Goal: Information Seeking & Learning: Learn about a topic

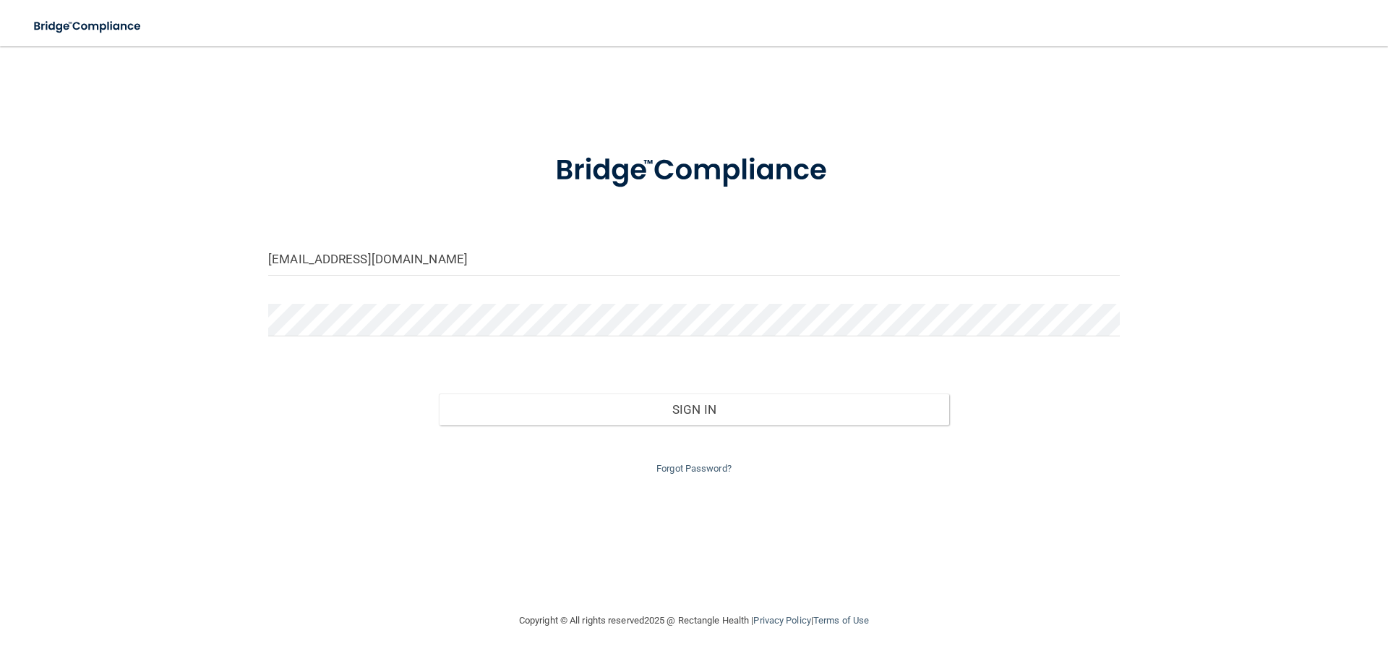
click at [628, 288] on form "[EMAIL_ADDRESS][DOMAIN_NAME] Invalid email/password. You don't have permission …" at bounding box center [694, 305] width 852 height 344
drag, startPoint x: 624, startPoint y: 267, endPoint x: 247, endPoint y: 239, distance: 377.7
click at [247, 239] on div "[EMAIL_ADDRESS][DOMAIN_NAME] Invalid email/password. You don't have permission …" at bounding box center [694, 329] width 1330 height 537
type input "[EMAIL_ADDRESS][DOMAIN_NAME]"
click at [218, 295] on div "bnels620@gmail.com Invalid email/password. You don't have permission to access …" at bounding box center [694, 329] width 1330 height 537
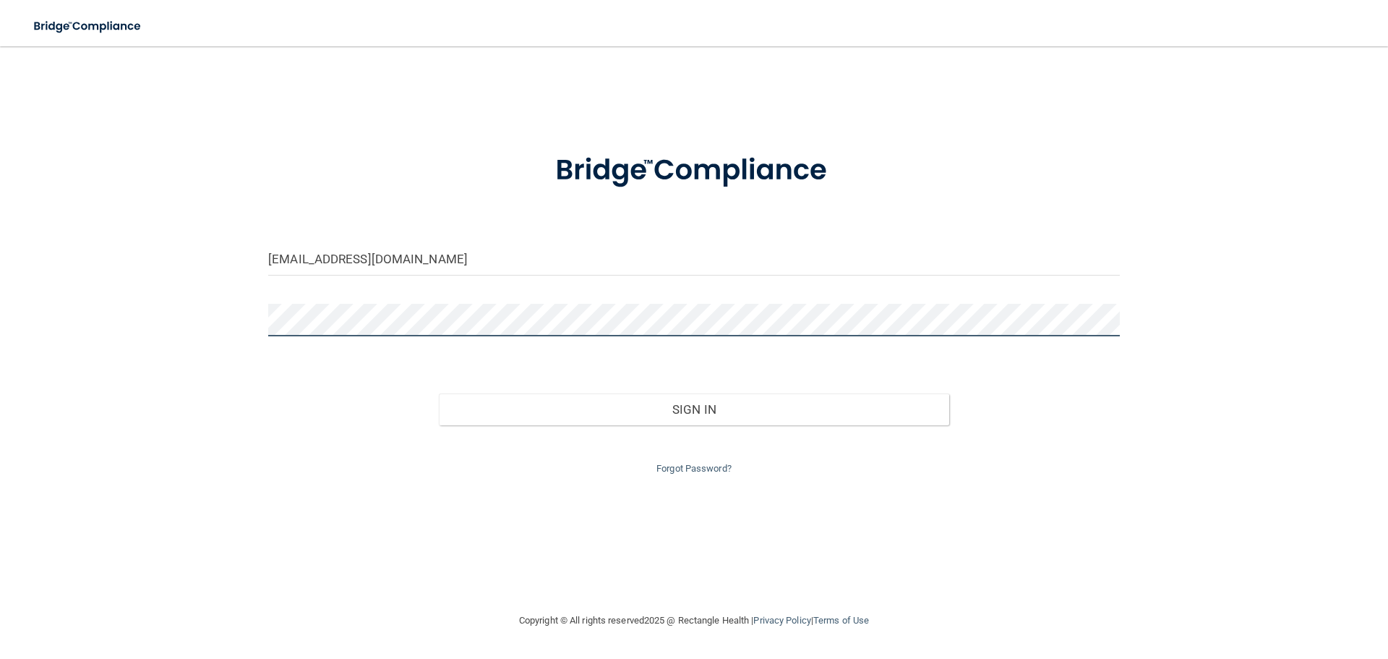
click at [439, 393] on button "Sign In" at bounding box center [694, 409] width 511 height 32
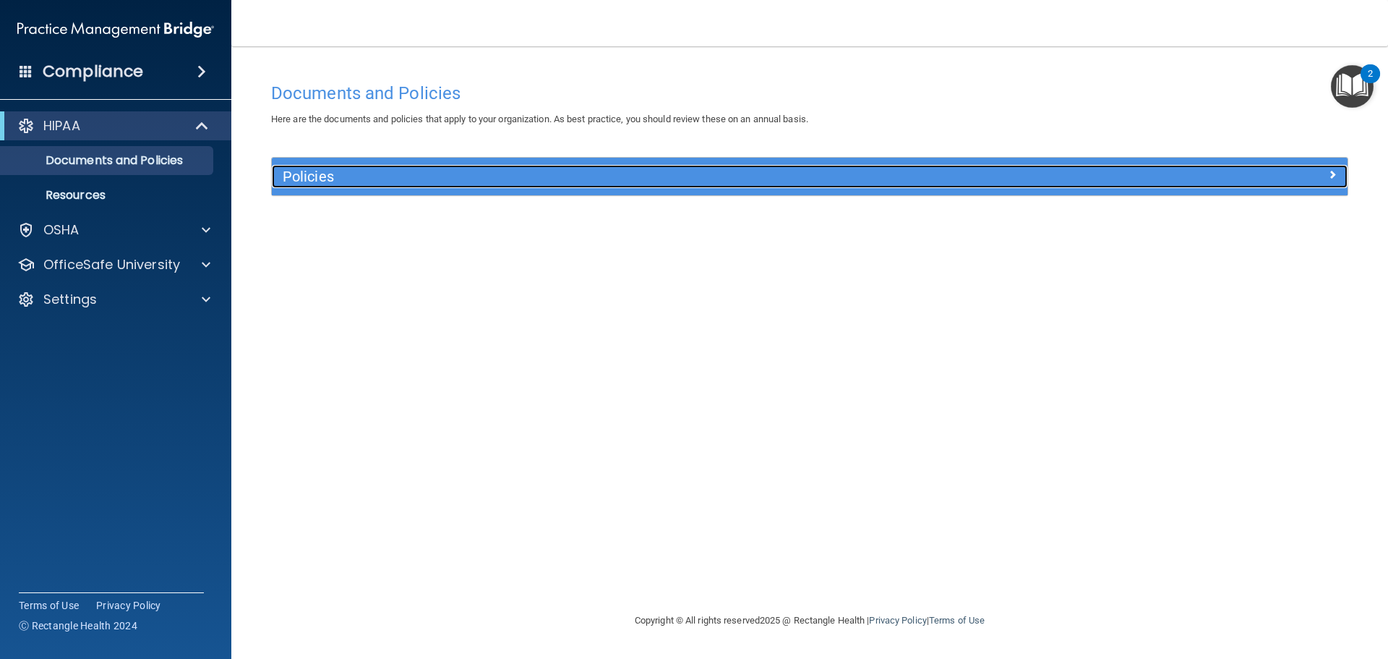
click at [513, 178] on h5 "Policies" at bounding box center [675, 176] width 785 height 16
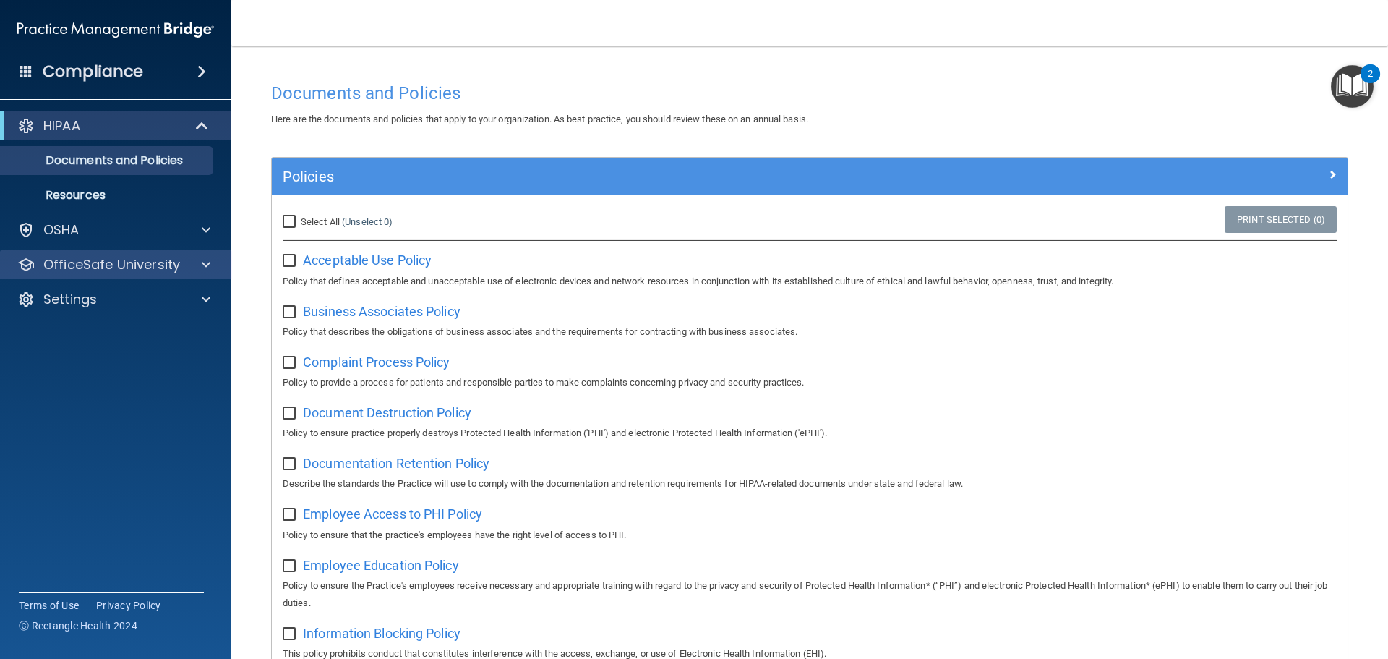
click at [94, 273] on div "OfficeSafe University" at bounding box center [116, 264] width 232 height 29
click at [203, 261] on span at bounding box center [206, 264] width 9 height 17
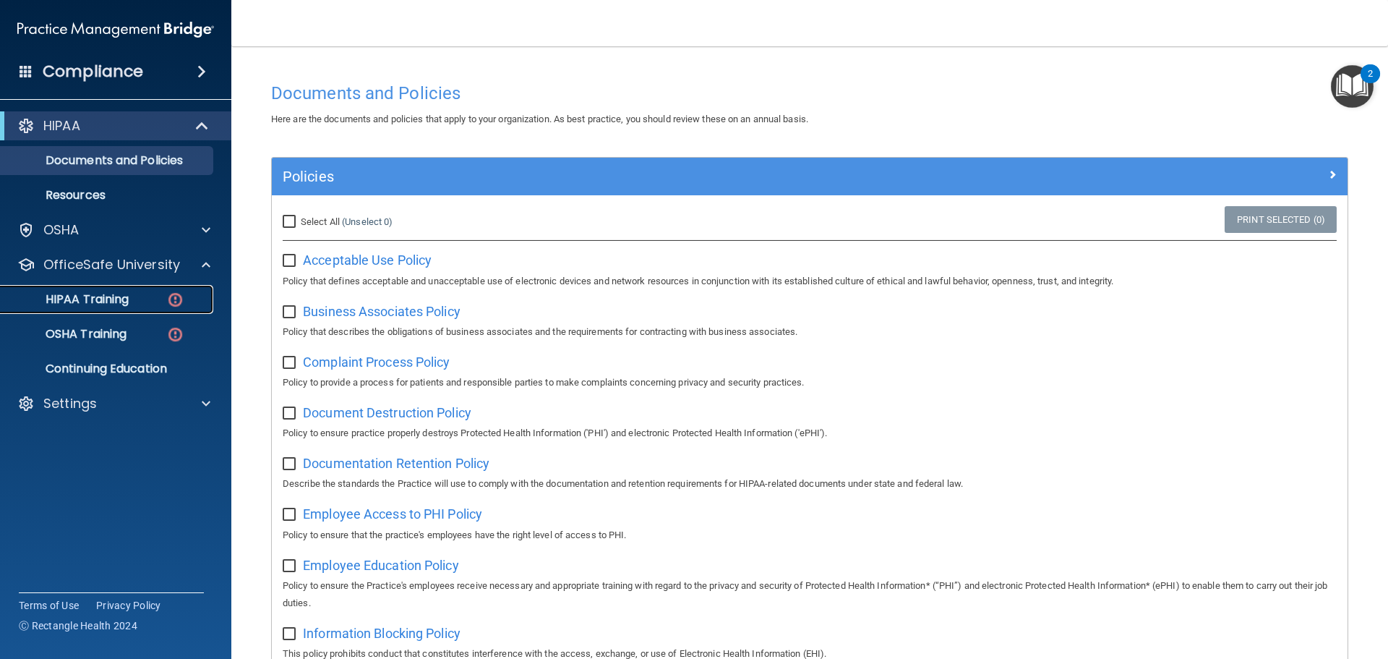
click at [93, 302] on p "HIPAA Training" at bounding box center [68, 299] width 119 height 14
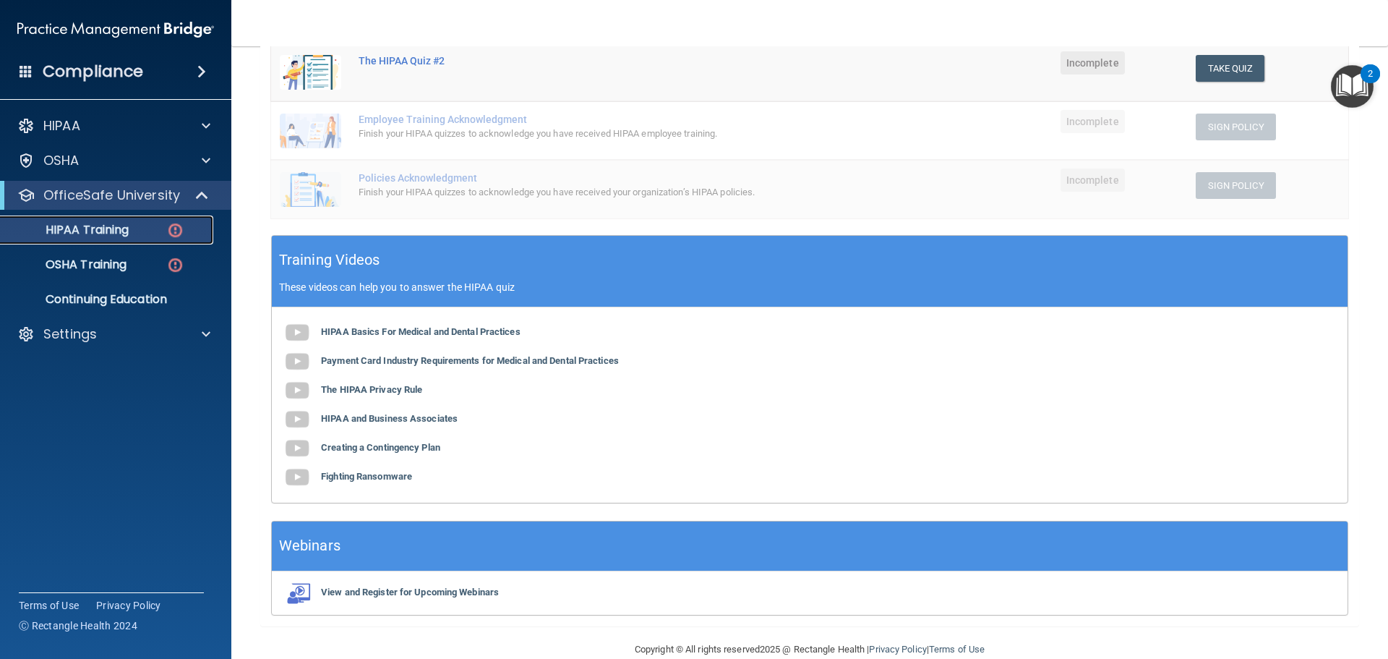
scroll to position [354, 0]
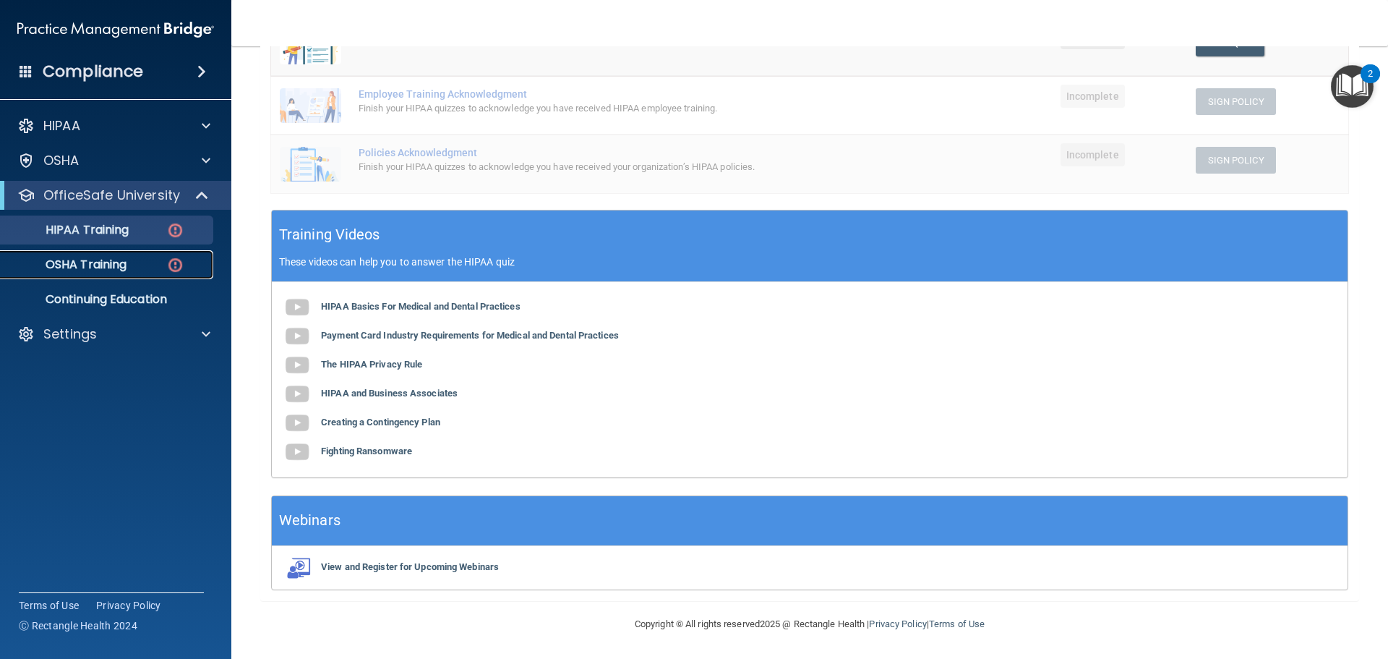
click at [72, 270] on p "OSHA Training" at bounding box center [67, 264] width 117 height 14
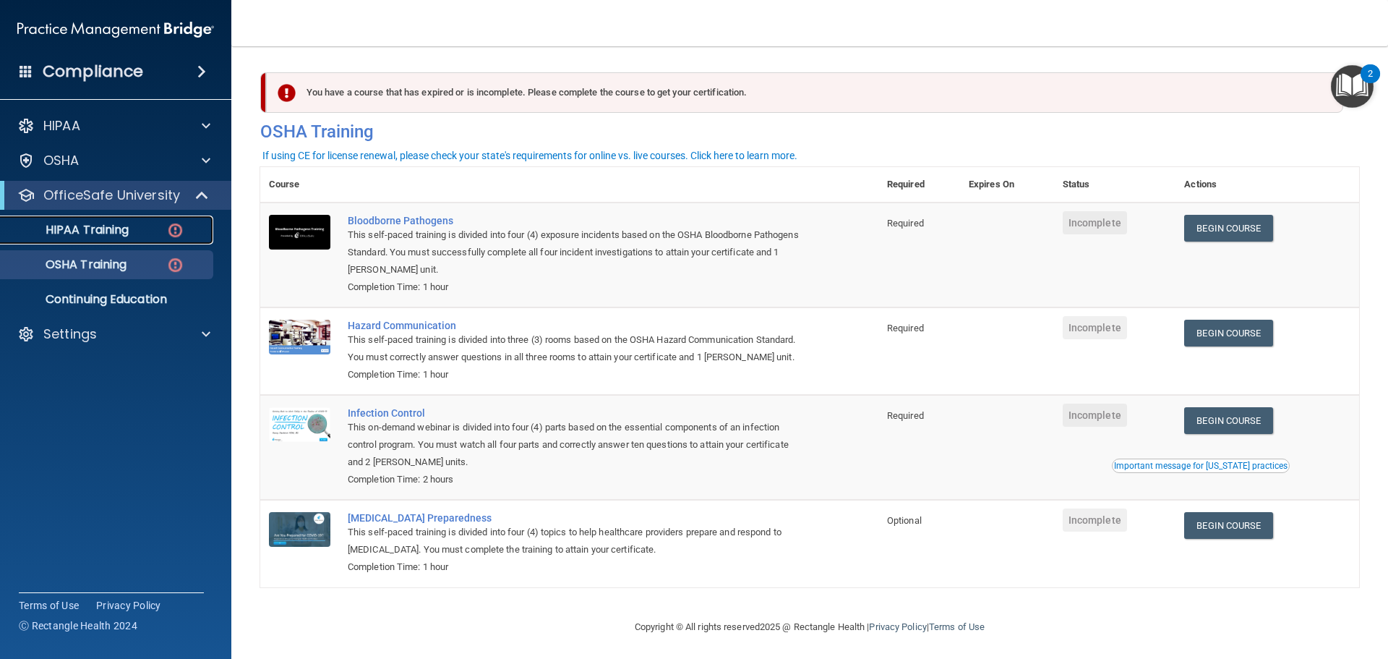
click at [77, 227] on p "HIPAA Training" at bounding box center [68, 230] width 119 height 14
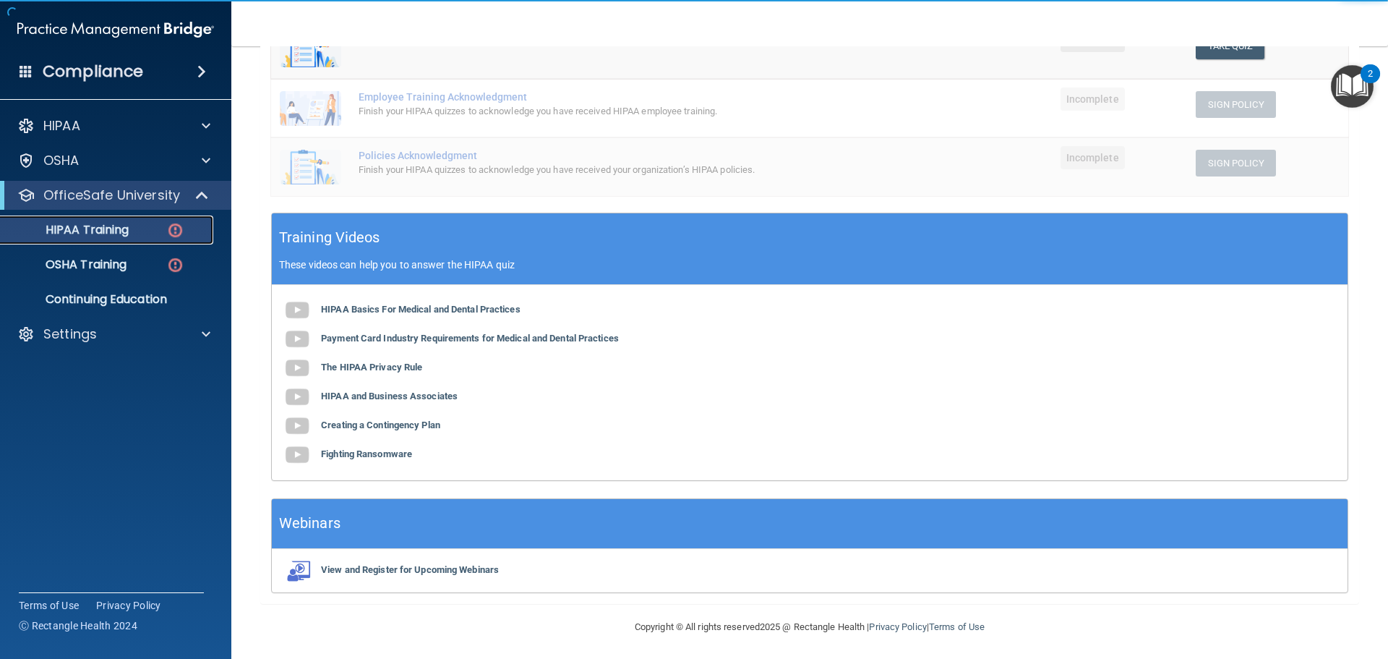
scroll to position [354, 0]
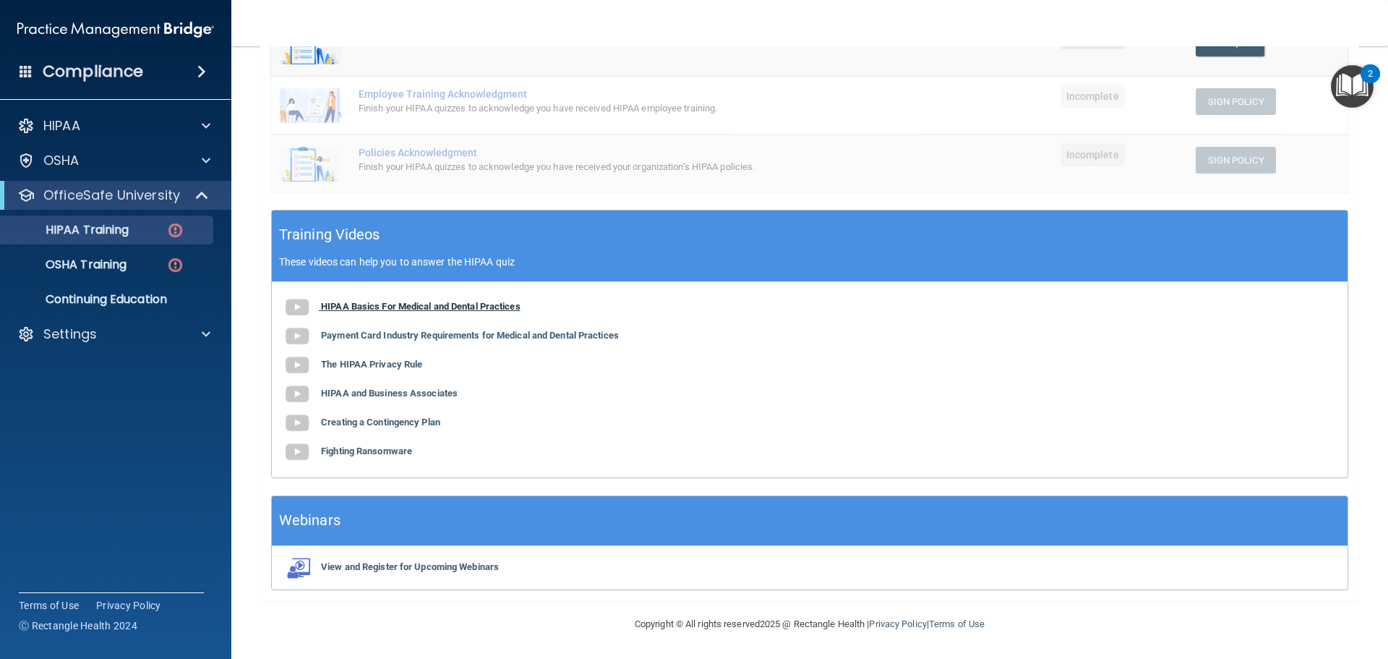
click at [373, 307] on b "HIPAA Basics For Medical and Dental Practices" at bounding box center [421, 306] width 200 height 11
click at [70, 265] on p "OSHA Training" at bounding box center [67, 264] width 117 height 14
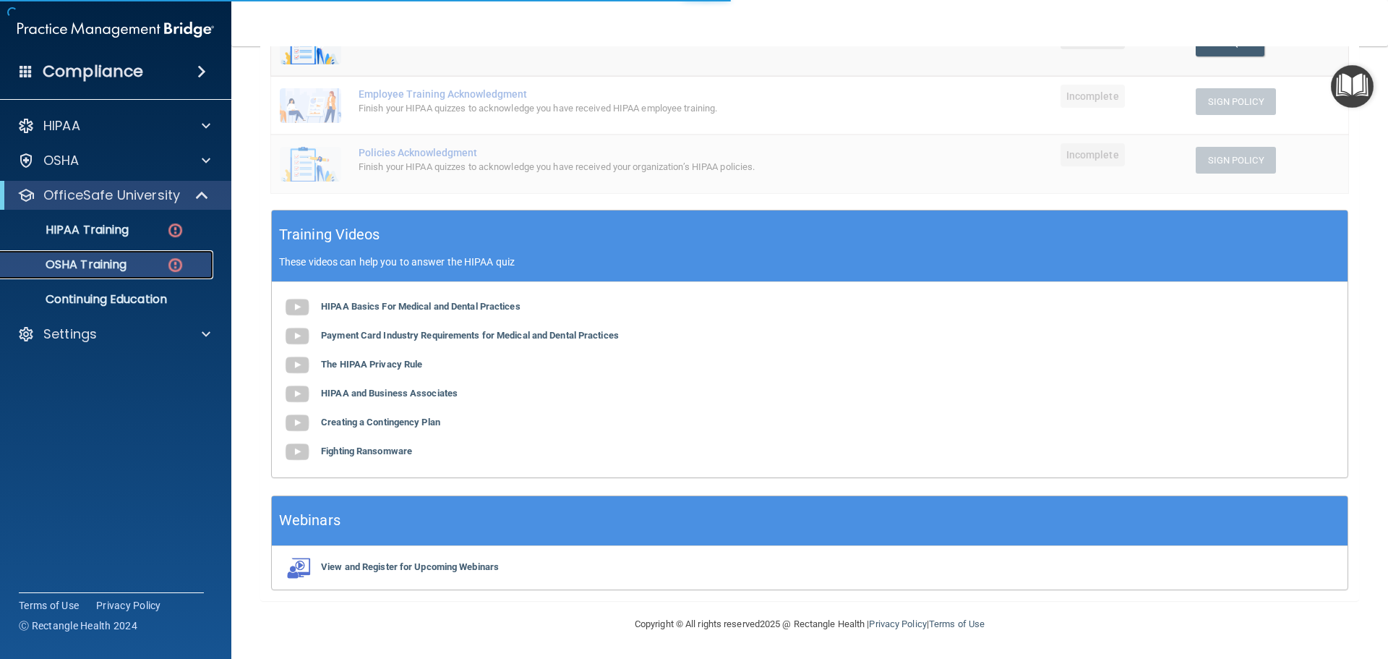
scroll to position [24, 0]
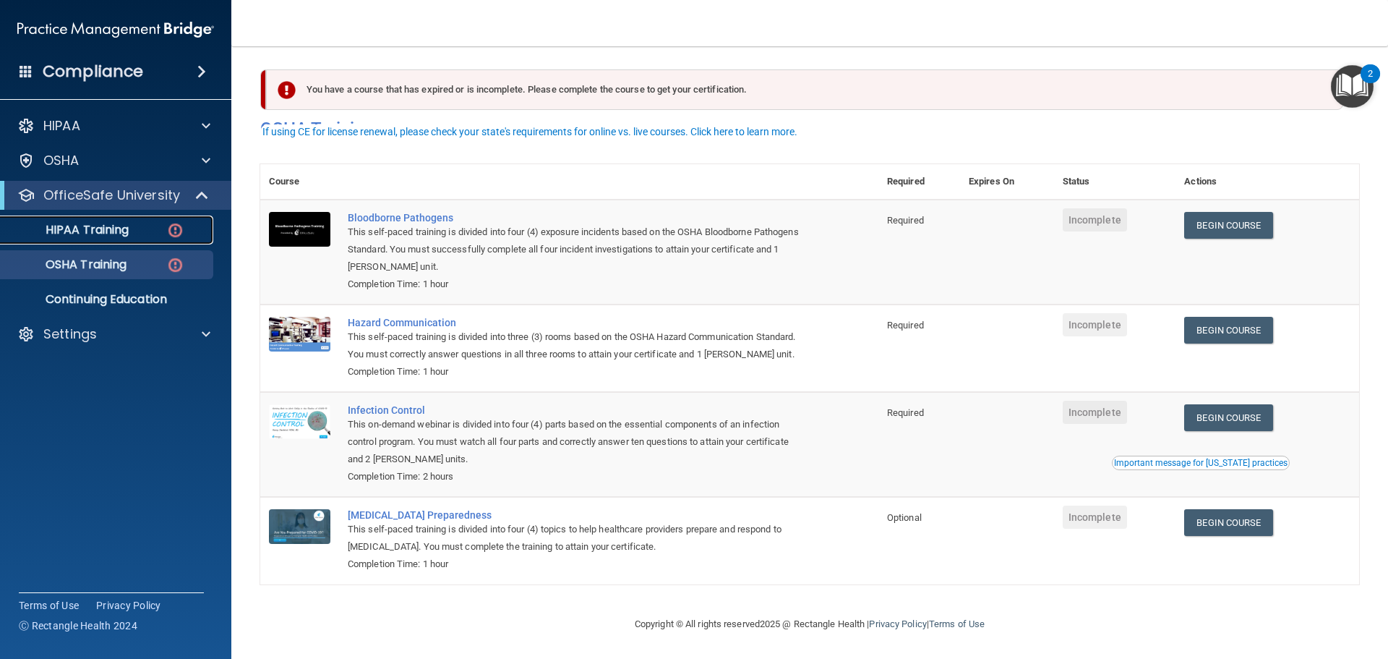
click at [135, 241] on link "HIPAA Training" at bounding box center [100, 229] width 228 height 29
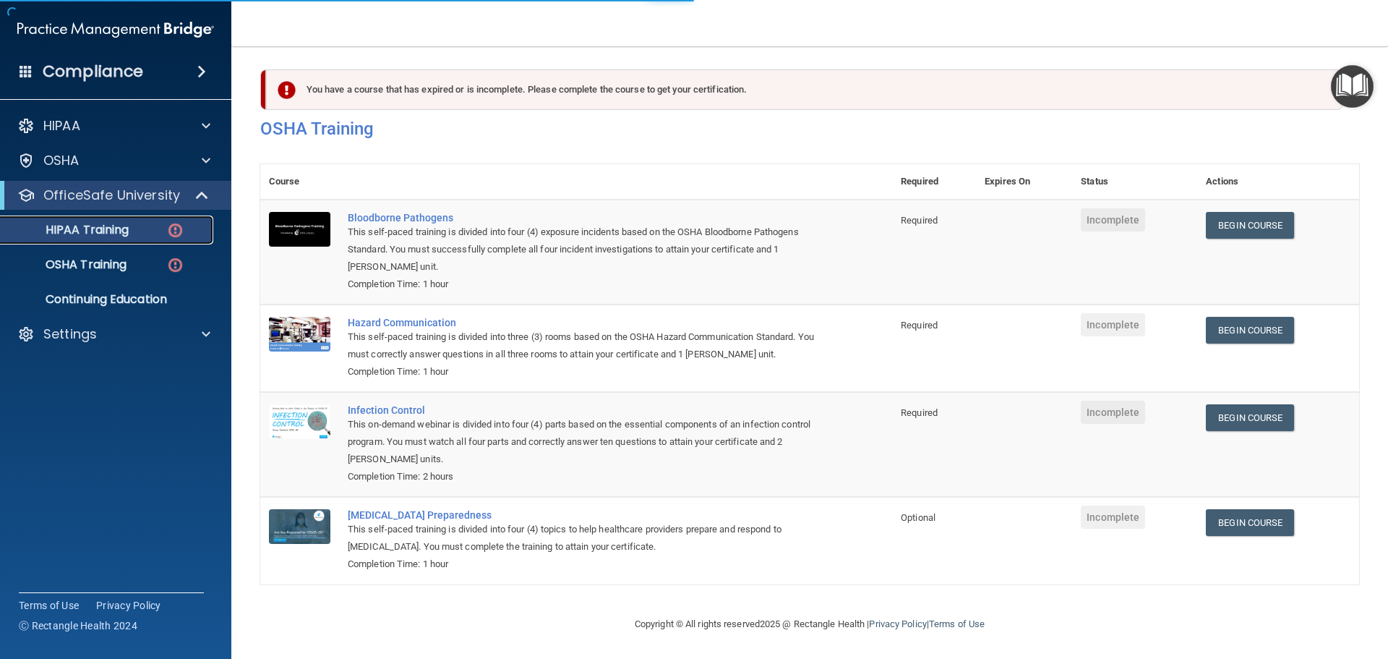
scroll to position [354, 0]
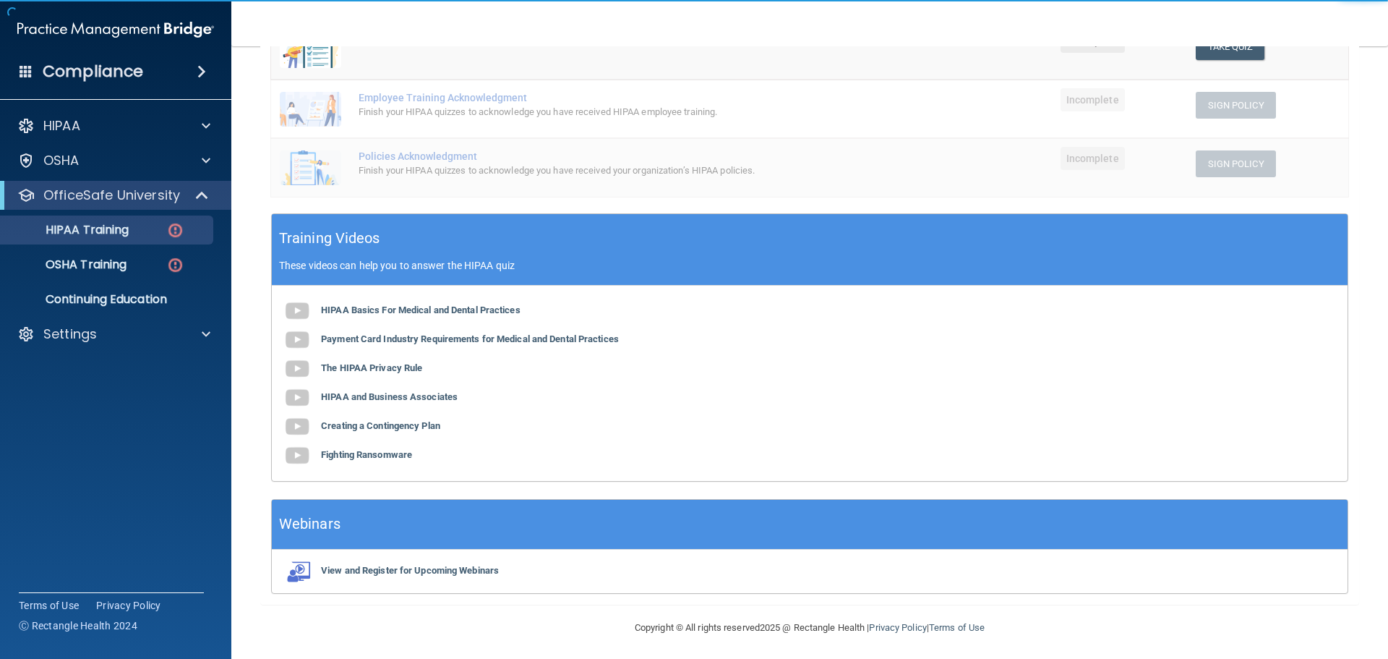
scroll to position [354, 0]
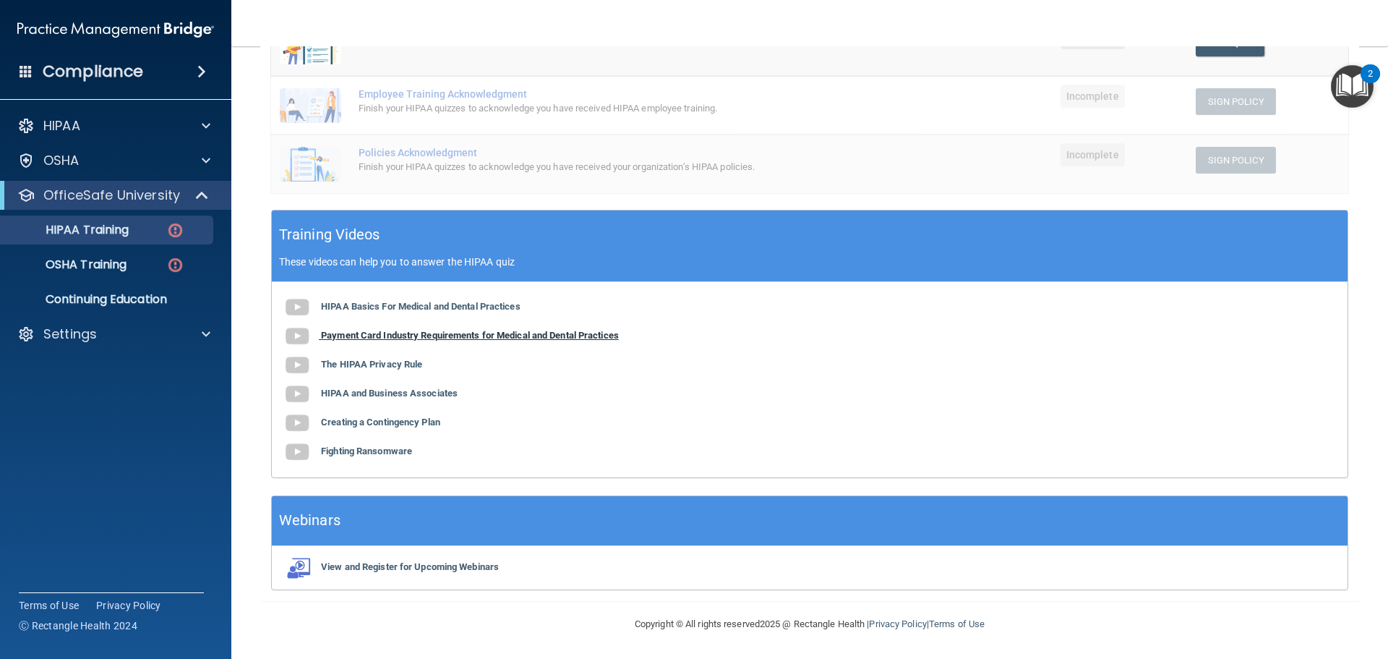
click at [423, 337] on b "Payment Card Industry Requirements for Medical and Dental Practices" at bounding box center [470, 335] width 298 height 11
click at [327, 368] on b "The HIPAA Privacy Rule" at bounding box center [371, 364] width 101 height 11
click at [375, 395] on b "HIPAA and Business Associates" at bounding box center [389, 393] width 137 height 11
click at [359, 427] on b "Creating a Contingency Plan" at bounding box center [380, 421] width 119 height 11
click at [408, 447] on b "Fighting Ransomware" at bounding box center [366, 450] width 91 height 11
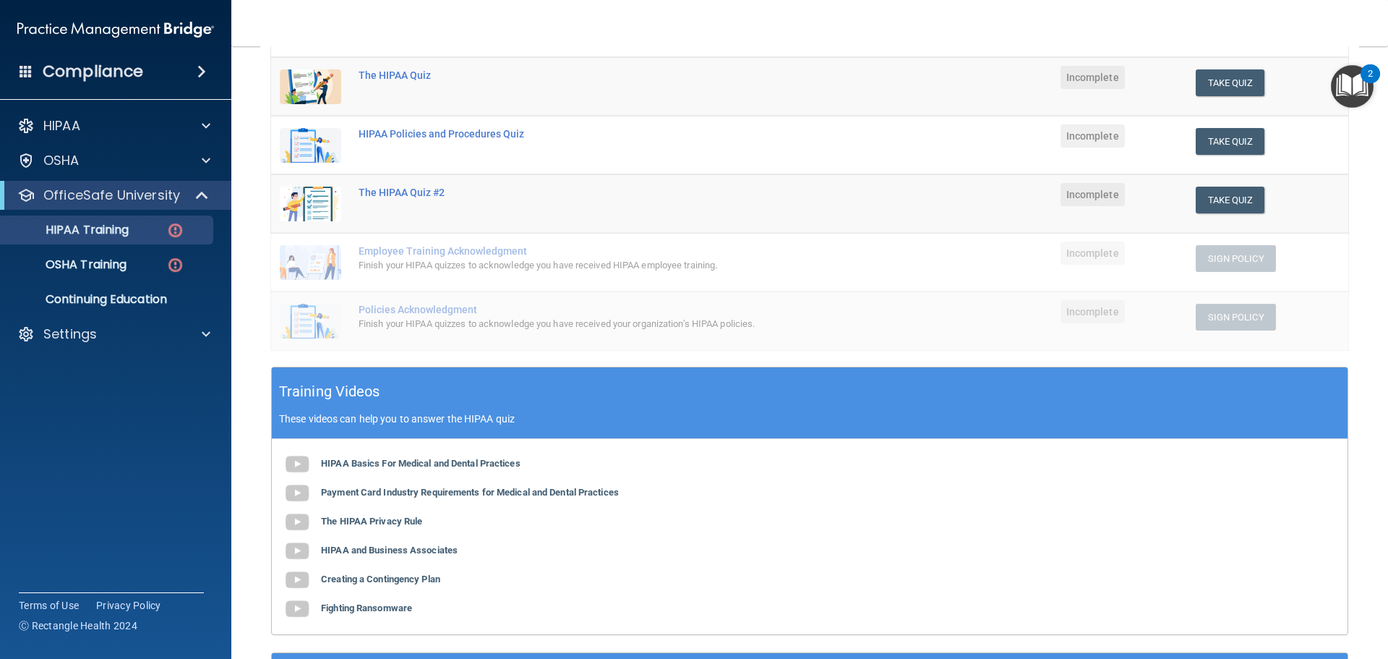
scroll to position [137, 0]
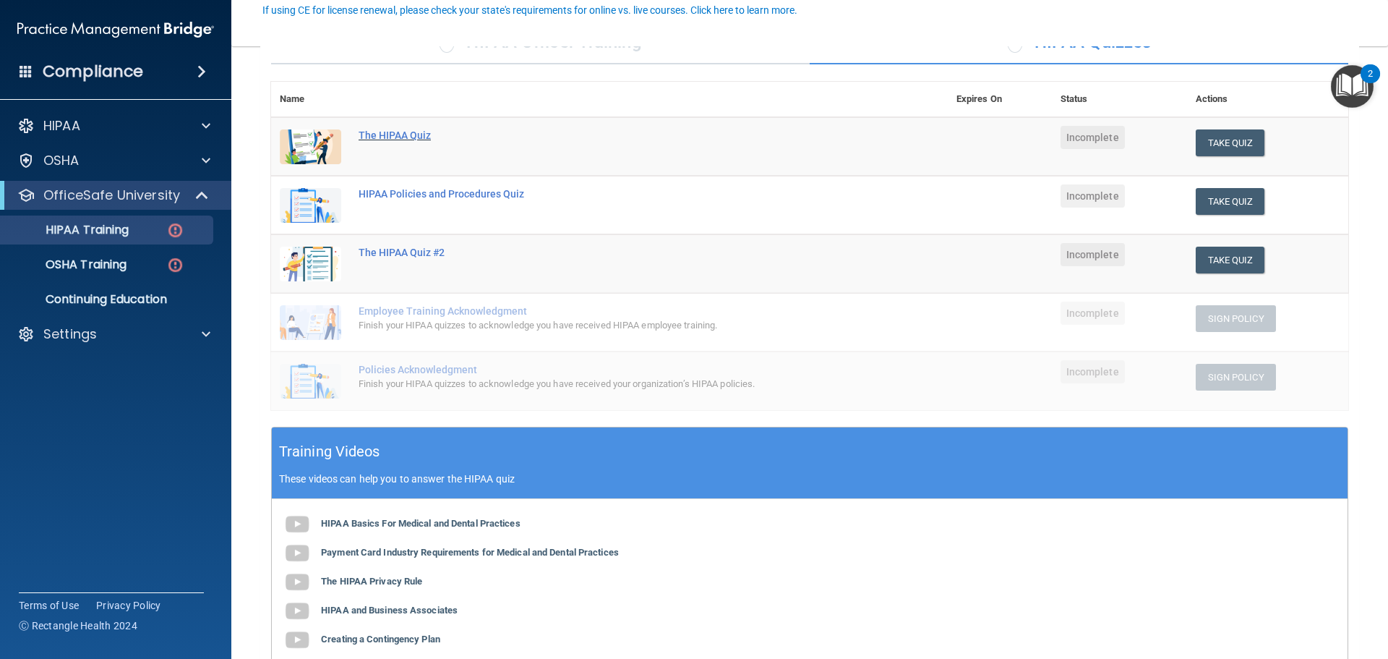
click at [401, 132] on div "The HIPAA Quiz" at bounding box center [617, 135] width 517 height 12
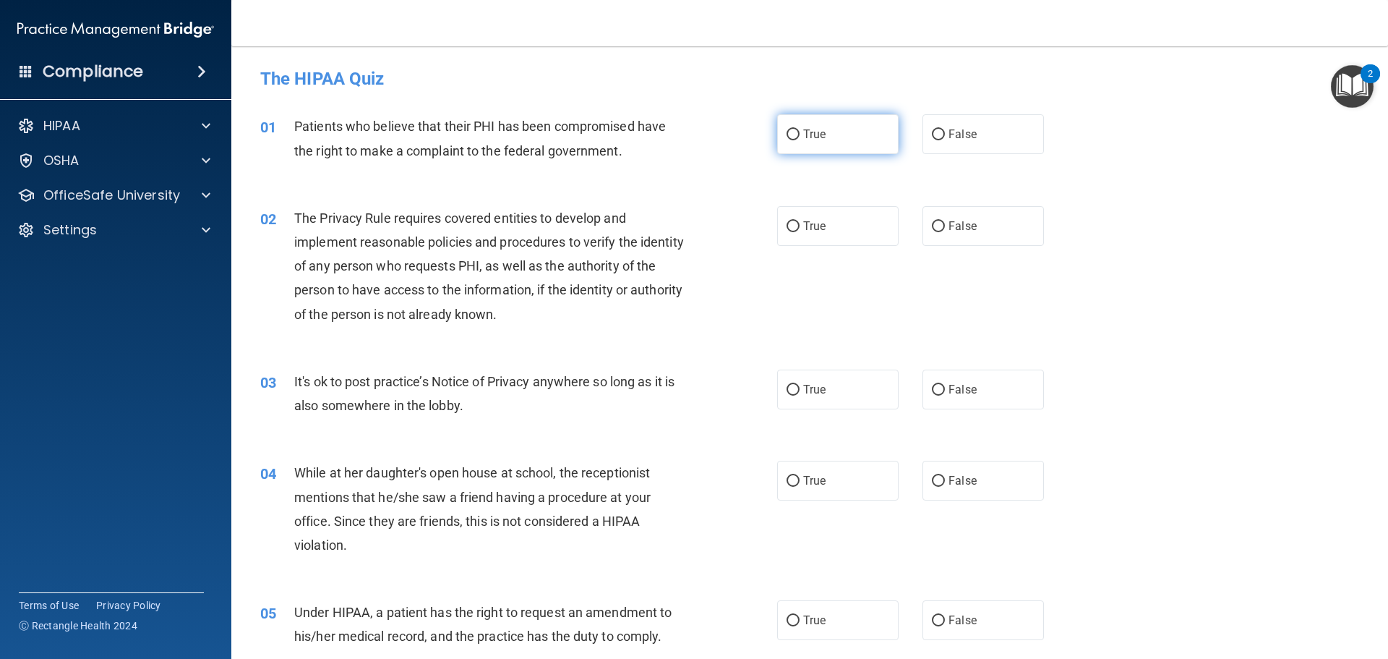
click at [793, 122] on label "True" at bounding box center [837, 134] width 121 height 40
click at [793, 129] on input "True" at bounding box center [793, 134] width 13 height 11
radio input "true"
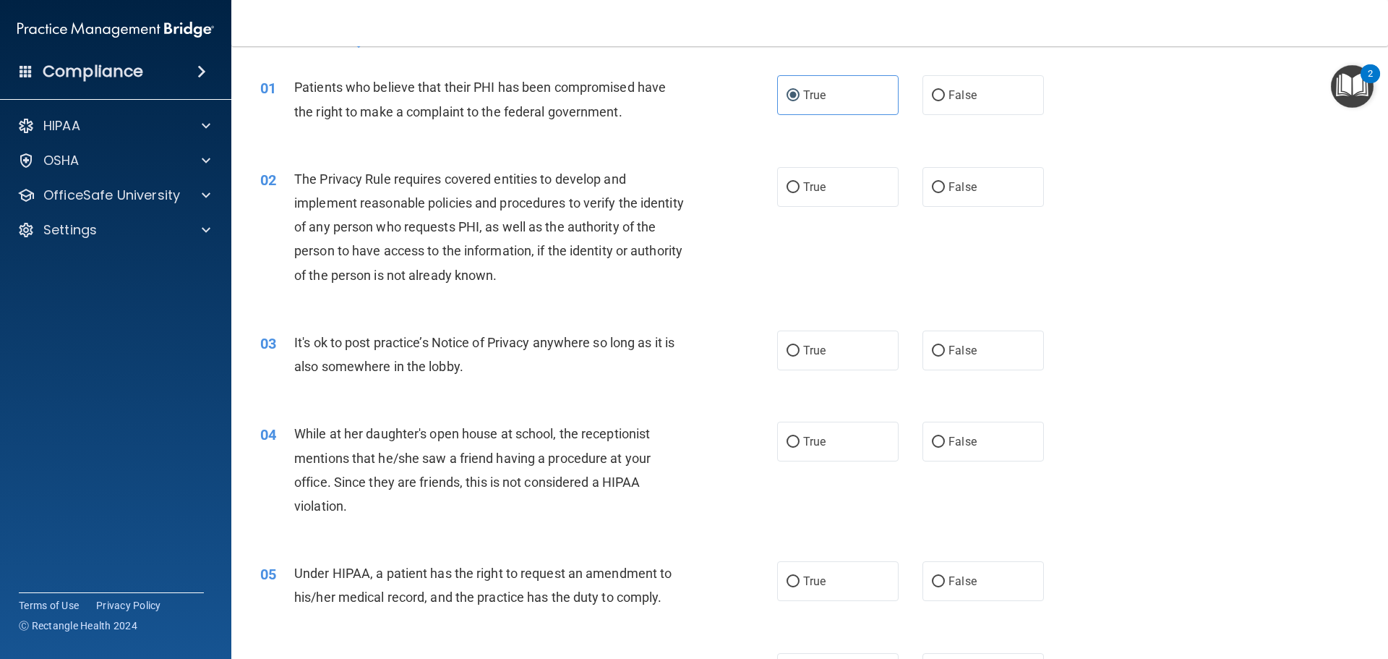
scroll to position [72, 0]
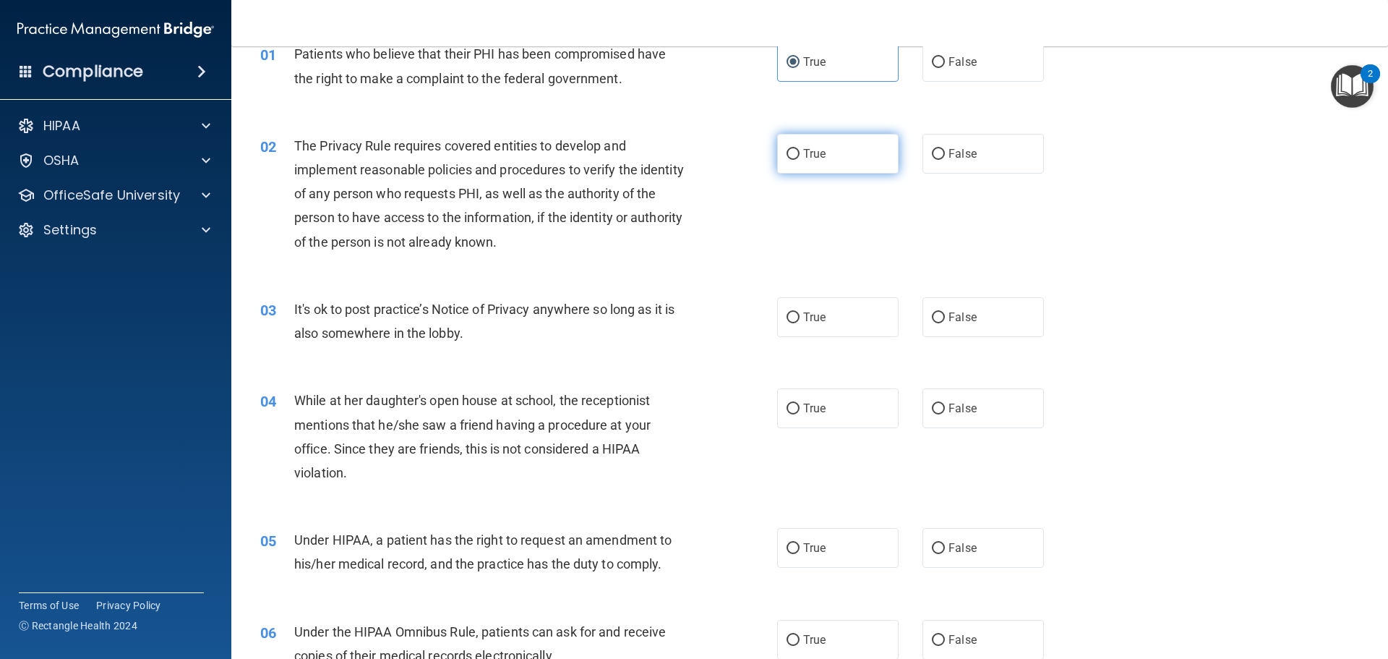
click at [820, 149] on span "True" at bounding box center [814, 154] width 22 height 14
click at [800, 149] on input "True" at bounding box center [793, 154] width 13 height 11
radio input "true"
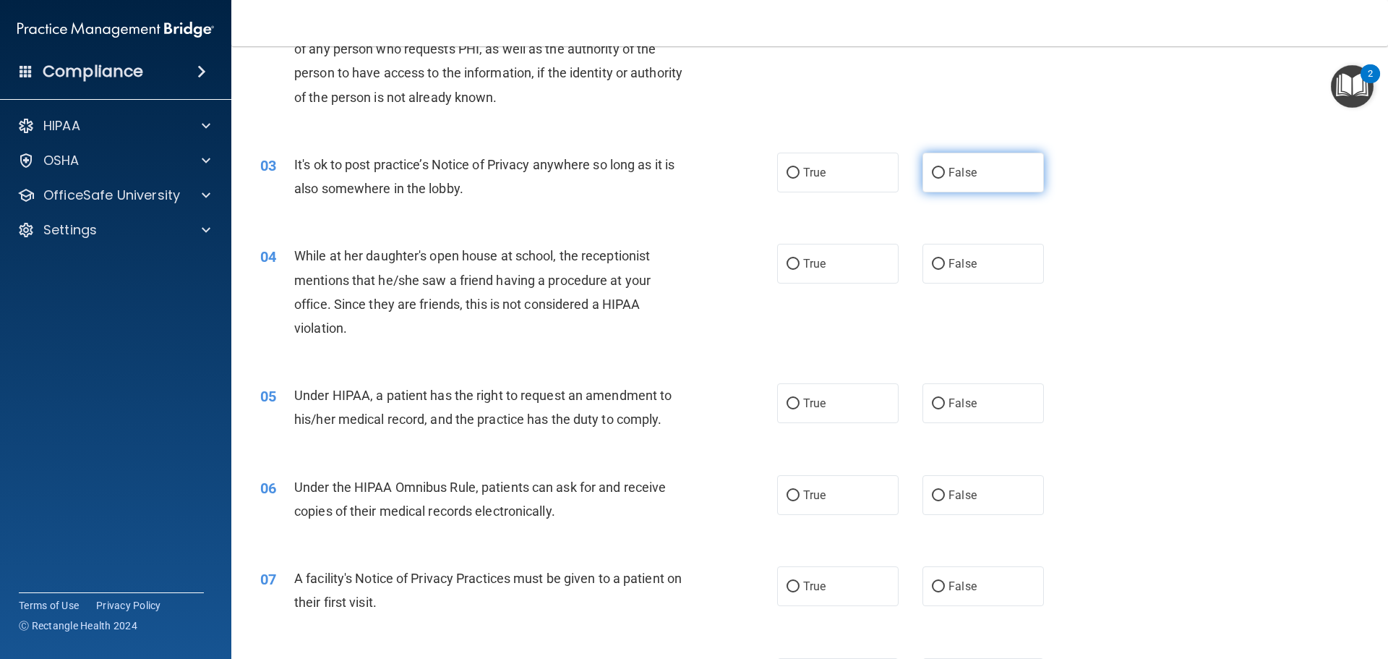
click at [1008, 171] on label "False" at bounding box center [983, 173] width 121 height 40
click at [945, 171] on input "False" at bounding box center [938, 173] width 13 height 11
radio input "true"
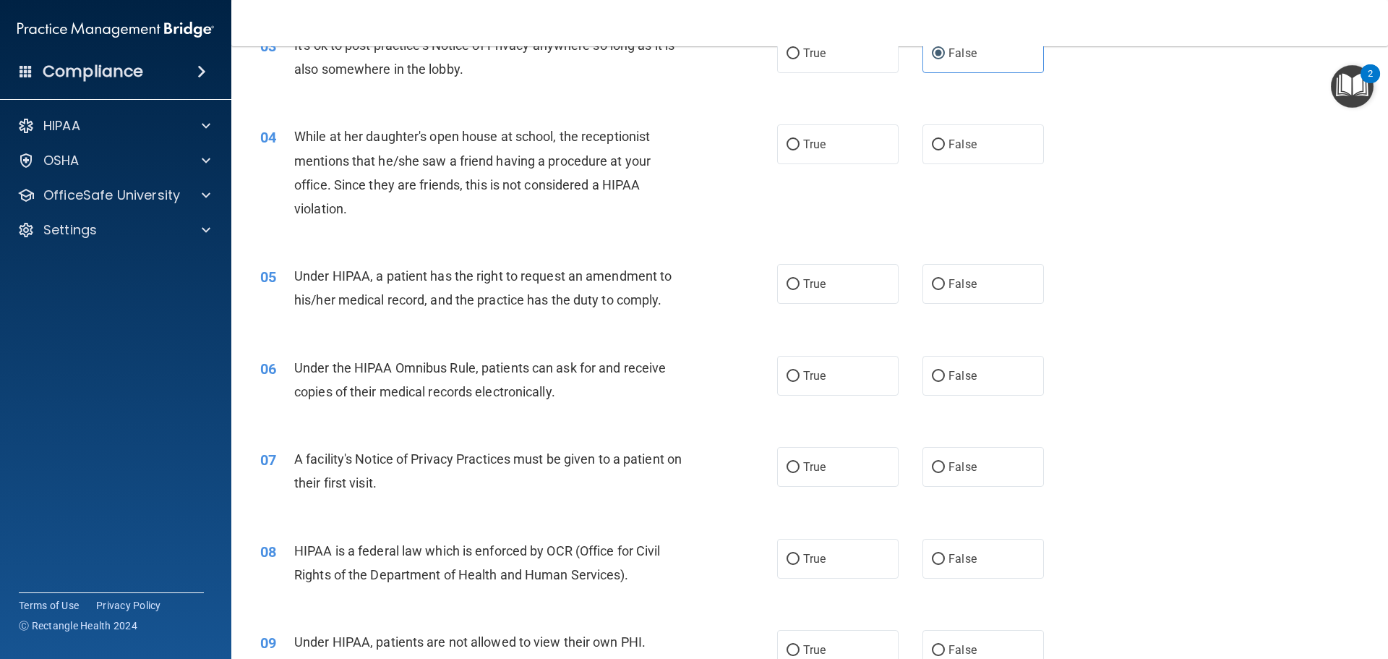
scroll to position [362, 0]
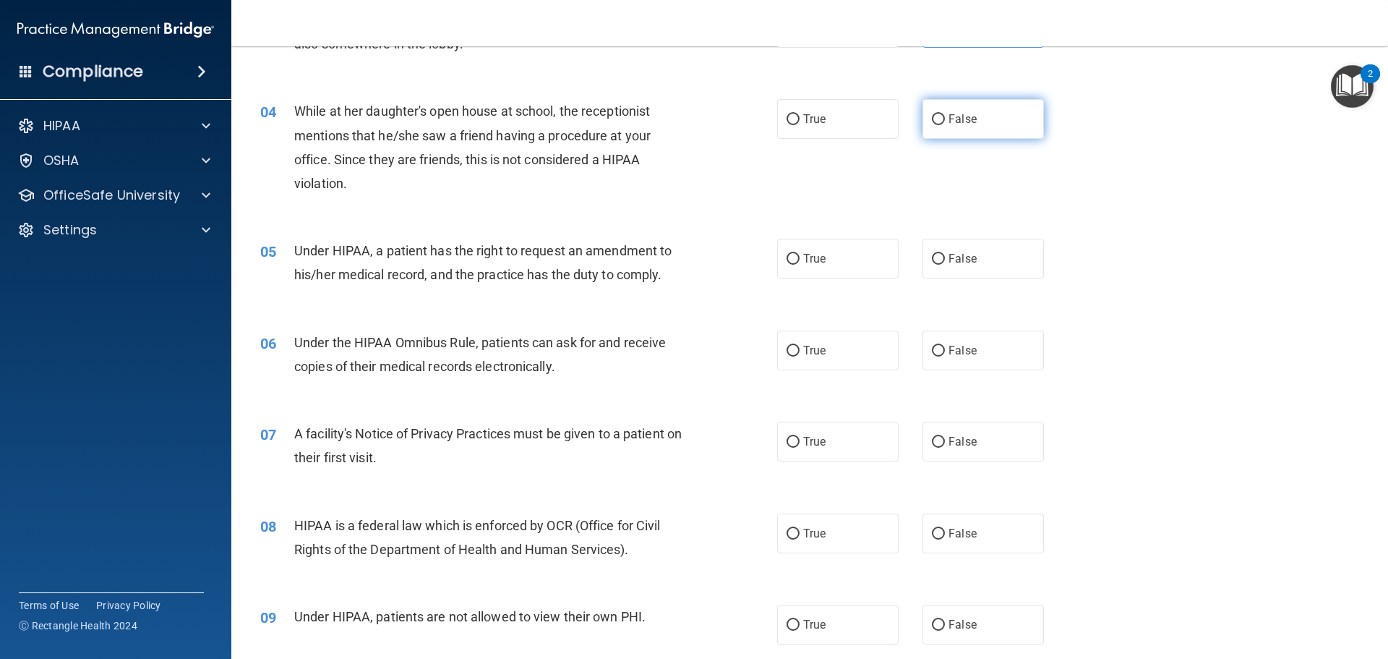
click at [978, 117] on label "False" at bounding box center [983, 119] width 121 height 40
click at [945, 117] on input "False" at bounding box center [938, 119] width 13 height 11
radio input "true"
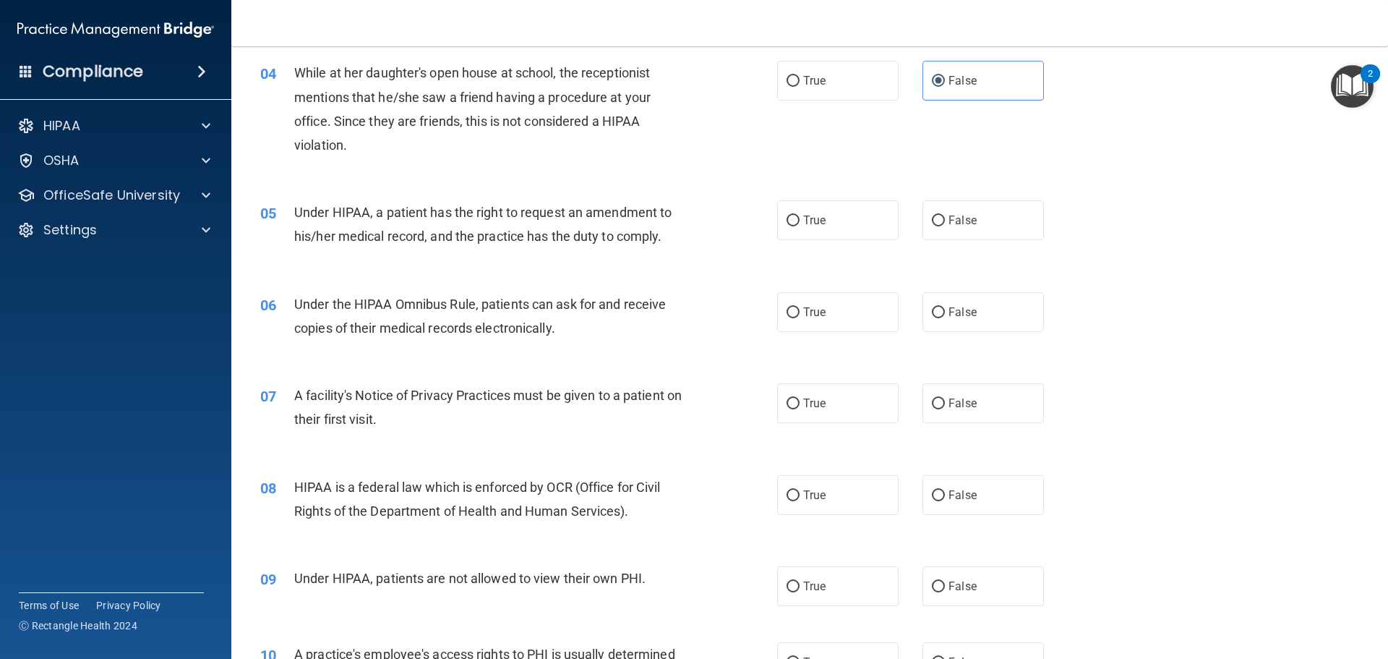
scroll to position [506, 0]
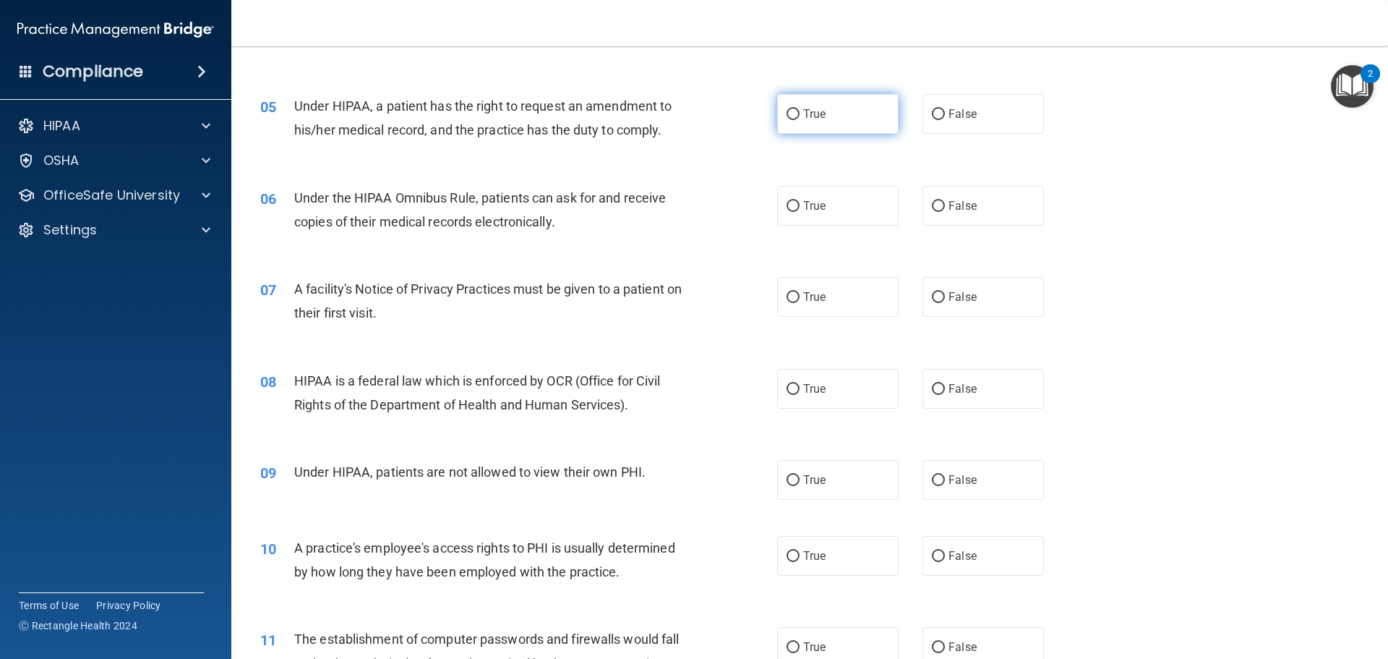
click at [846, 116] on label "True" at bounding box center [837, 114] width 121 height 40
click at [800, 116] on input "True" at bounding box center [793, 114] width 13 height 11
radio input "true"
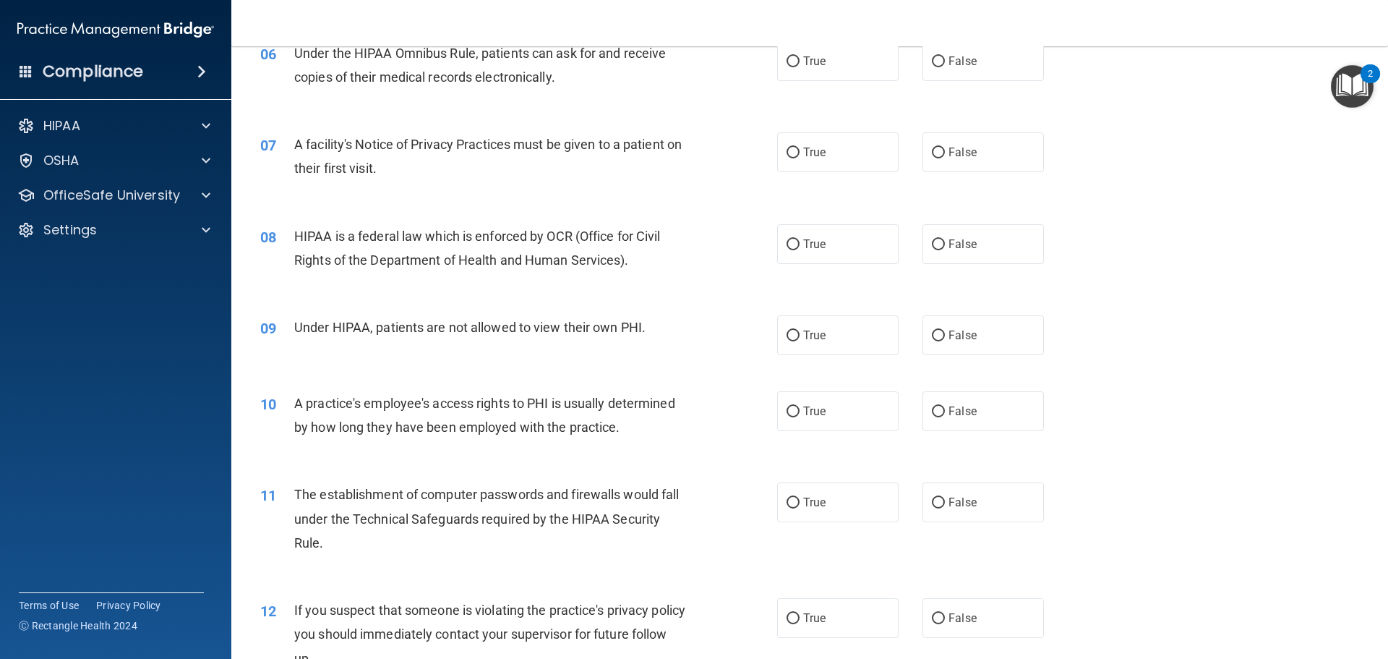
scroll to position [578, 0]
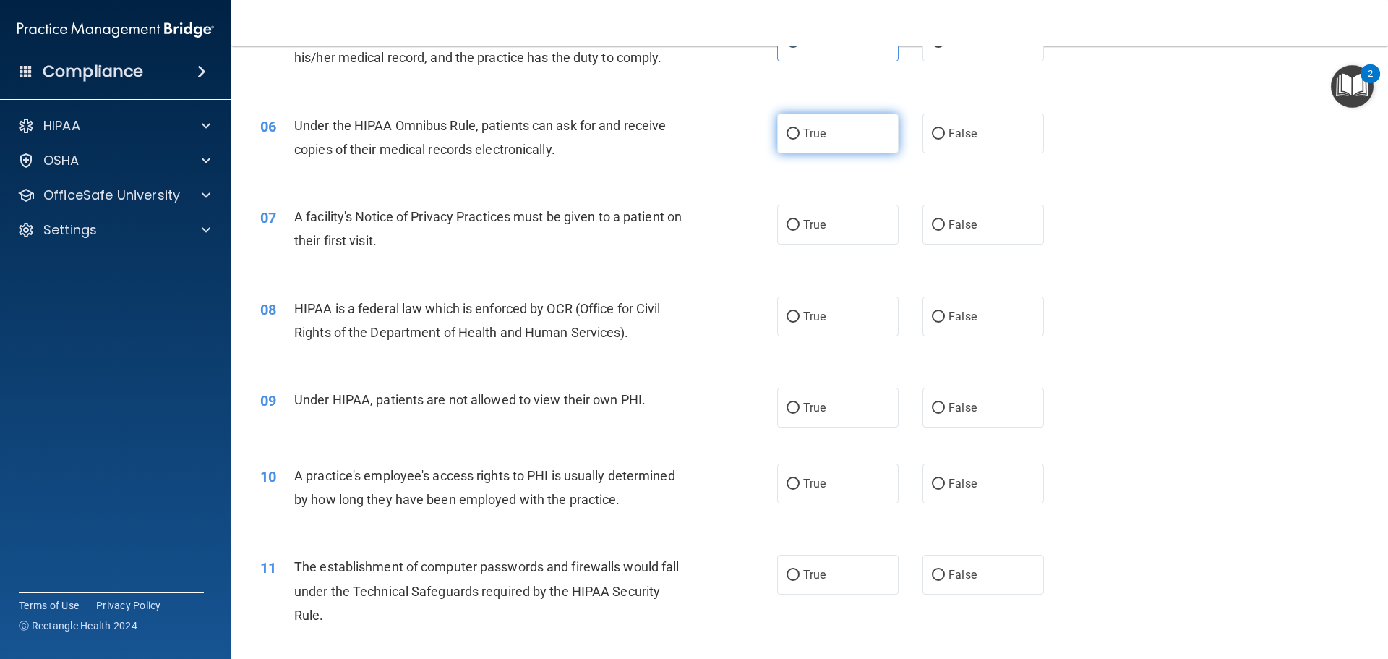
click at [873, 120] on label "True" at bounding box center [837, 134] width 121 height 40
click at [800, 129] on input "True" at bounding box center [793, 134] width 13 height 11
radio input "true"
click at [818, 138] on span "True" at bounding box center [814, 134] width 22 height 14
click at [800, 138] on input "True" at bounding box center [793, 134] width 13 height 11
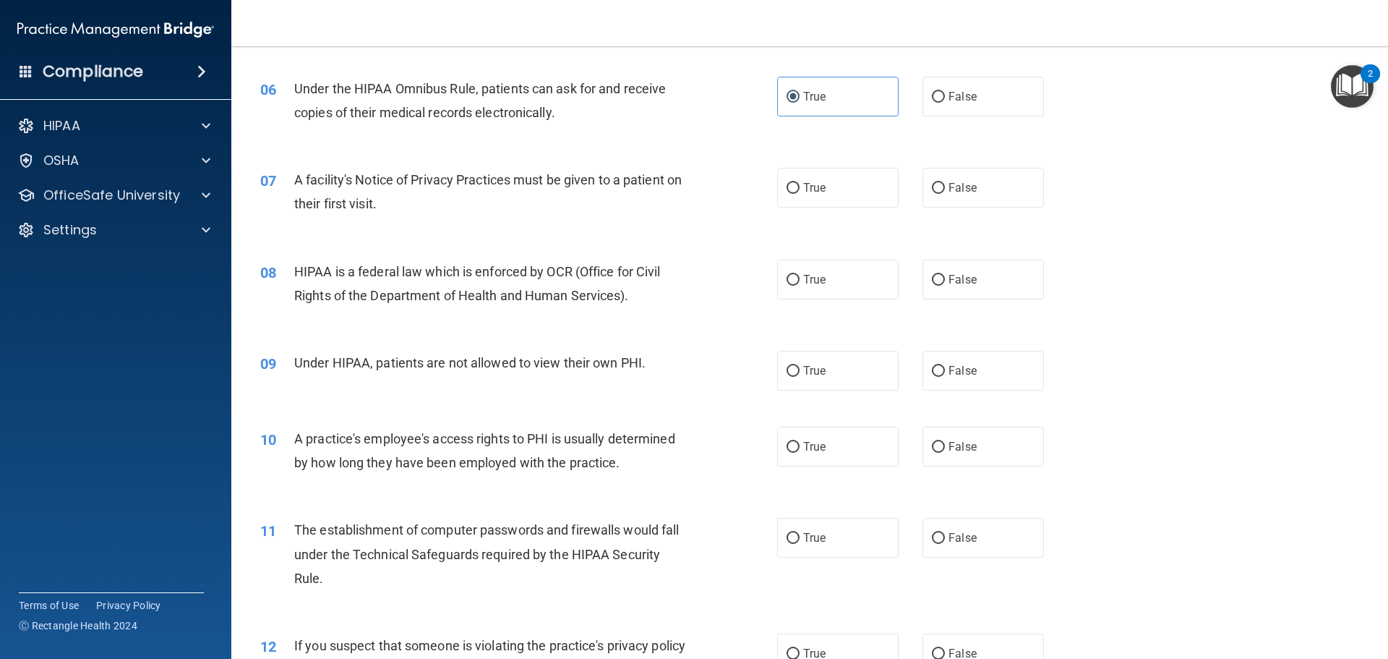
scroll to position [651, 0]
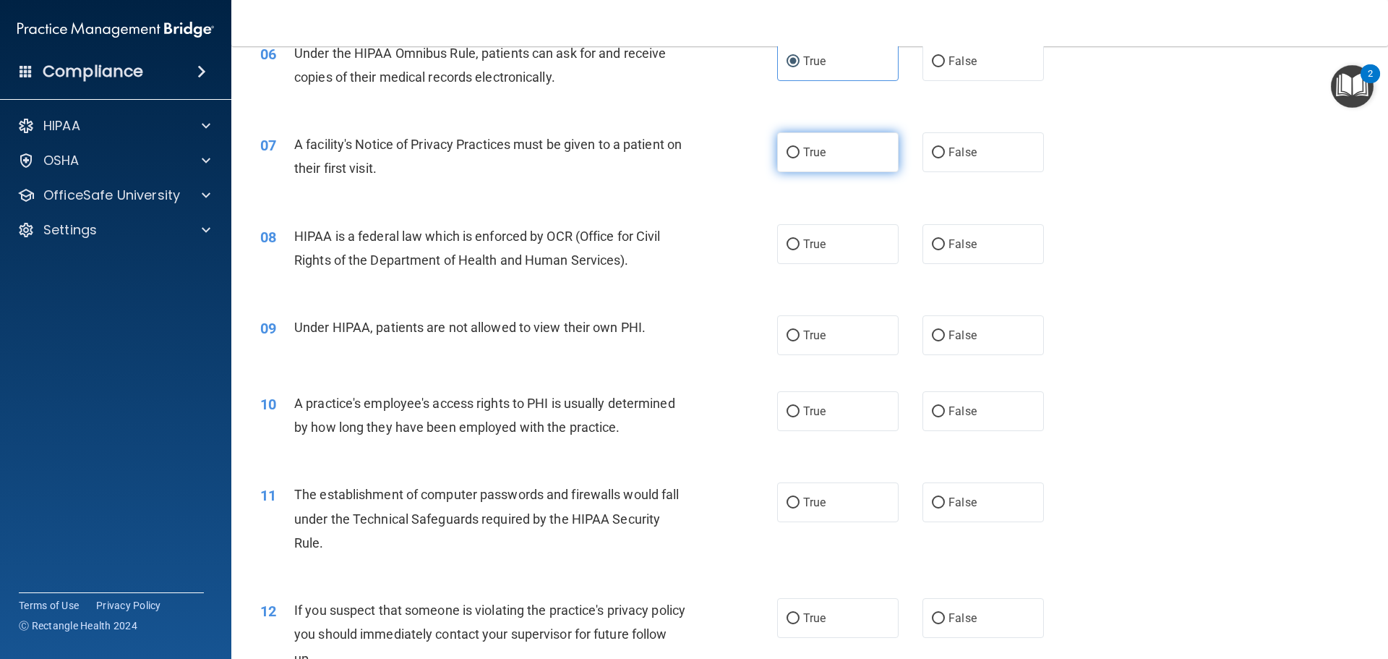
click at [805, 152] on span "True" at bounding box center [814, 152] width 22 height 14
click at [800, 152] on input "True" at bounding box center [793, 153] width 13 height 11
radio input "true"
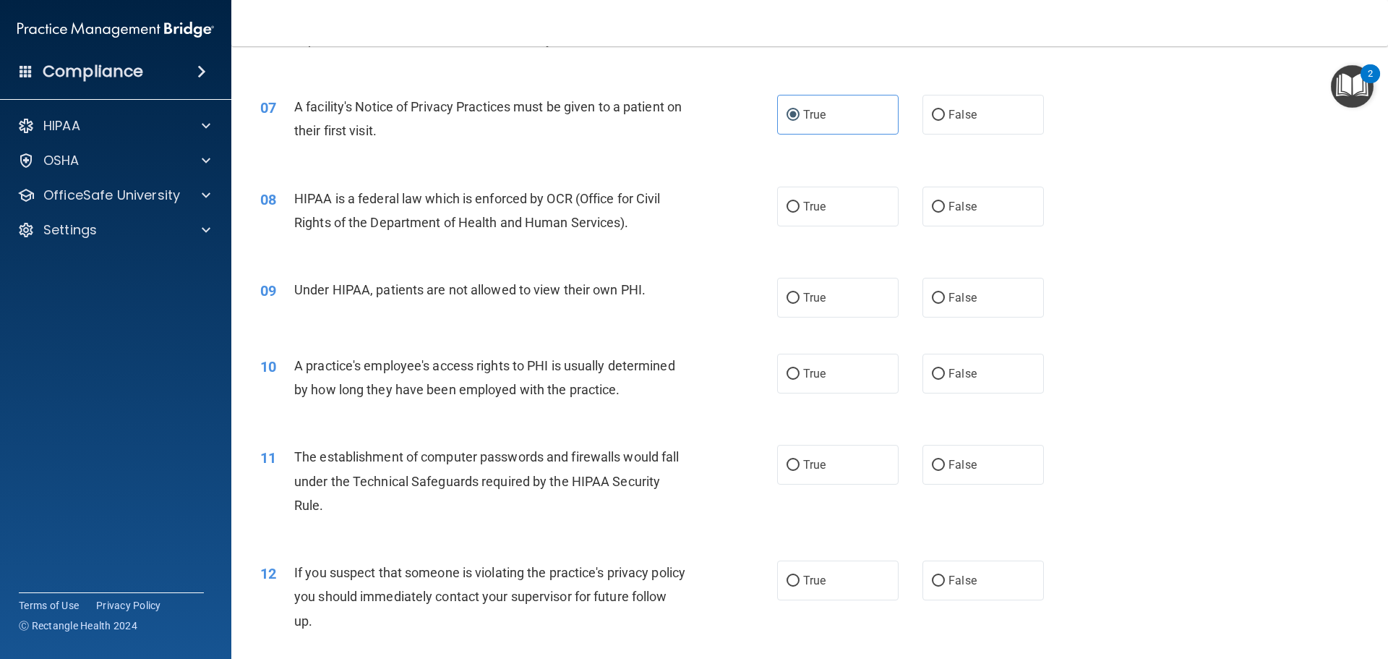
scroll to position [795, 0]
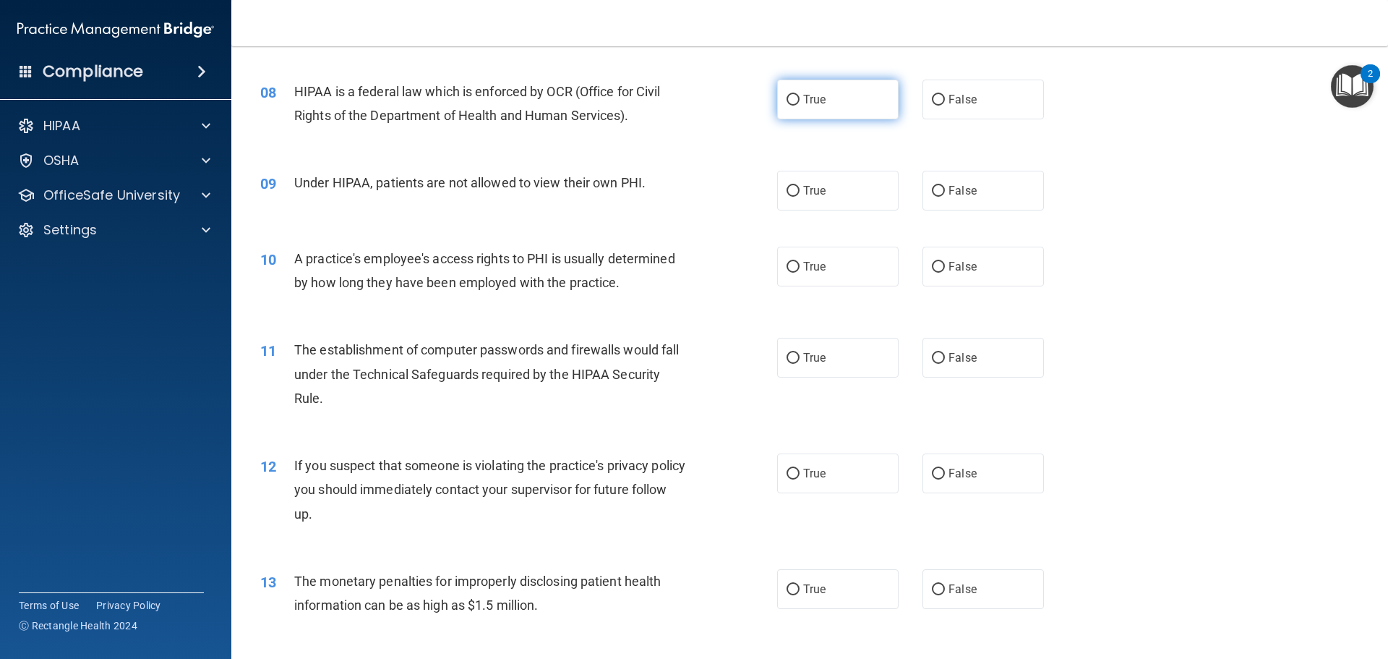
click at [811, 101] on span "True" at bounding box center [814, 100] width 22 height 14
click at [800, 101] on input "True" at bounding box center [793, 100] width 13 height 11
radio input "true"
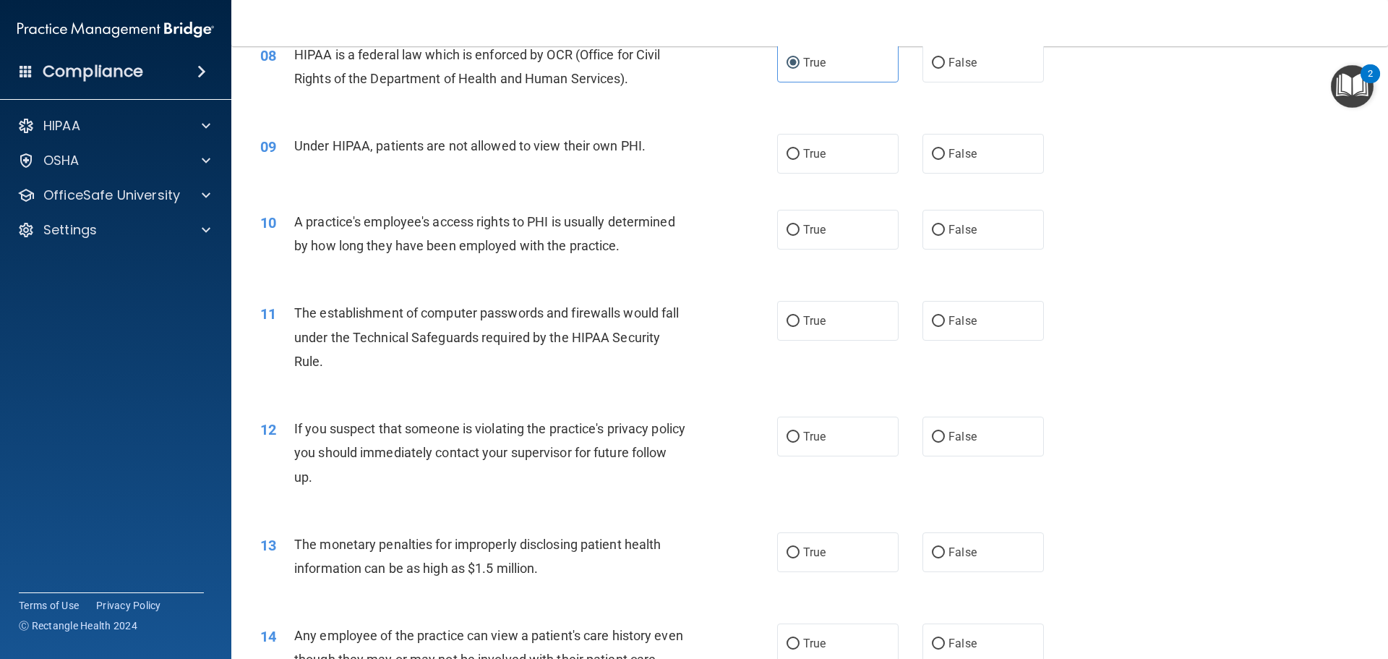
scroll to position [868, 0]
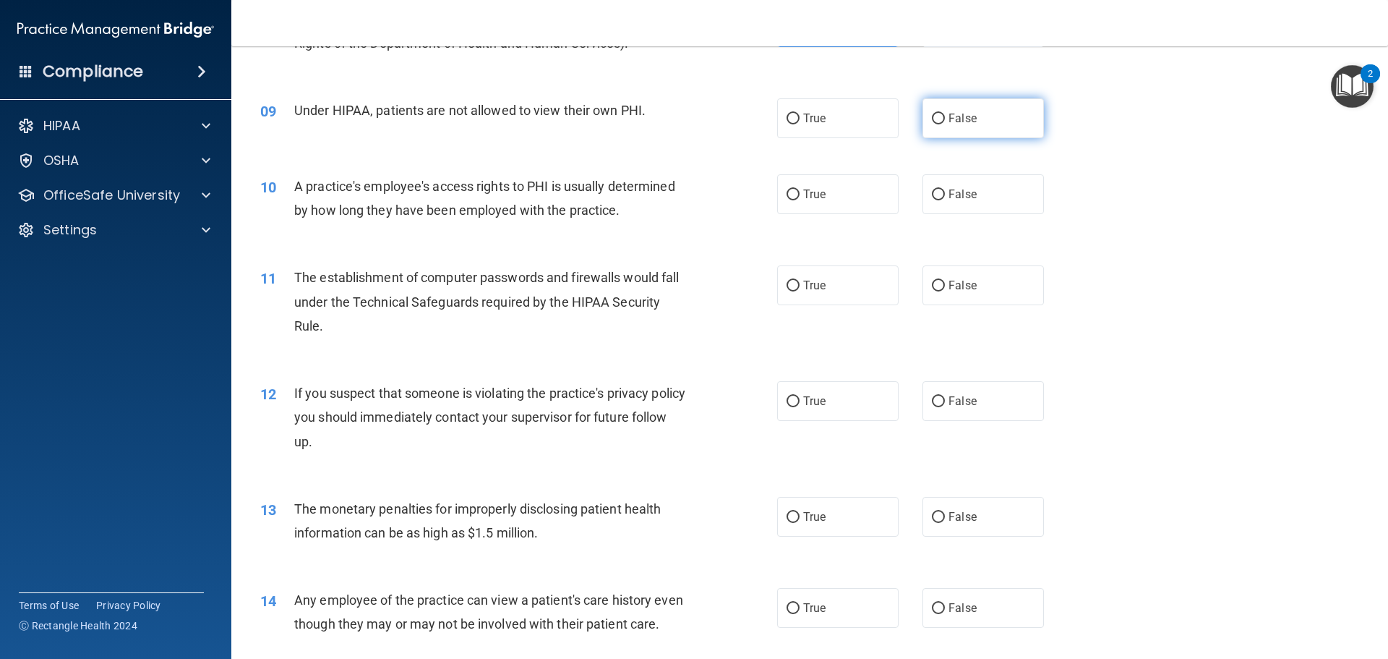
click at [923, 119] on label "False" at bounding box center [983, 118] width 121 height 40
click at [932, 119] on input "False" at bounding box center [938, 119] width 13 height 11
radio input "true"
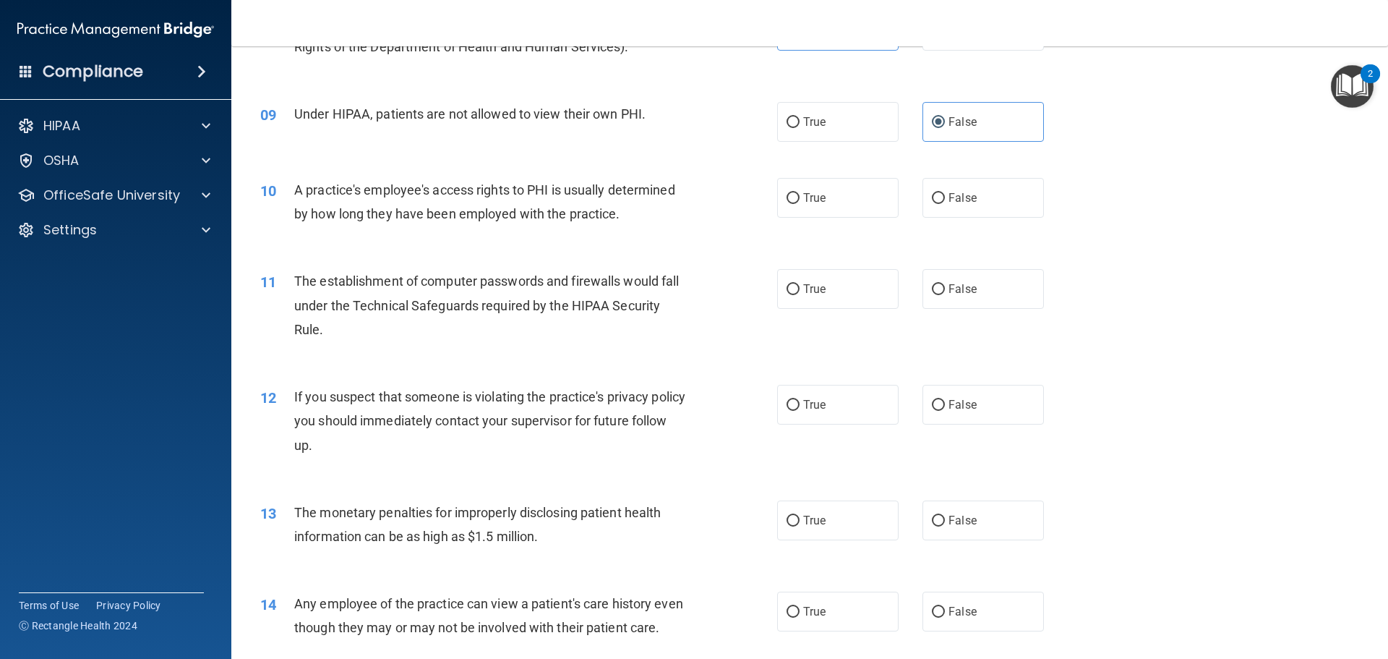
scroll to position [884, 0]
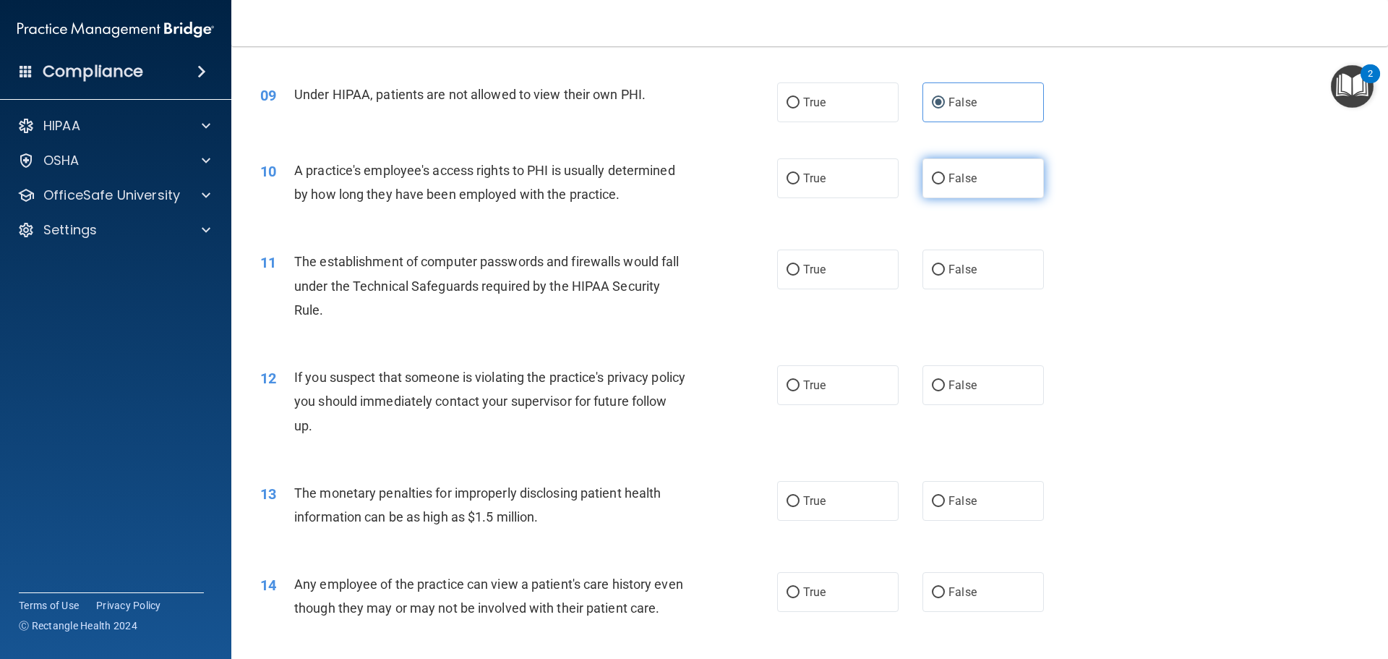
drag, startPoint x: 998, startPoint y: 170, endPoint x: 976, endPoint y: 173, distance: 21.9
click at [998, 169] on label "False" at bounding box center [983, 178] width 121 height 40
click at [945, 174] on input "False" at bounding box center [938, 179] width 13 height 11
radio input "true"
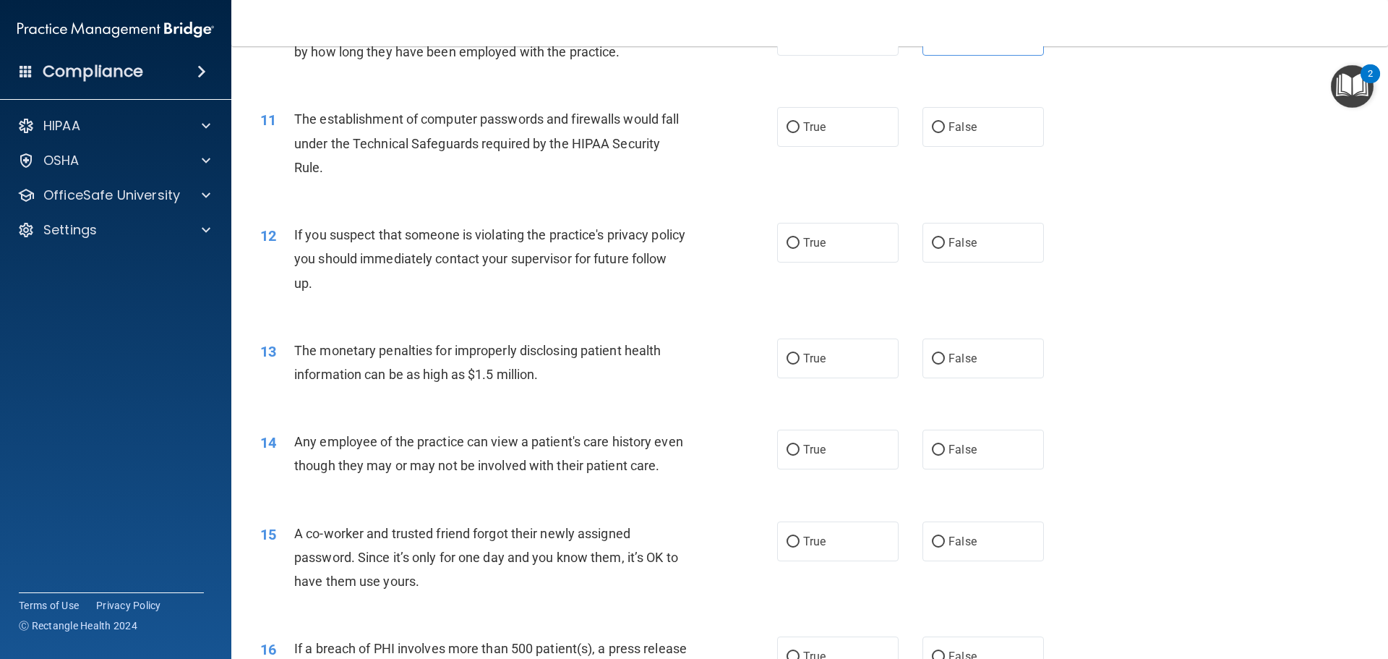
scroll to position [1028, 0]
click at [872, 129] on label "True" at bounding box center [837, 125] width 121 height 40
click at [800, 129] on input "True" at bounding box center [793, 125] width 13 height 11
radio input "true"
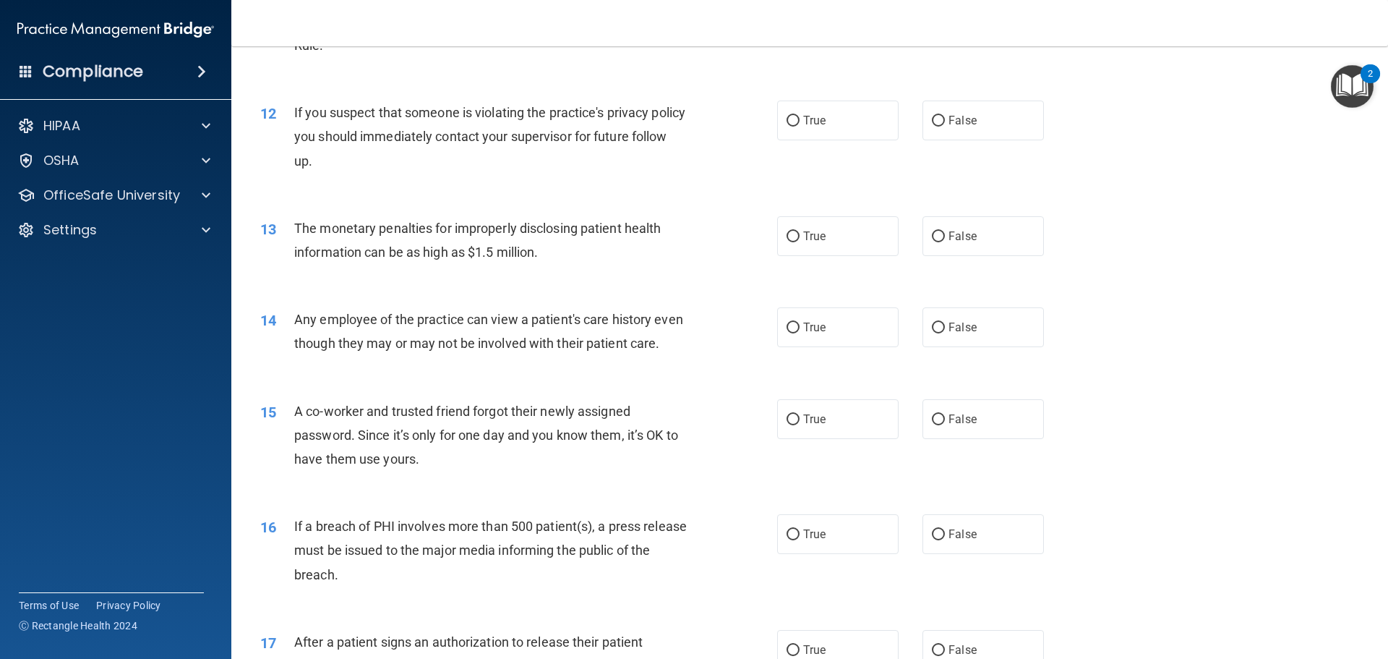
scroll to position [1173, 0]
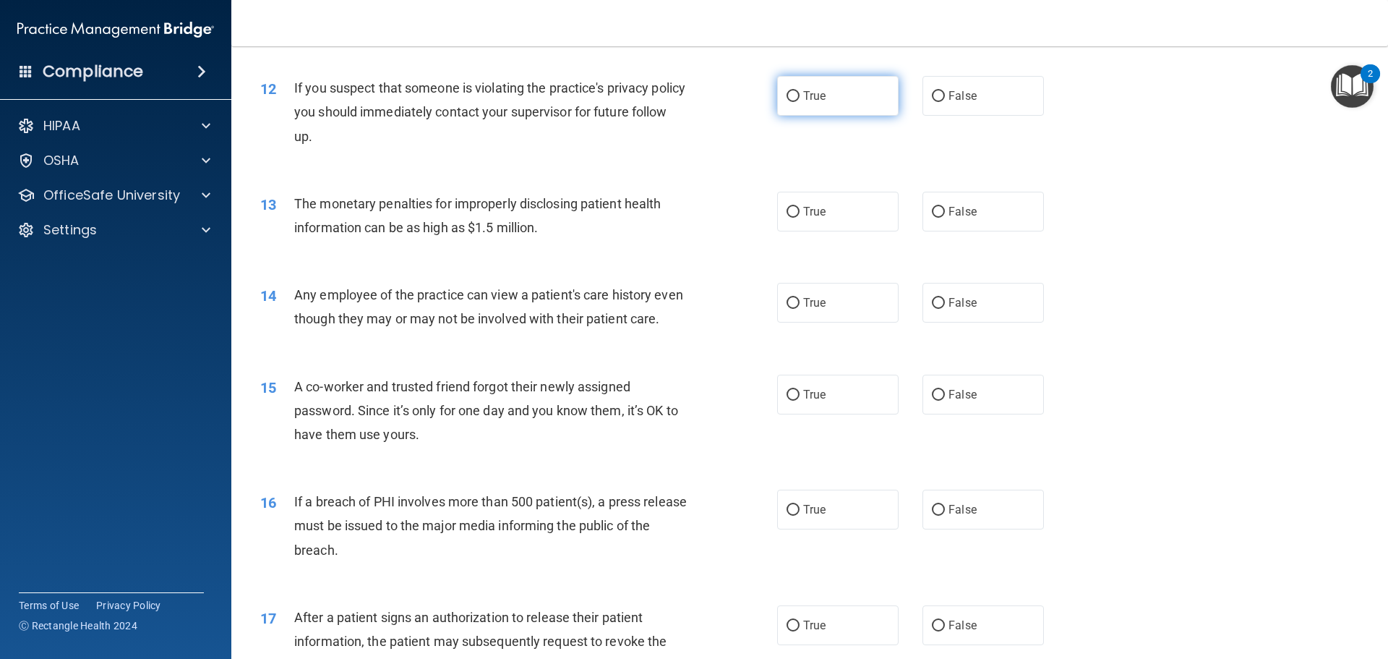
click at [829, 103] on label "True" at bounding box center [837, 96] width 121 height 40
click at [800, 102] on input "True" at bounding box center [793, 96] width 13 height 11
radio input "true"
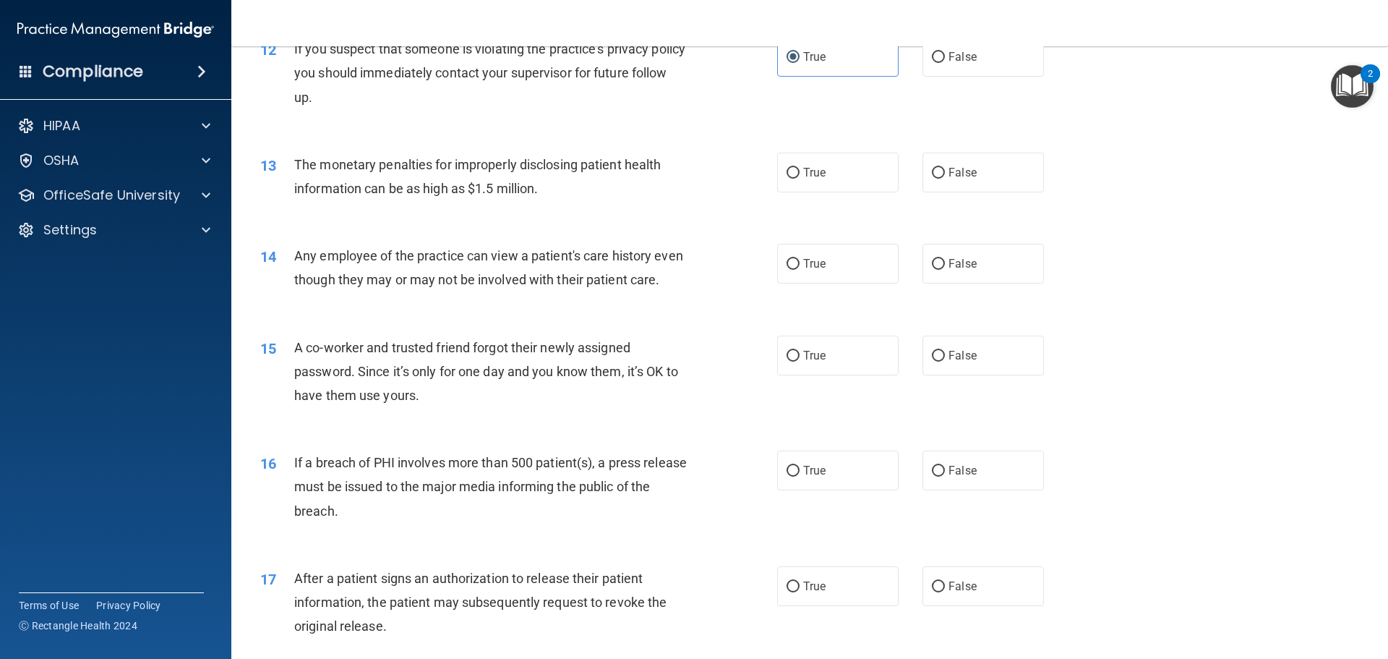
scroll to position [1245, 0]
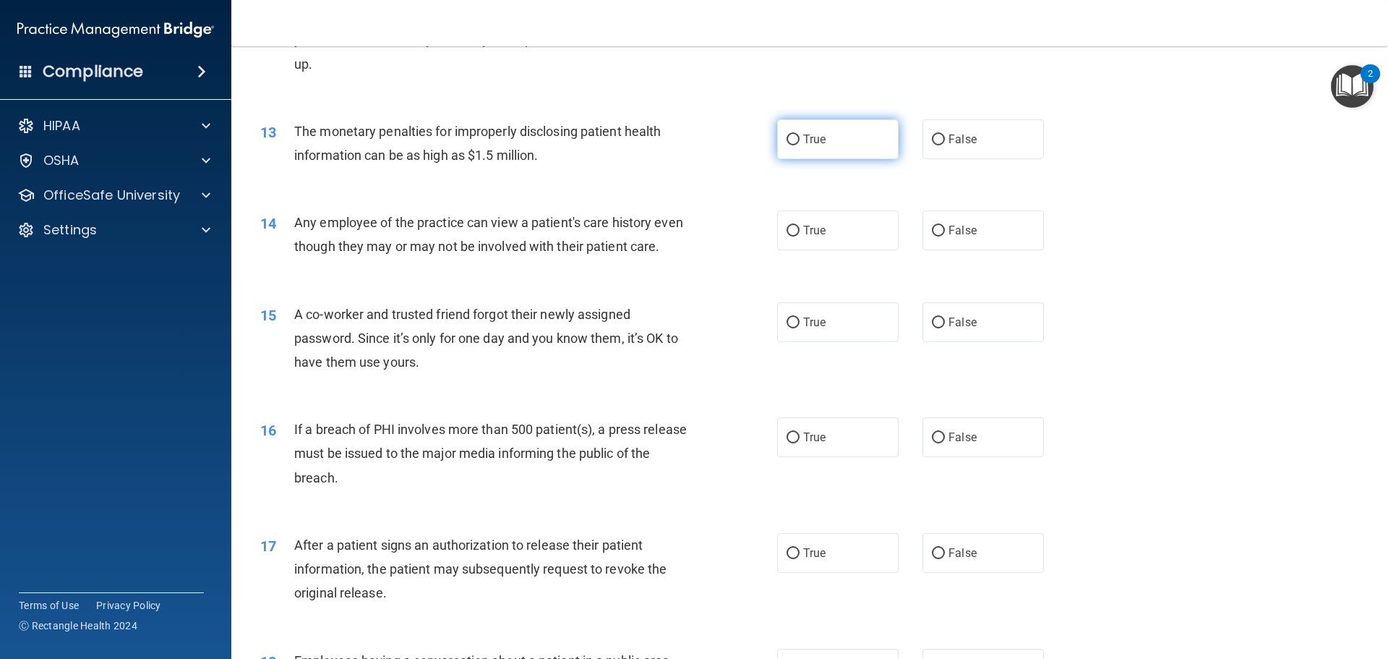
click at [874, 137] on label "True" at bounding box center [837, 139] width 121 height 40
click at [800, 137] on input "True" at bounding box center [793, 139] width 13 height 11
radio input "true"
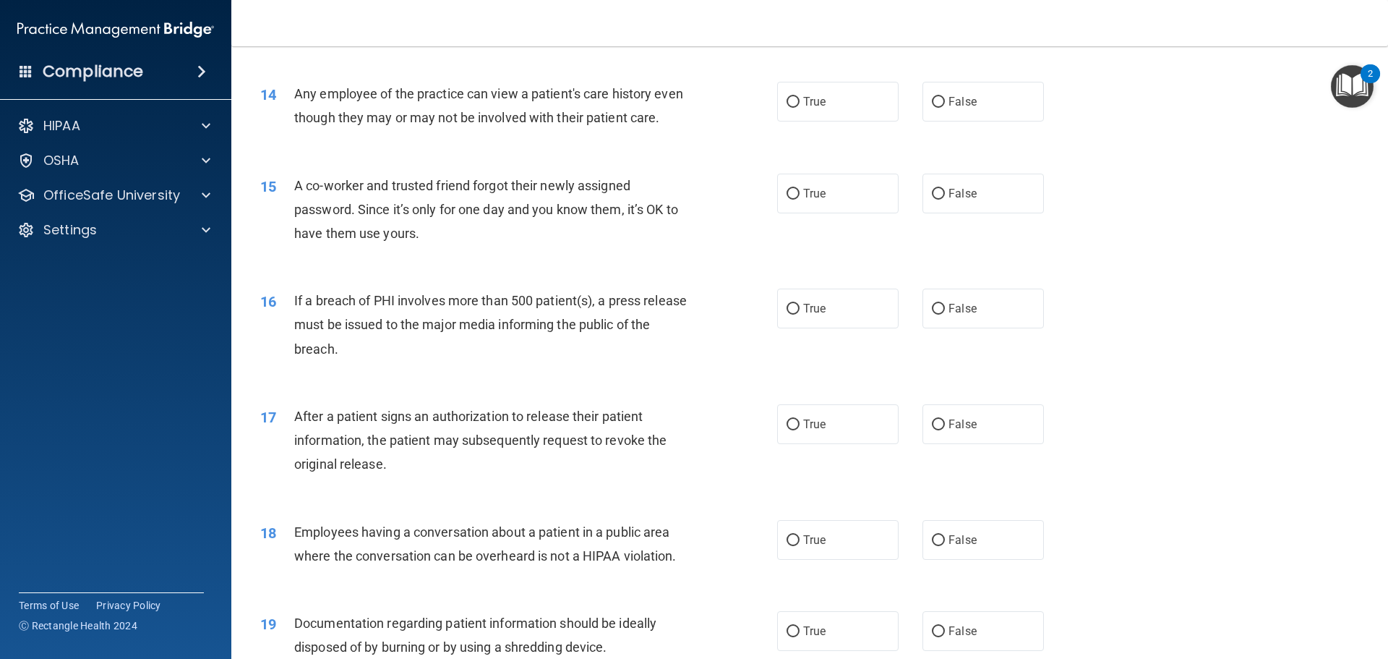
scroll to position [1390, 0]
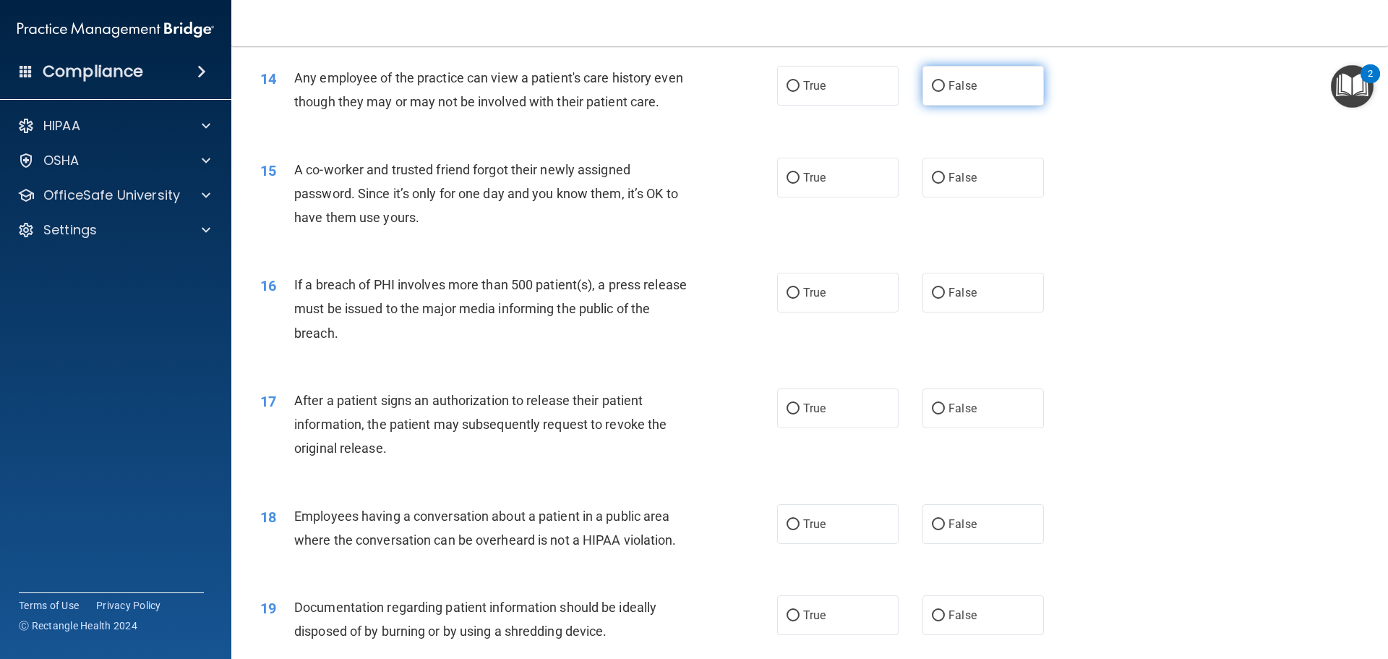
click at [967, 78] on label "False" at bounding box center [983, 86] width 121 height 40
click at [945, 81] on input "False" at bounding box center [938, 86] width 13 height 11
radio input "true"
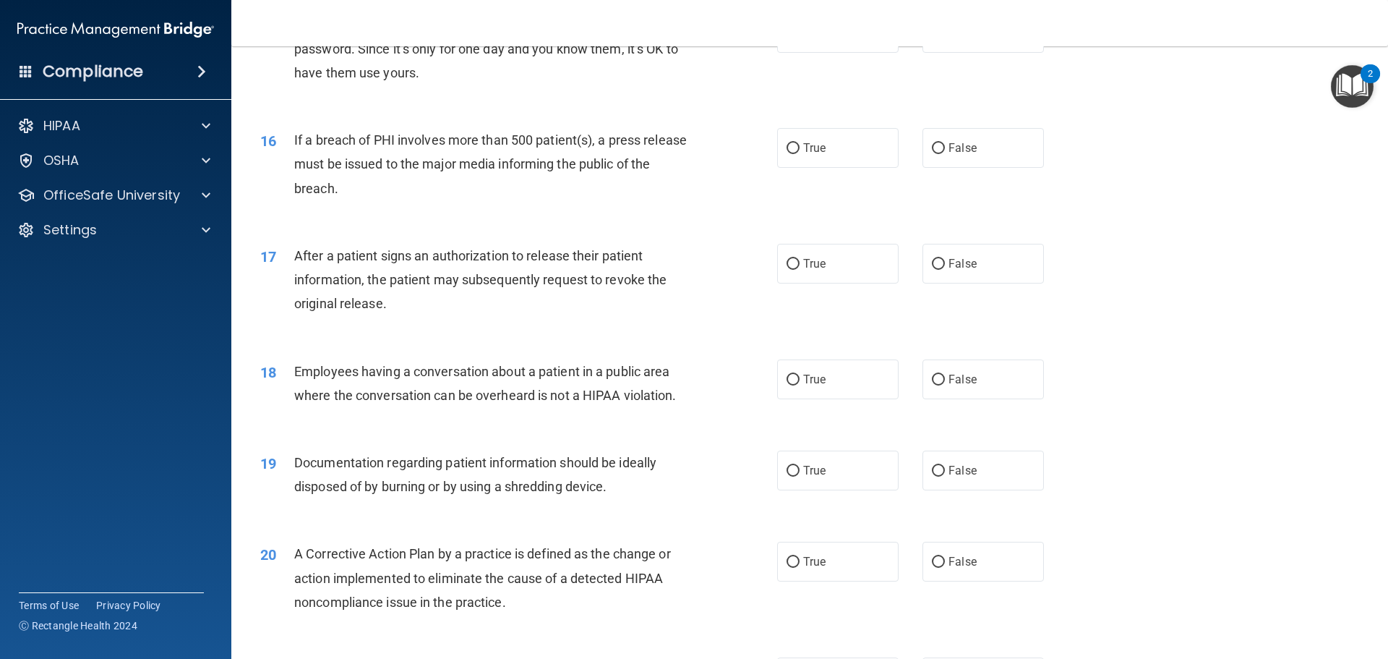
scroll to position [1462, 0]
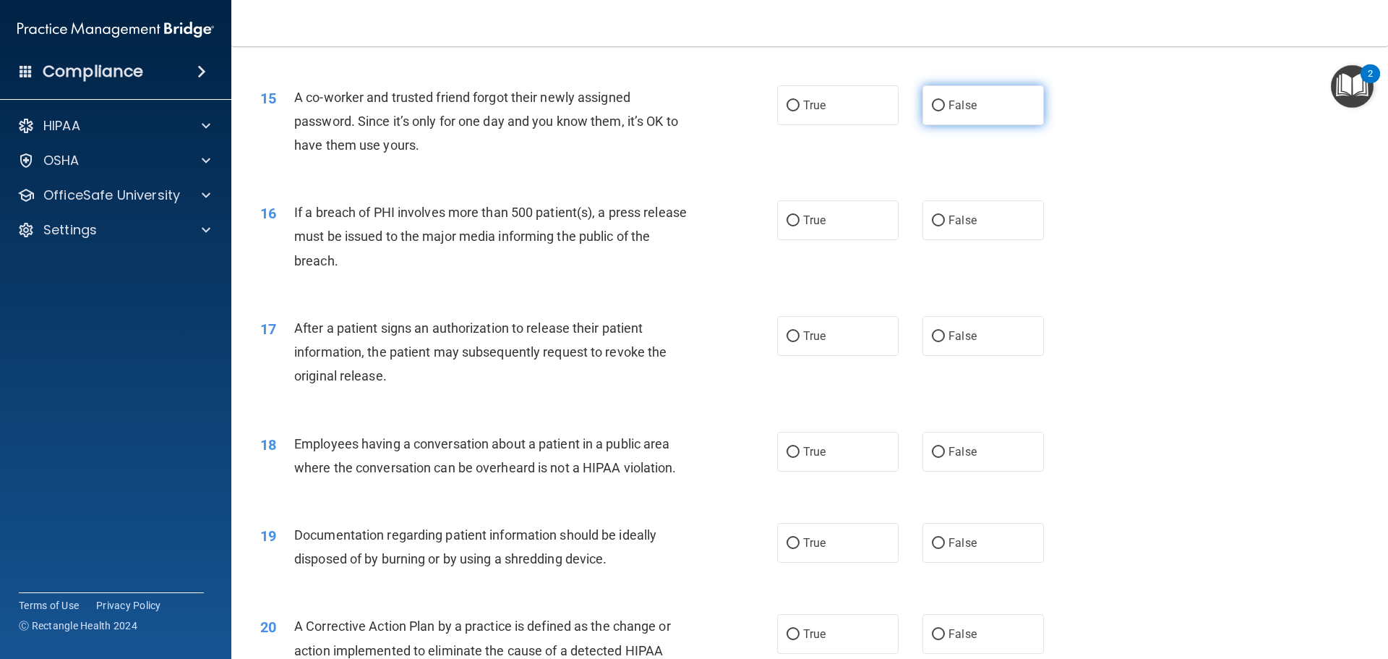
click at [969, 112] on span "False" at bounding box center [963, 105] width 28 height 14
click at [945, 111] on input "False" at bounding box center [938, 106] width 13 height 11
radio input "true"
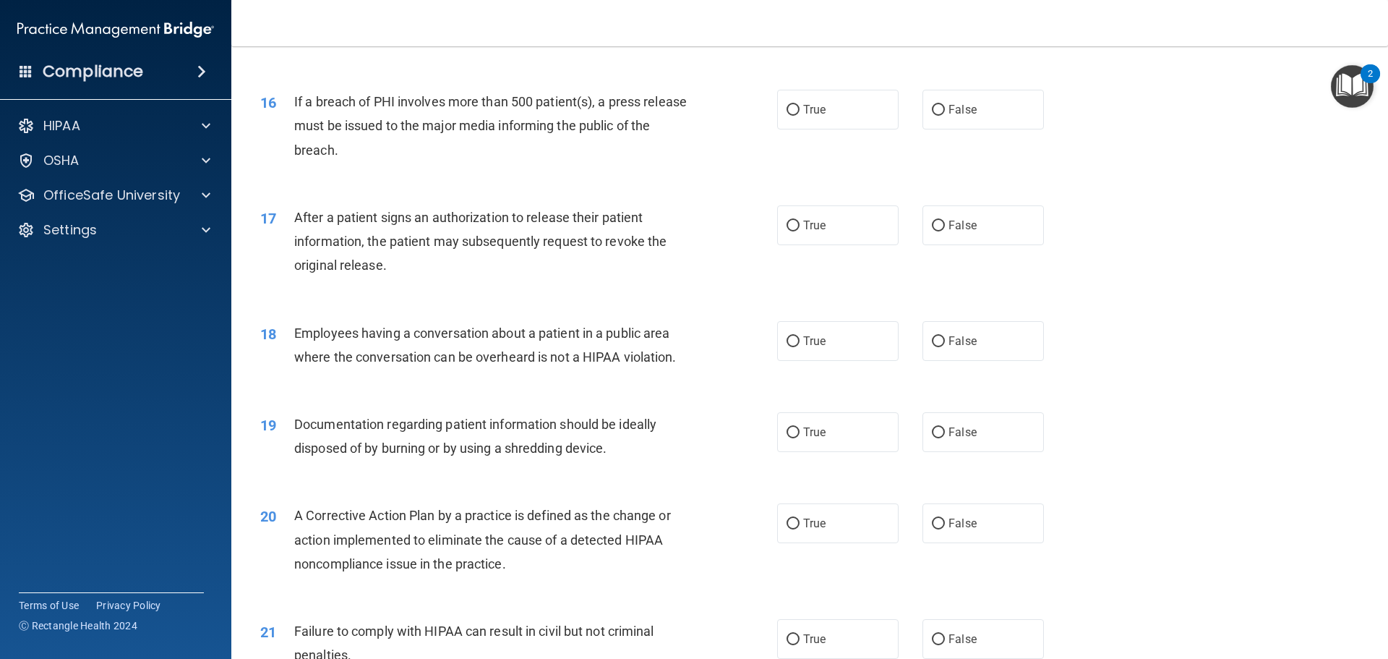
scroll to position [1607, 0]
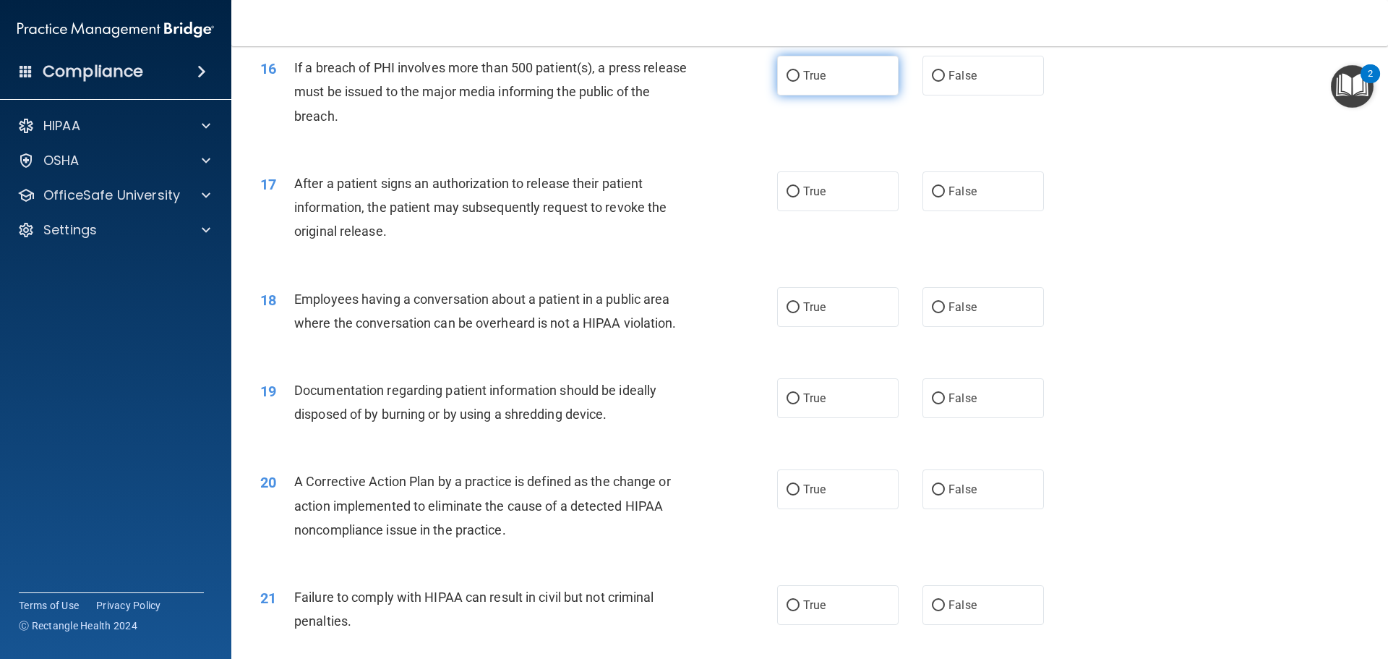
click at [834, 93] on label "True" at bounding box center [837, 76] width 121 height 40
click at [800, 82] on input "True" at bounding box center [793, 76] width 13 height 11
radio input "true"
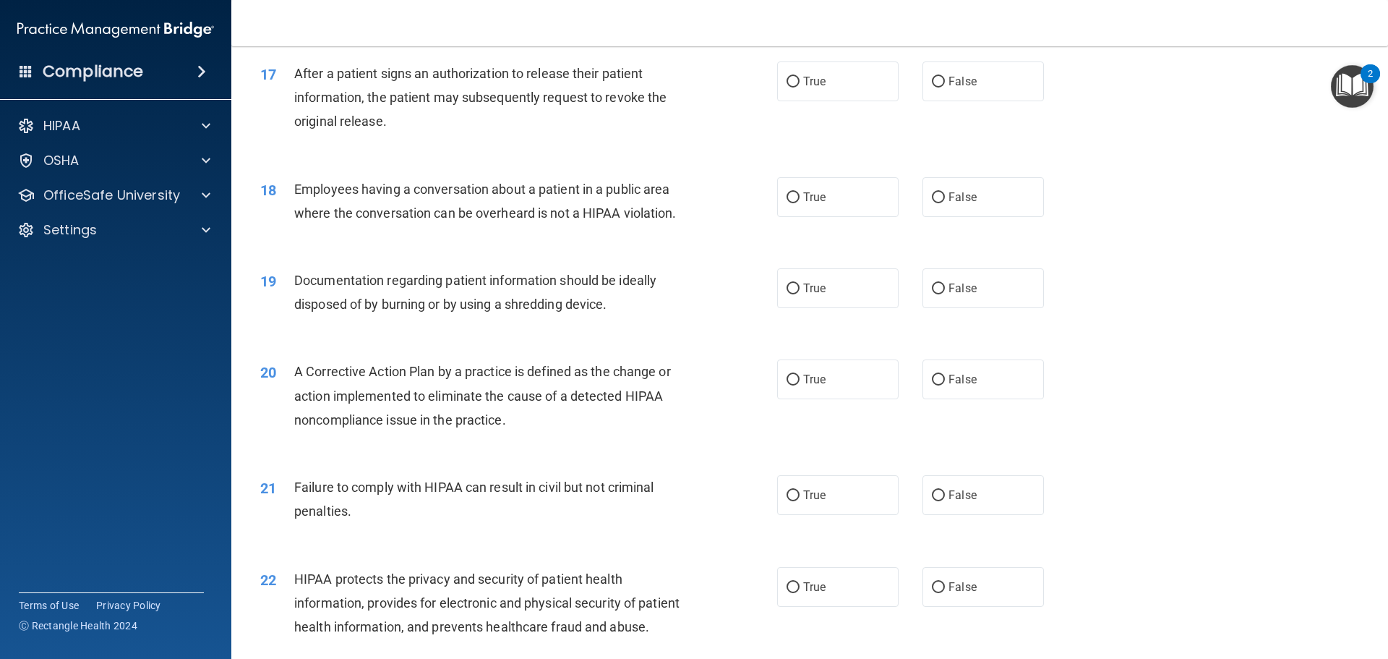
scroll to position [1751, 0]
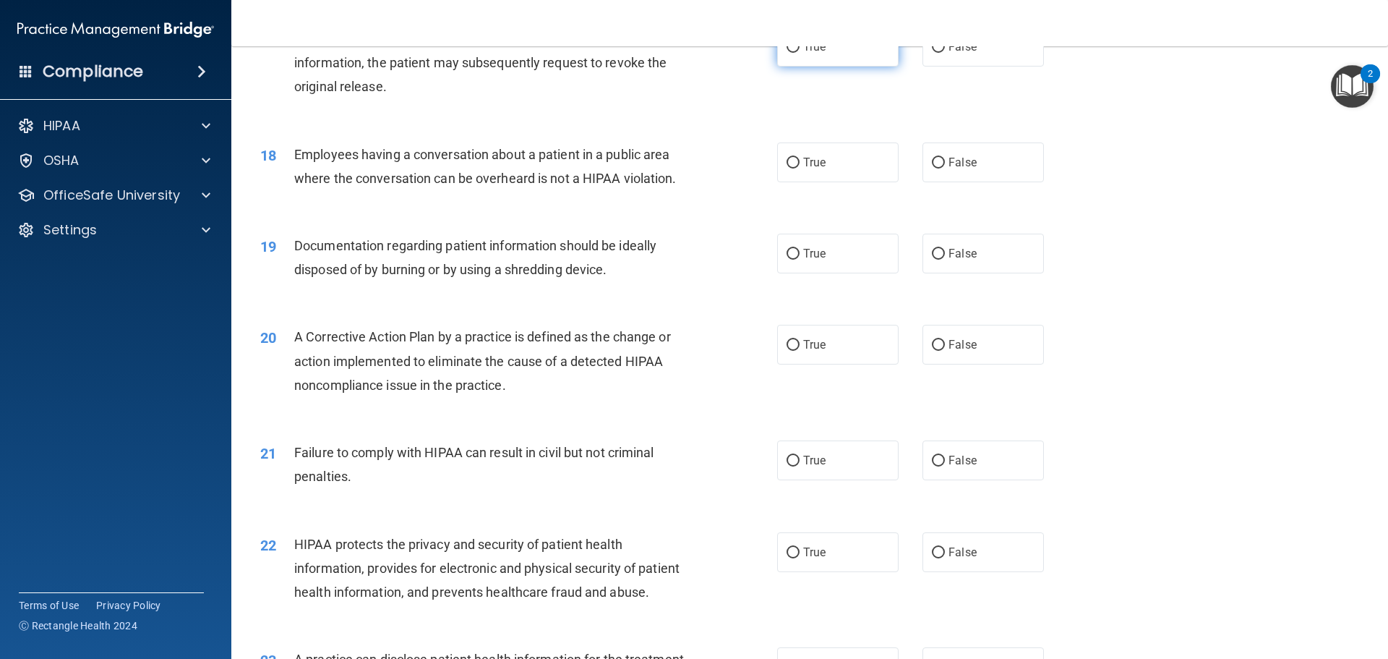
click at [798, 67] on label "True" at bounding box center [837, 47] width 121 height 40
click at [798, 53] on input "True" at bounding box center [793, 47] width 13 height 11
radio input "true"
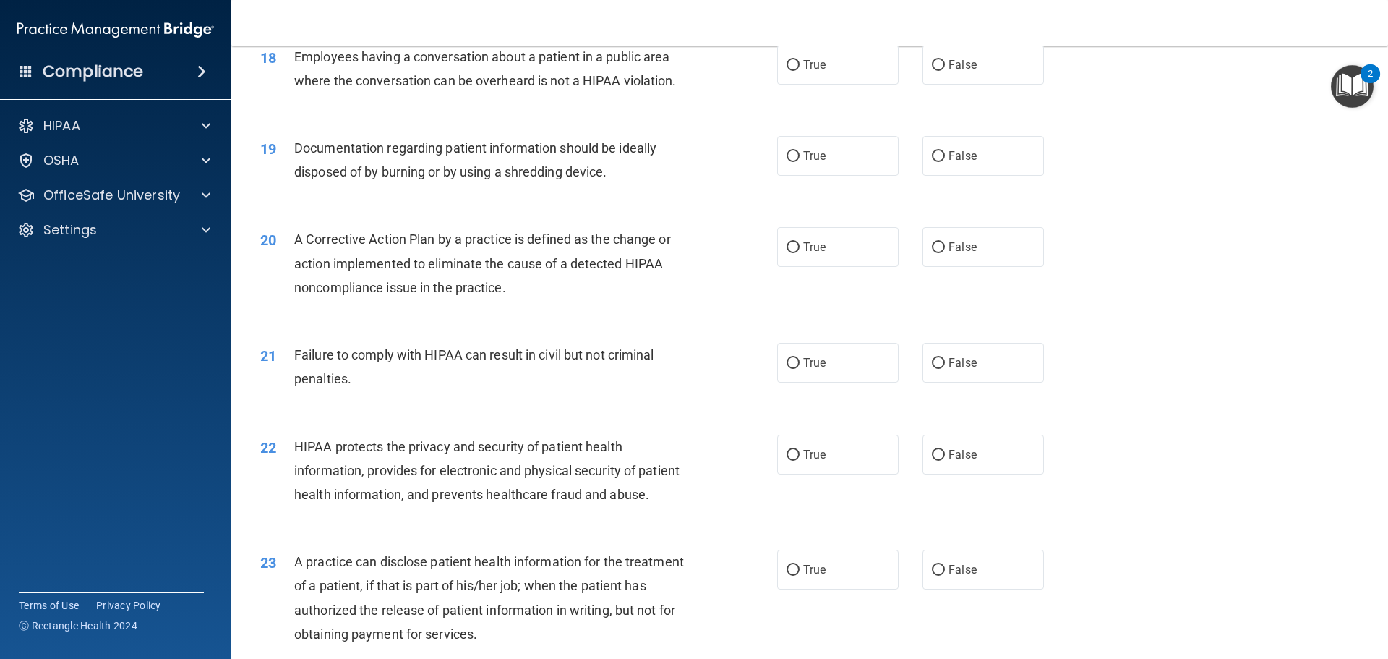
scroll to position [1824, 0]
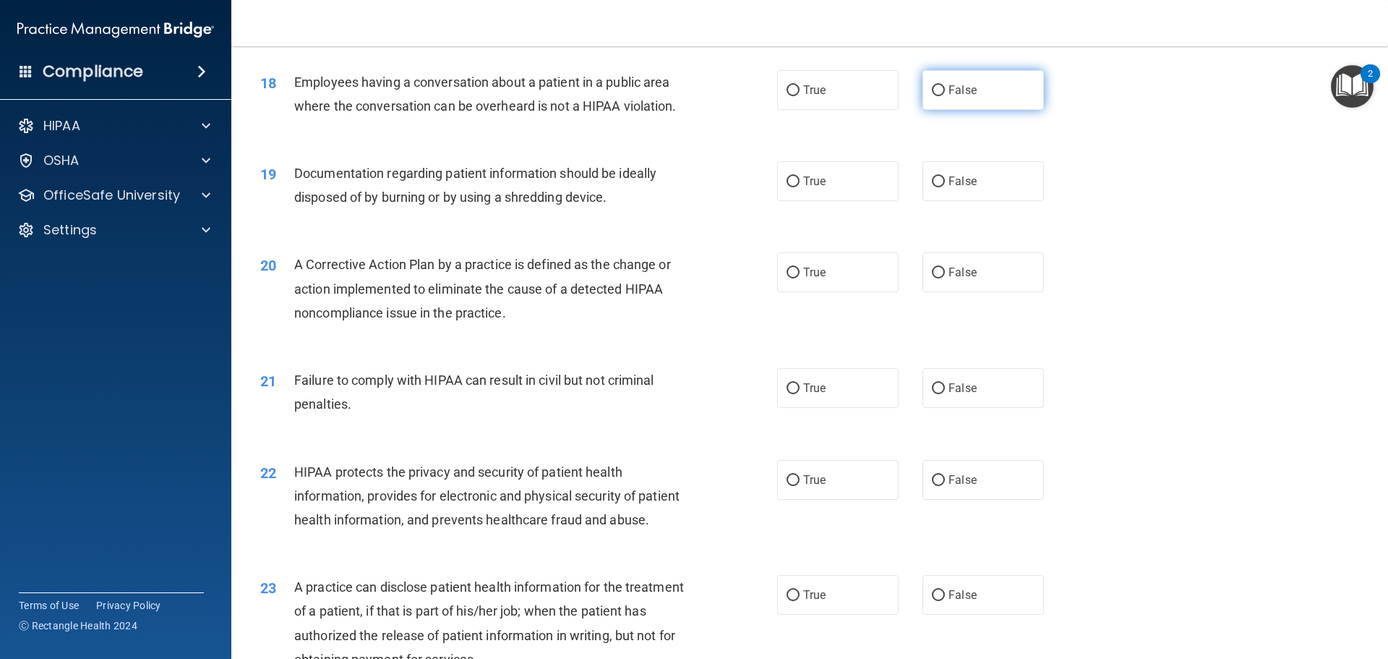
click at [1016, 110] on label "False" at bounding box center [983, 90] width 121 height 40
click at [945, 96] on input "False" at bounding box center [938, 90] width 13 height 11
radio input "true"
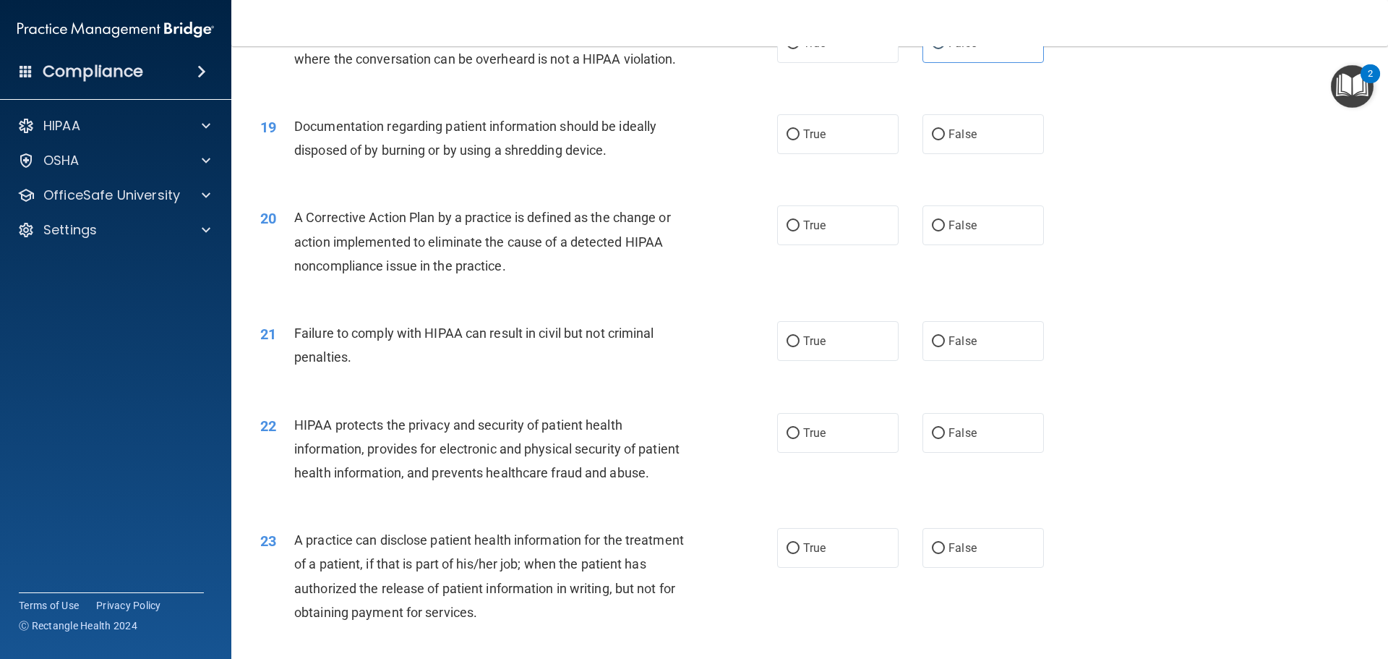
scroll to position [1896, 0]
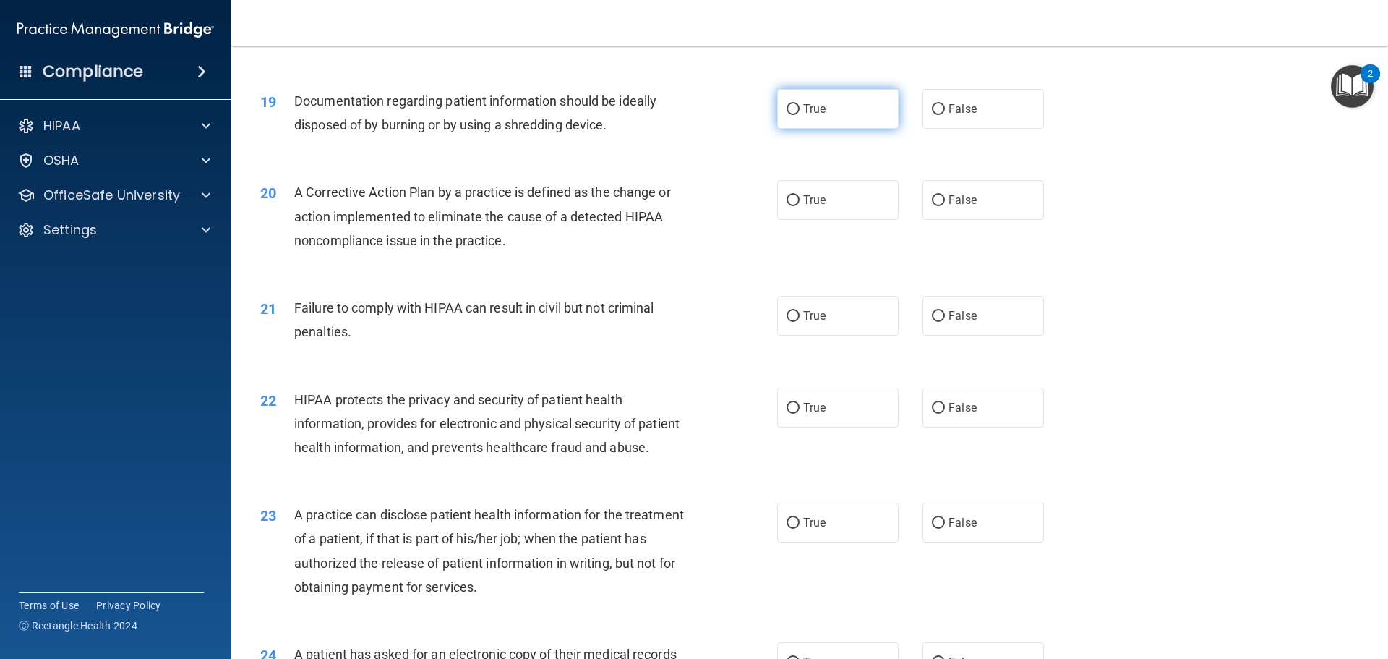
click at [827, 129] on label "True" at bounding box center [837, 109] width 121 height 40
click at [800, 115] on input "True" at bounding box center [793, 109] width 13 height 11
radio input "true"
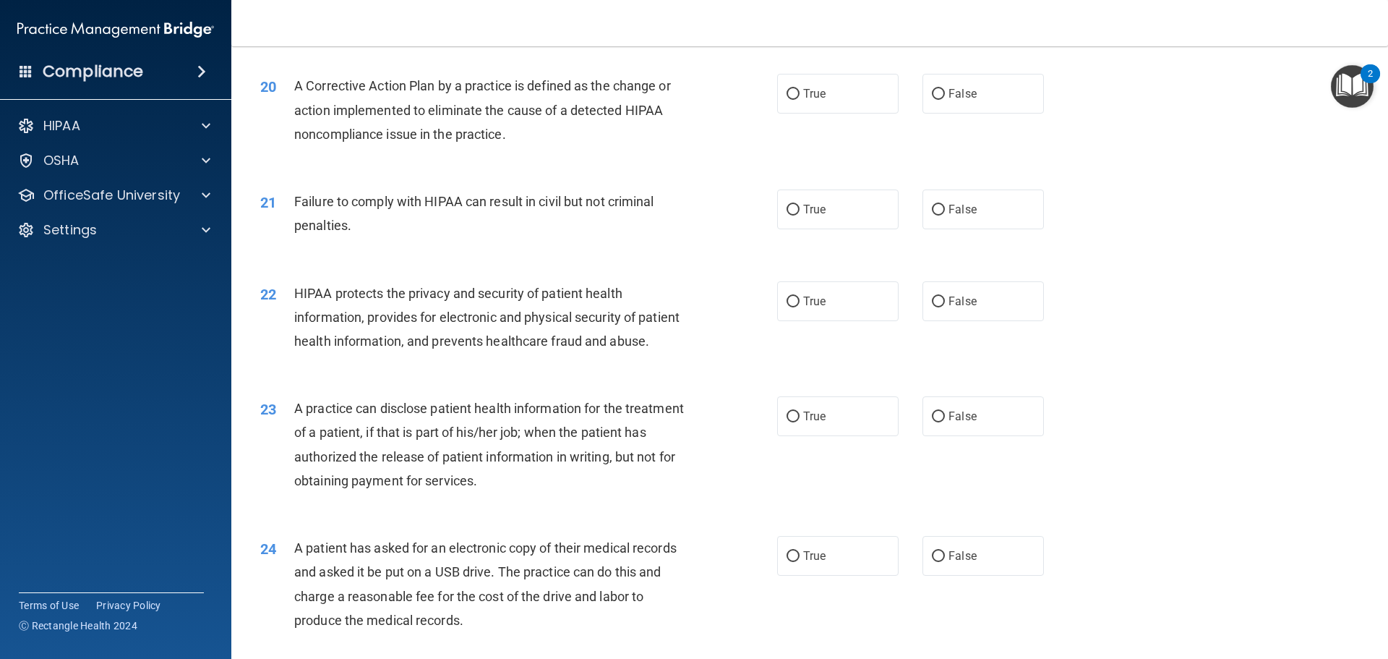
scroll to position [2040, 0]
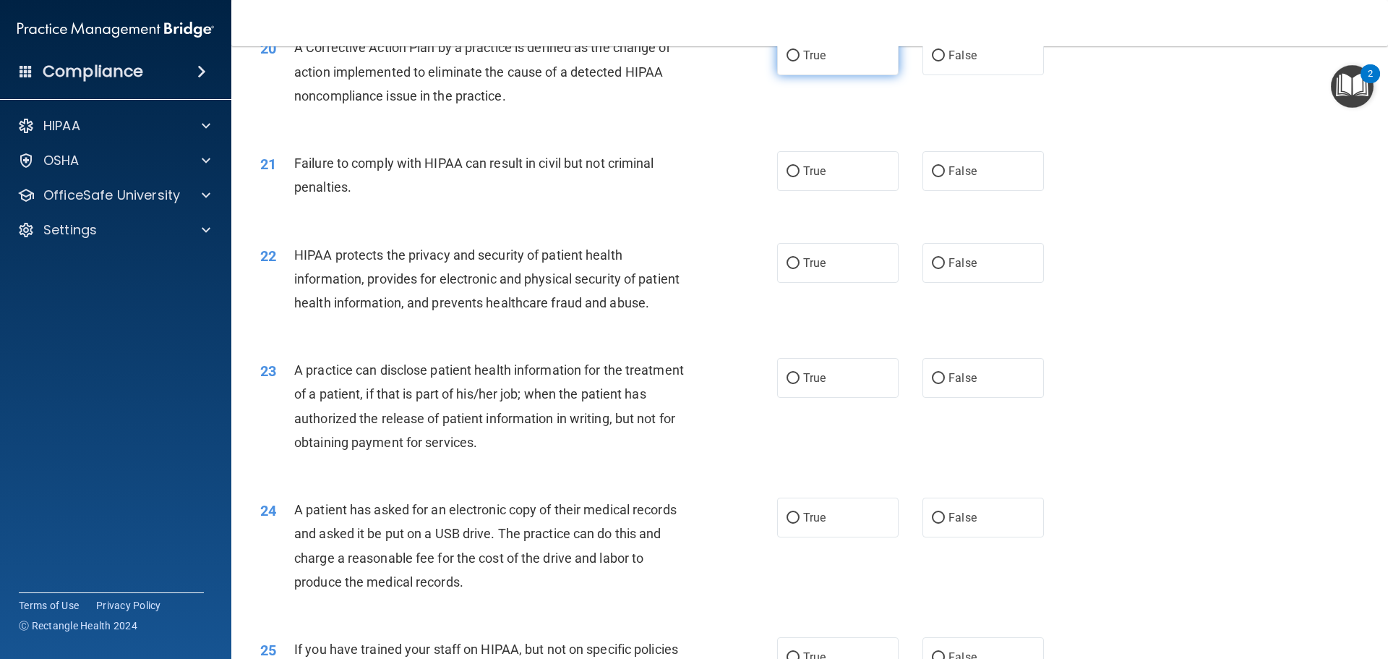
click at [829, 75] on label "True" at bounding box center [837, 55] width 121 height 40
click at [800, 61] on input "True" at bounding box center [793, 56] width 13 height 11
radio input "true"
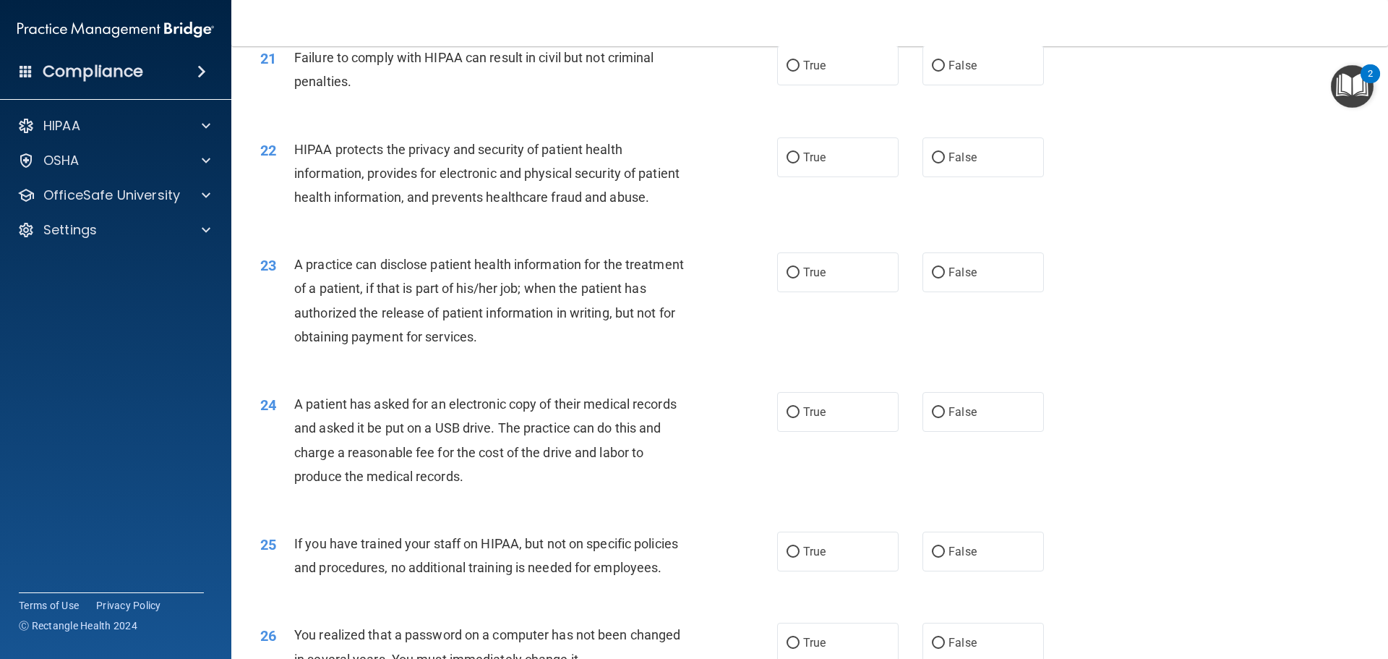
scroll to position [2113, 0]
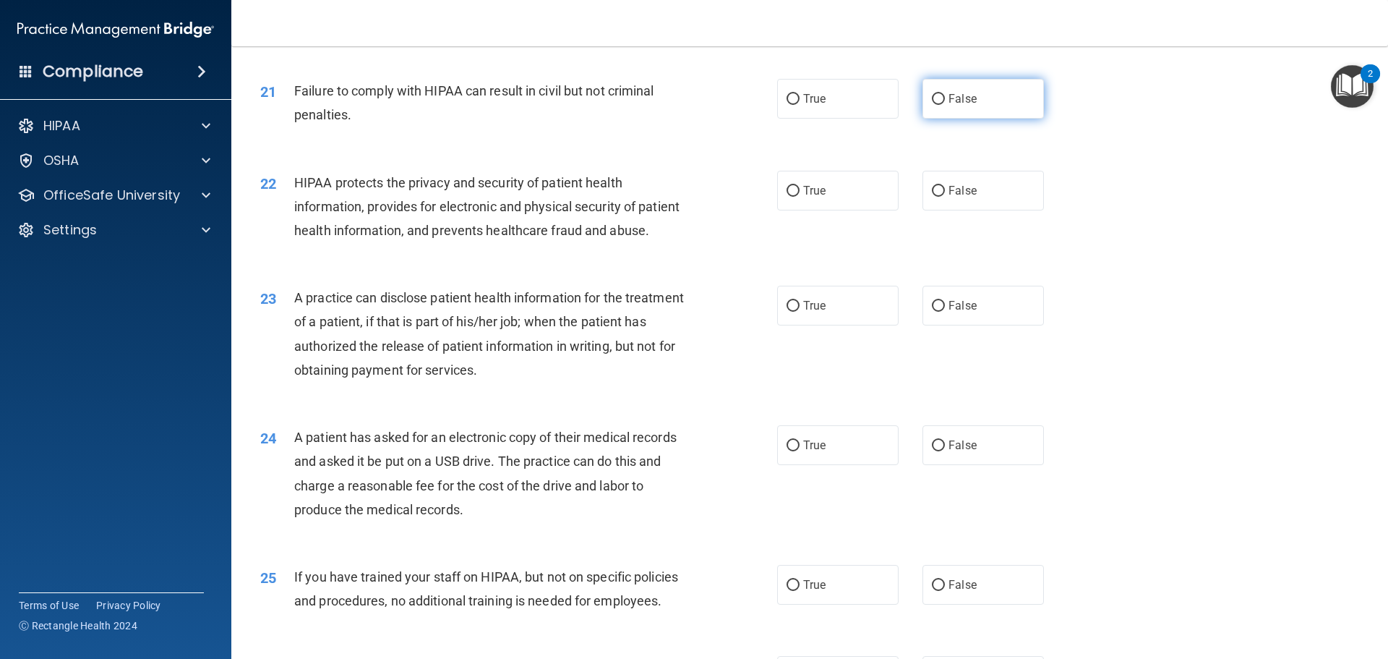
click at [923, 118] on label "False" at bounding box center [983, 99] width 121 height 40
click at [932, 105] on input "False" at bounding box center [938, 99] width 13 height 11
radio input "true"
click at [813, 119] on label "True" at bounding box center [837, 99] width 121 height 40
click at [800, 105] on input "True" at bounding box center [793, 99] width 13 height 11
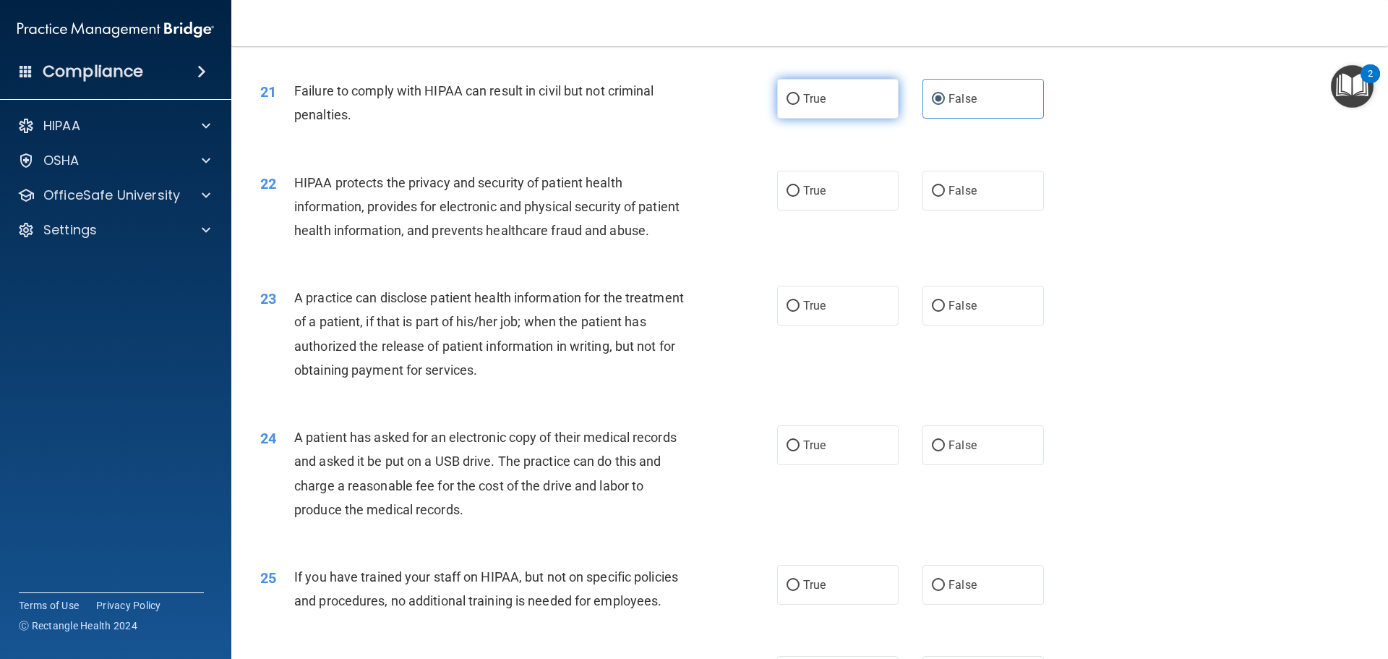
radio input "true"
click at [959, 103] on label "False" at bounding box center [983, 99] width 121 height 40
click at [945, 103] on input "False" at bounding box center [938, 99] width 13 height 11
radio input "true"
radio input "false"
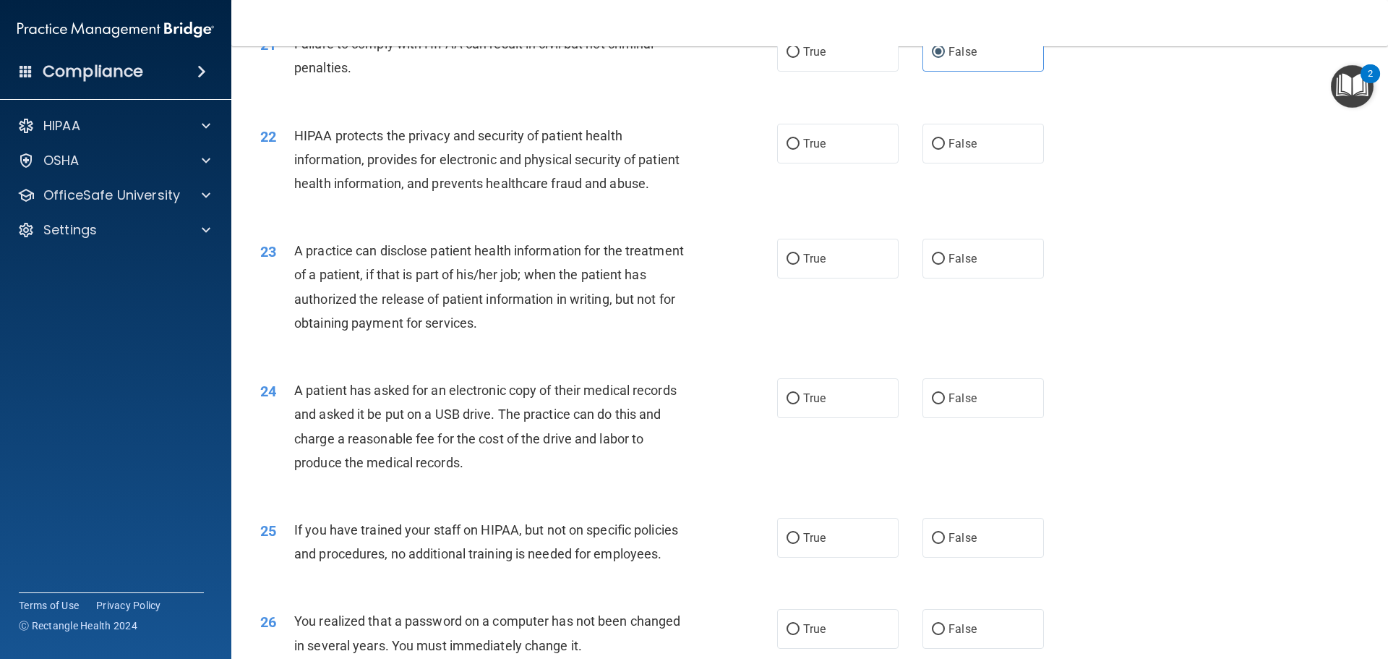
scroll to position [2185, 0]
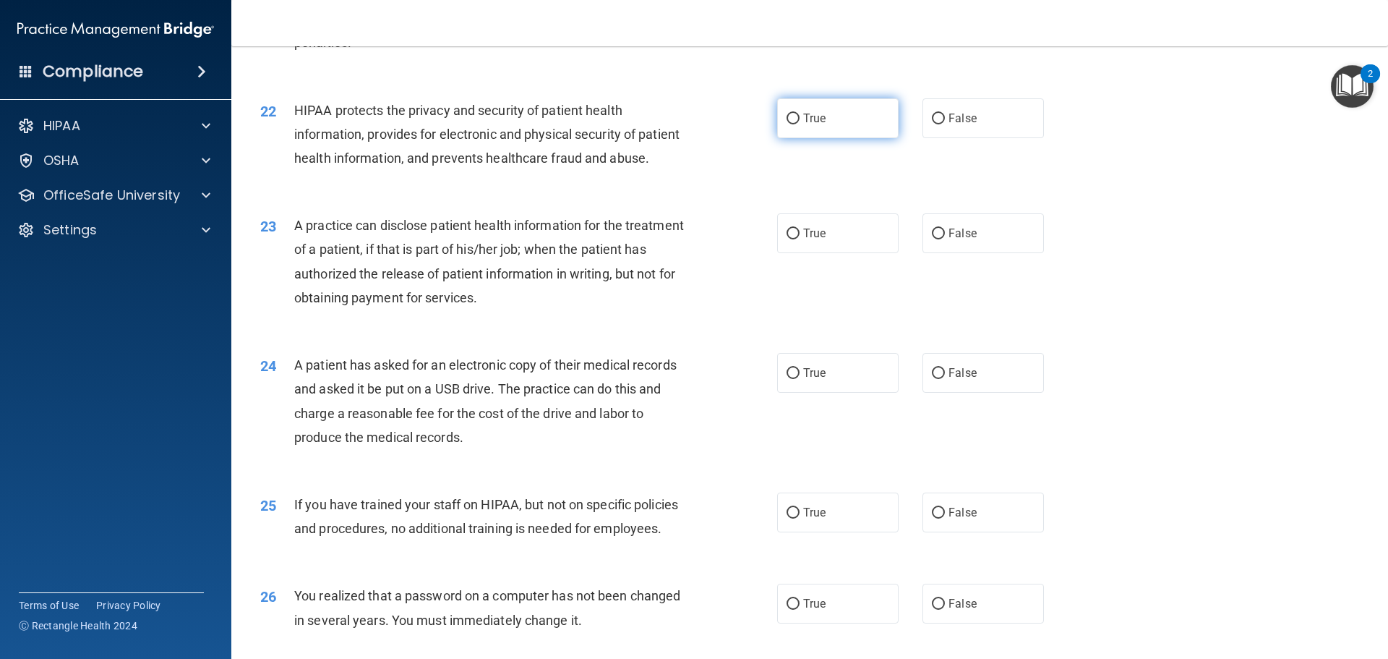
click at [824, 138] on label "True" at bounding box center [837, 118] width 121 height 40
click at [800, 124] on input "True" at bounding box center [793, 119] width 13 height 11
radio input "true"
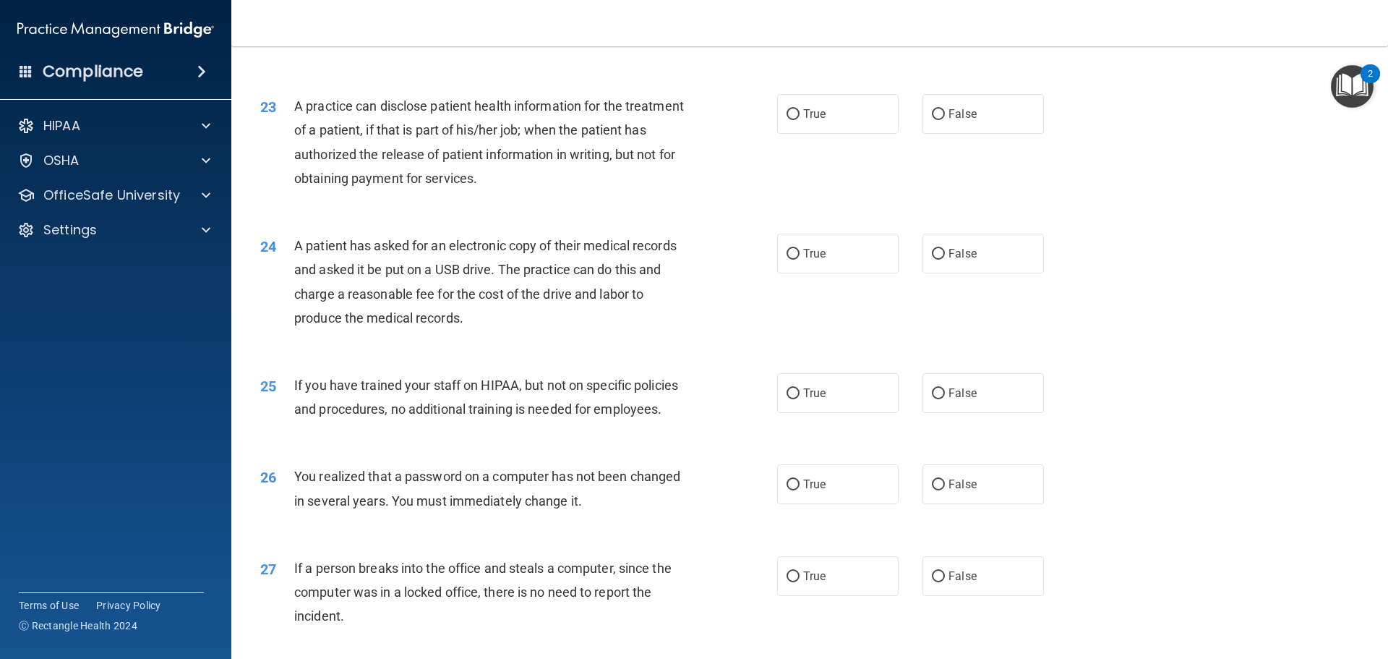
scroll to position [2330, 0]
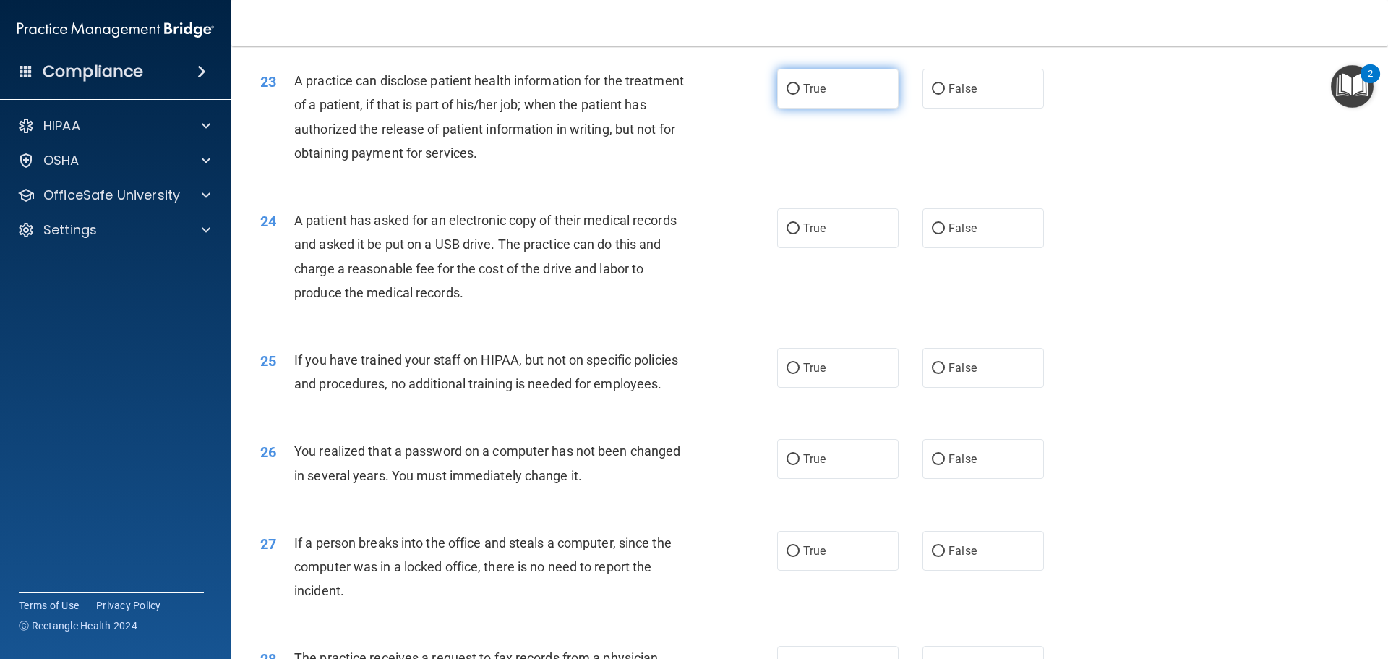
click at [803, 95] on span "True" at bounding box center [814, 89] width 22 height 14
click at [800, 95] on input "True" at bounding box center [793, 89] width 13 height 11
radio input "true"
click at [994, 108] on label "False" at bounding box center [983, 89] width 121 height 40
click at [945, 95] on input "False" at bounding box center [938, 89] width 13 height 11
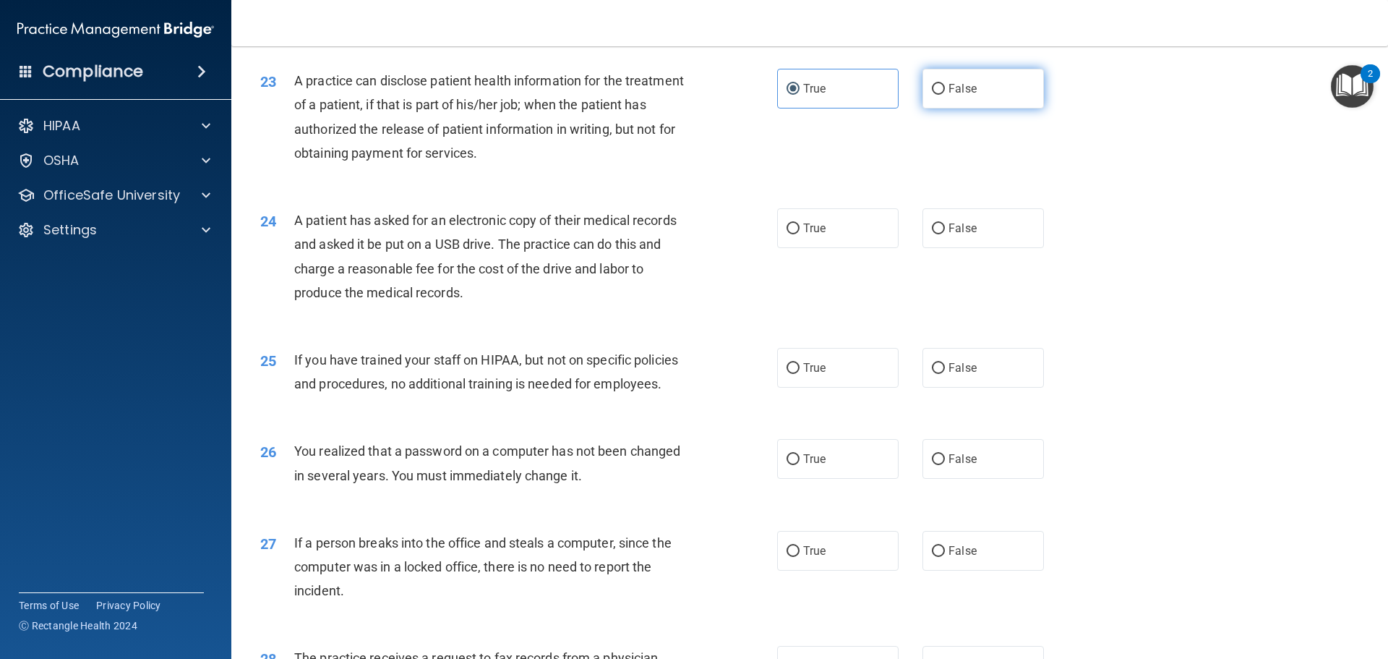
radio input "true"
radio input "false"
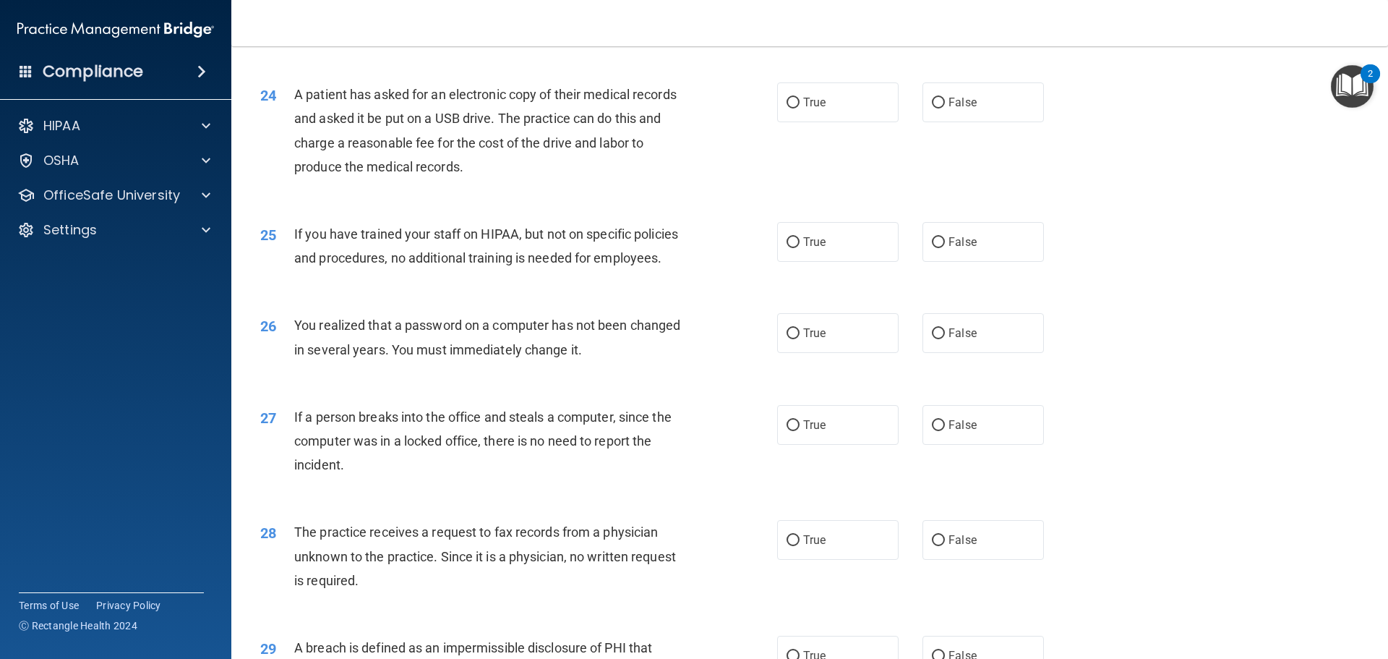
scroll to position [2474, 0]
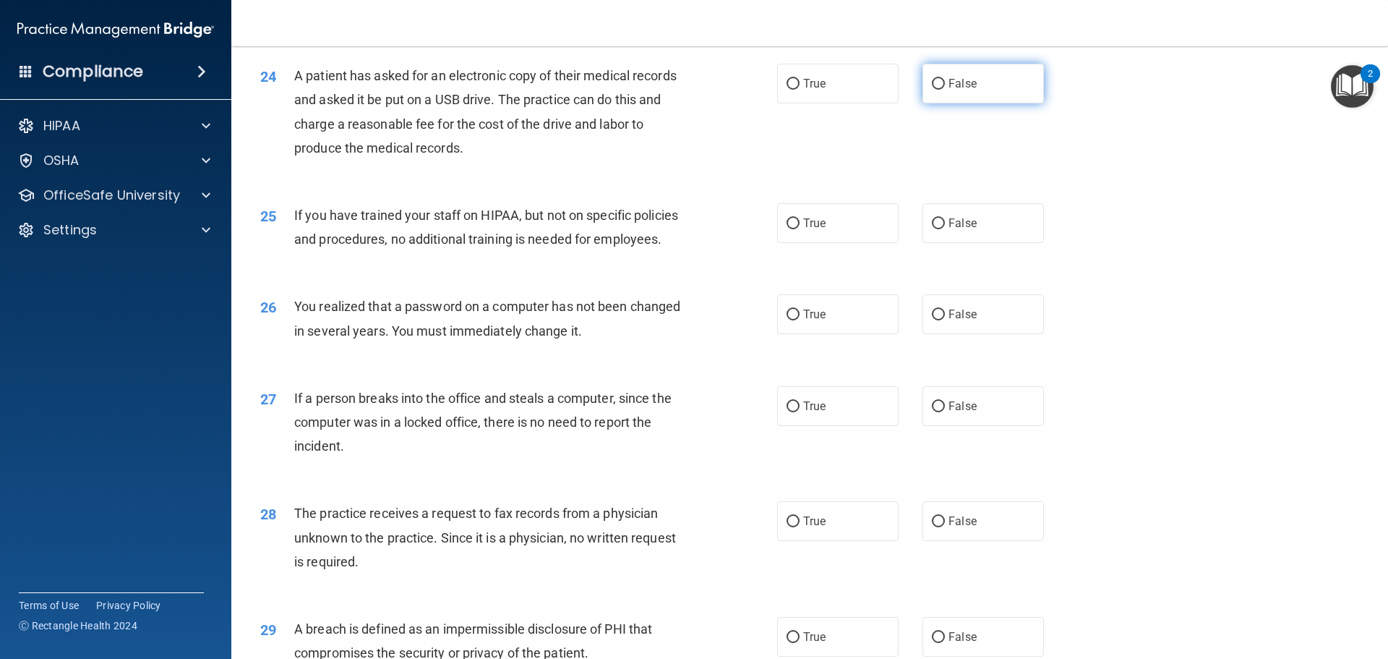
click at [943, 103] on label "False" at bounding box center [983, 84] width 121 height 40
click at [943, 90] on input "False" at bounding box center [938, 84] width 13 height 11
radio input "true"
click at [852, 103] on label "True" at bounding box center [837, 84] width 121 height 40
click at [800, 90] on input "True" at bounding box center [793, 84] width 13 height 11
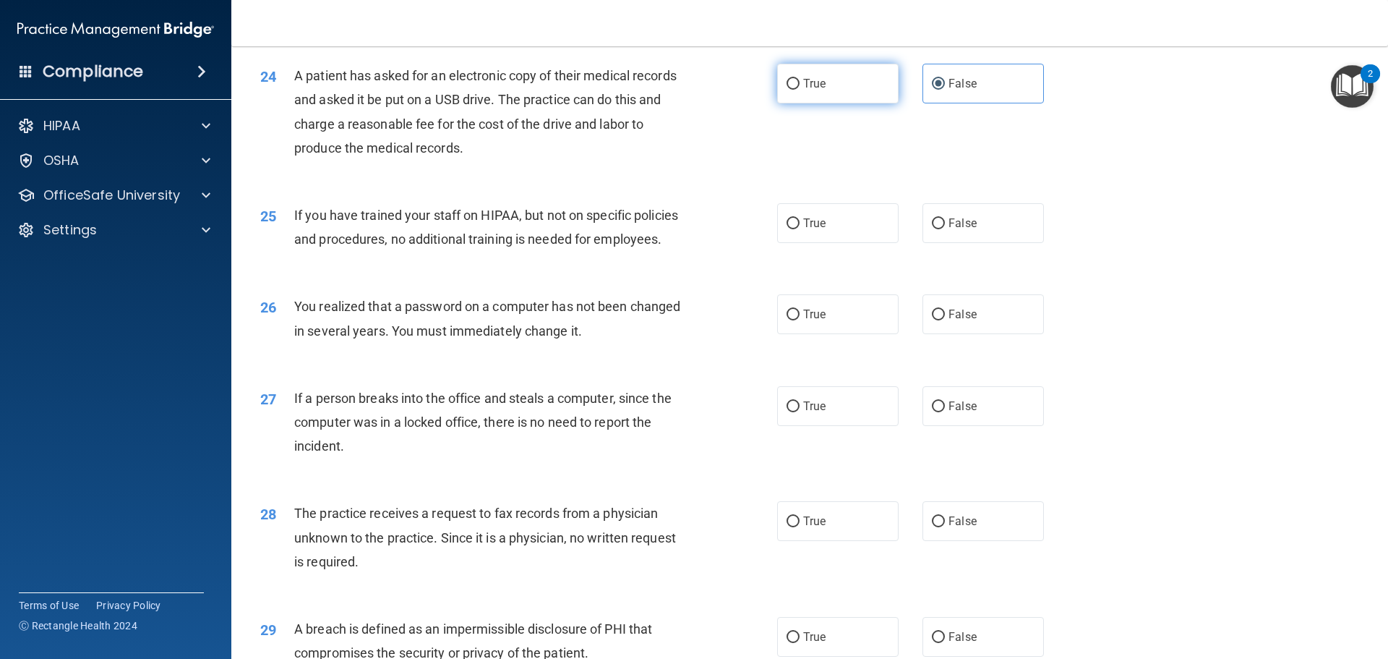
radio input "true"
radio input "false"
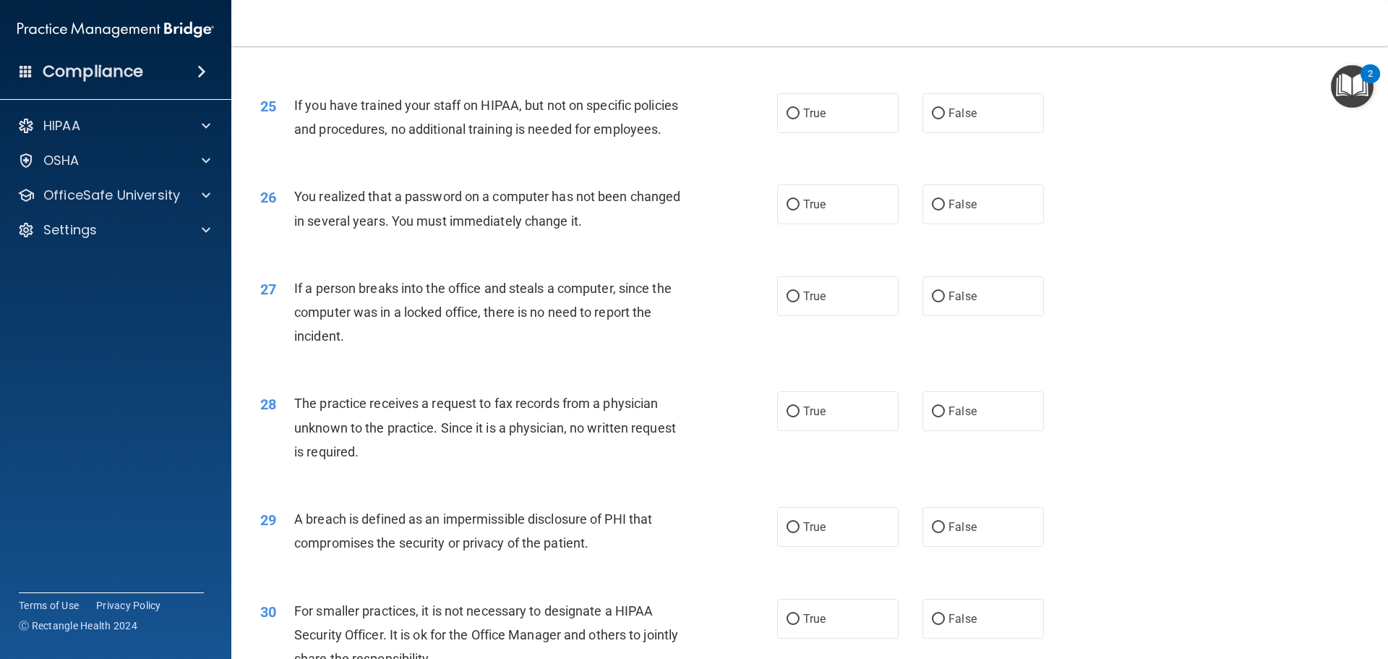
scroll to position [2619, 0]
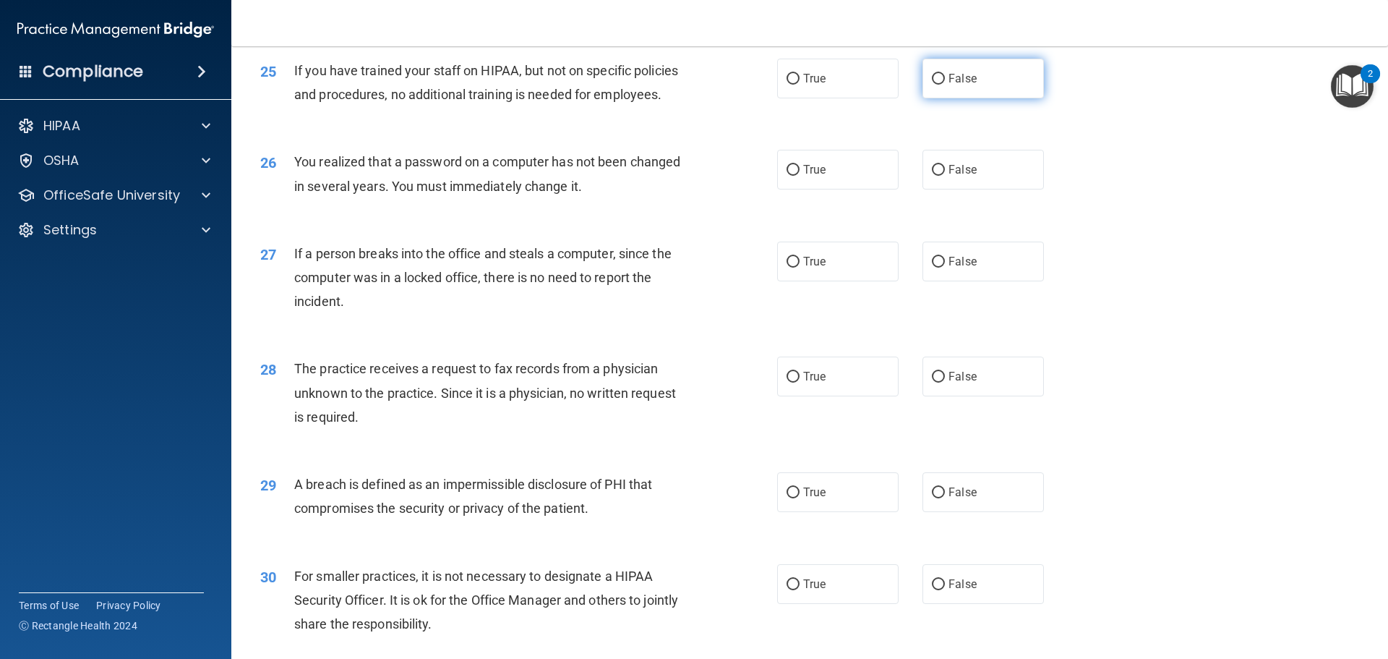
click at [992, 98] on label "False" at bounding box center [983, 79] width 121 height 40
click at [945, 85] on input "False" at bounding box center [938, 79] width 13 height 11
radio input "true"
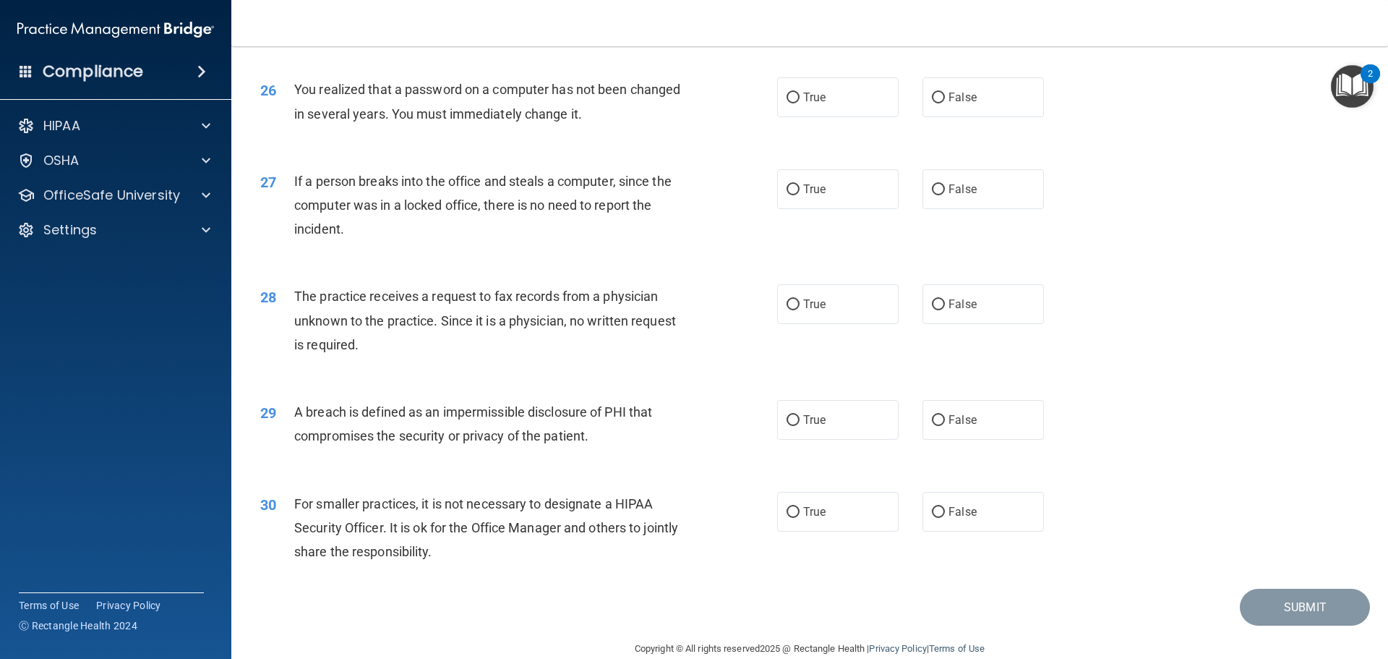
scroll to position [2763, 0]
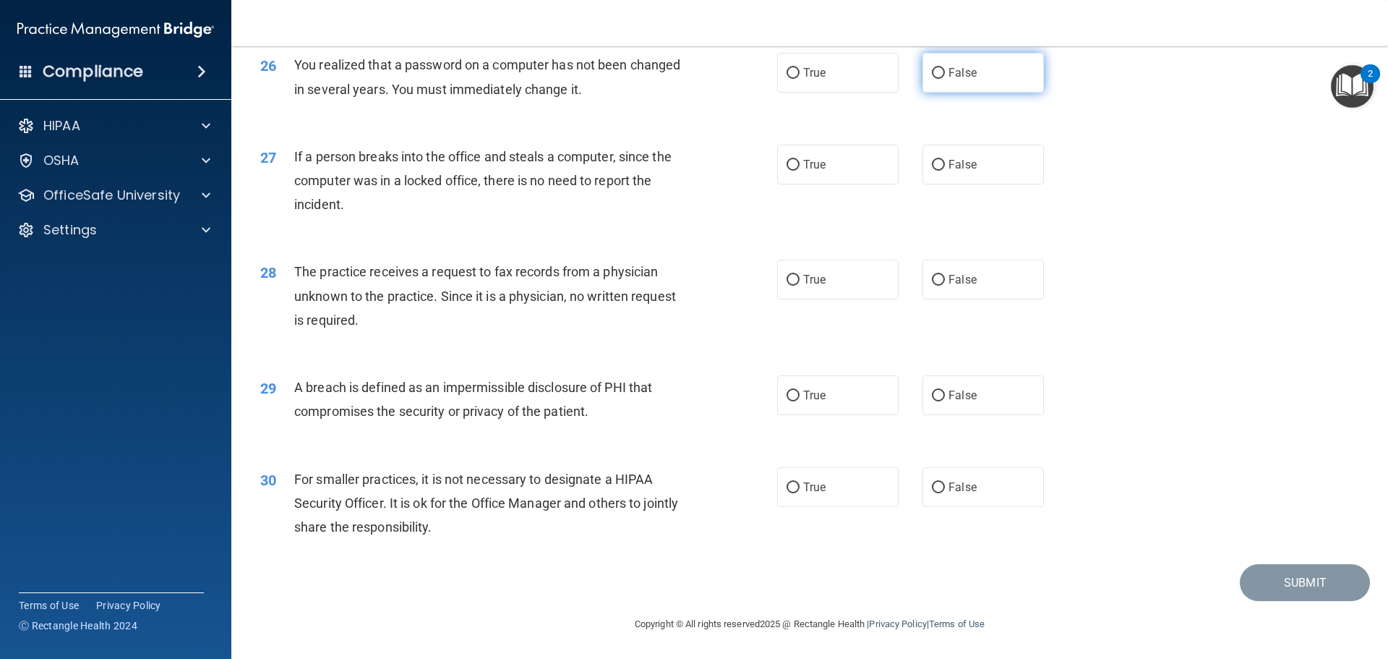
click at [978, 72] on label "False" at bounding box center [983, 73] width 121 height 40
click at [945, 72] on input "False" at bounding box center [938, 73] width 13 height 11
radio input "true"
click at [820, 92] on label "True" at bounding box center [837, 73] width 121 height 40
click at [800, 79] on input "True" at bounding box center [793, 73] width 13 height 11
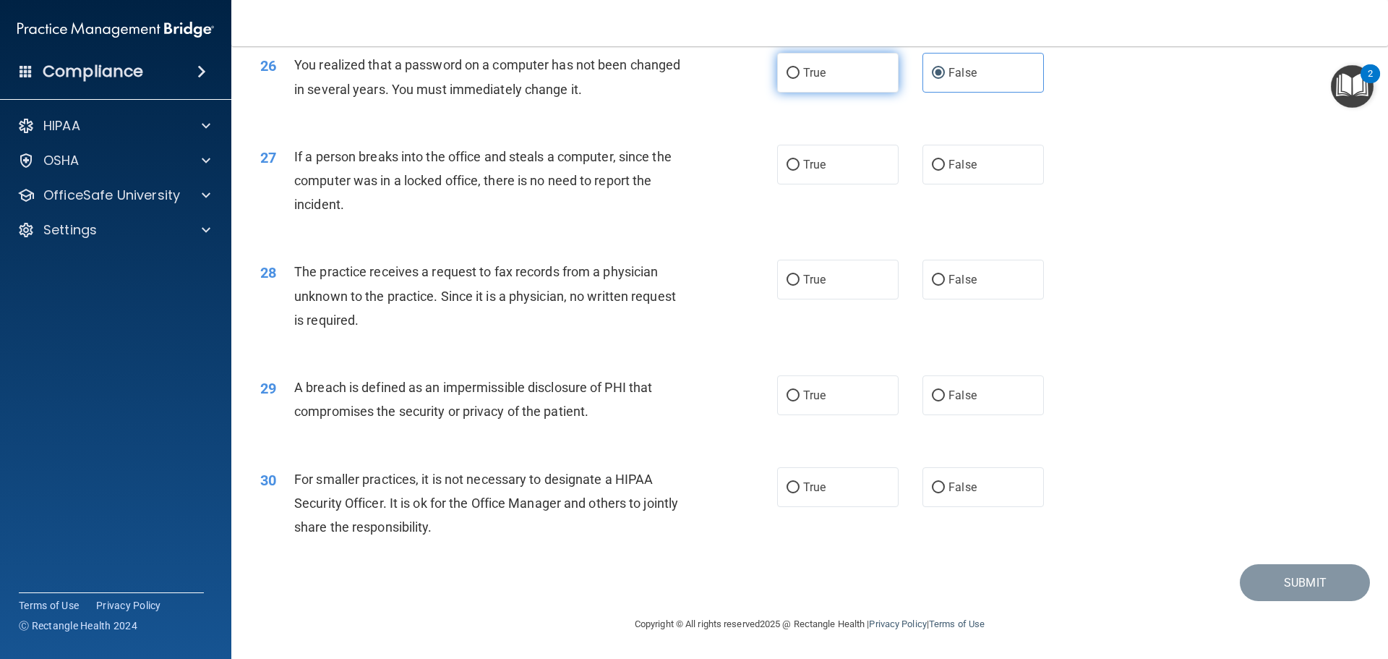
radio input "true"
radio input "false"
click at [957, 184] on label "False" at bounding box center [983, 165] width 121 height 40
click at [945, 171] on input "False" at bounding box center [938, 165] width 13 height 11
radio input "true"
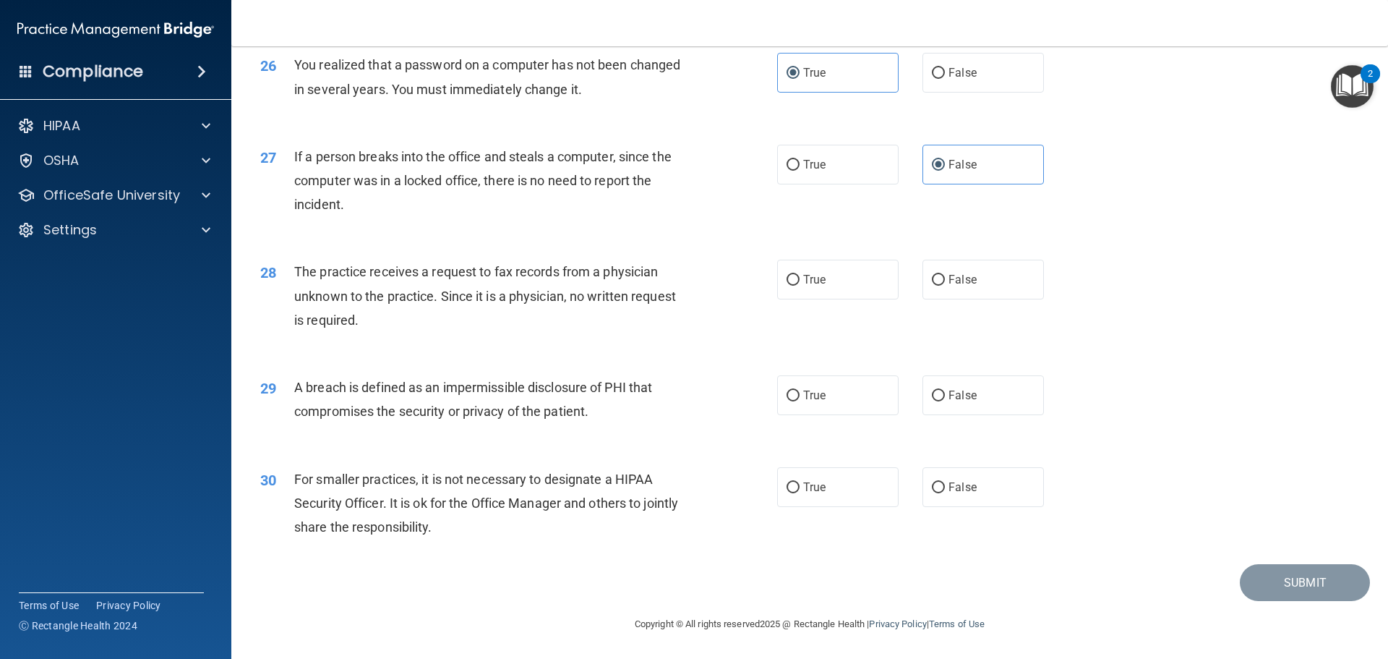
click at [1019, 259] on div "28 The practice receives a request to fax records from a physician unknown to t…" at bounding box center [809, 299] width 1121 height 116
click at [1022, 265] on label "False" at bounding box center [983, 280] width 121 height 40
click at [945, 275] on input "False" at bounding box center [938, 280] width 13 height 11
radio input "true"
click at [816, 411] on label "True" at bounding box center [837, 395] width 121 height 40
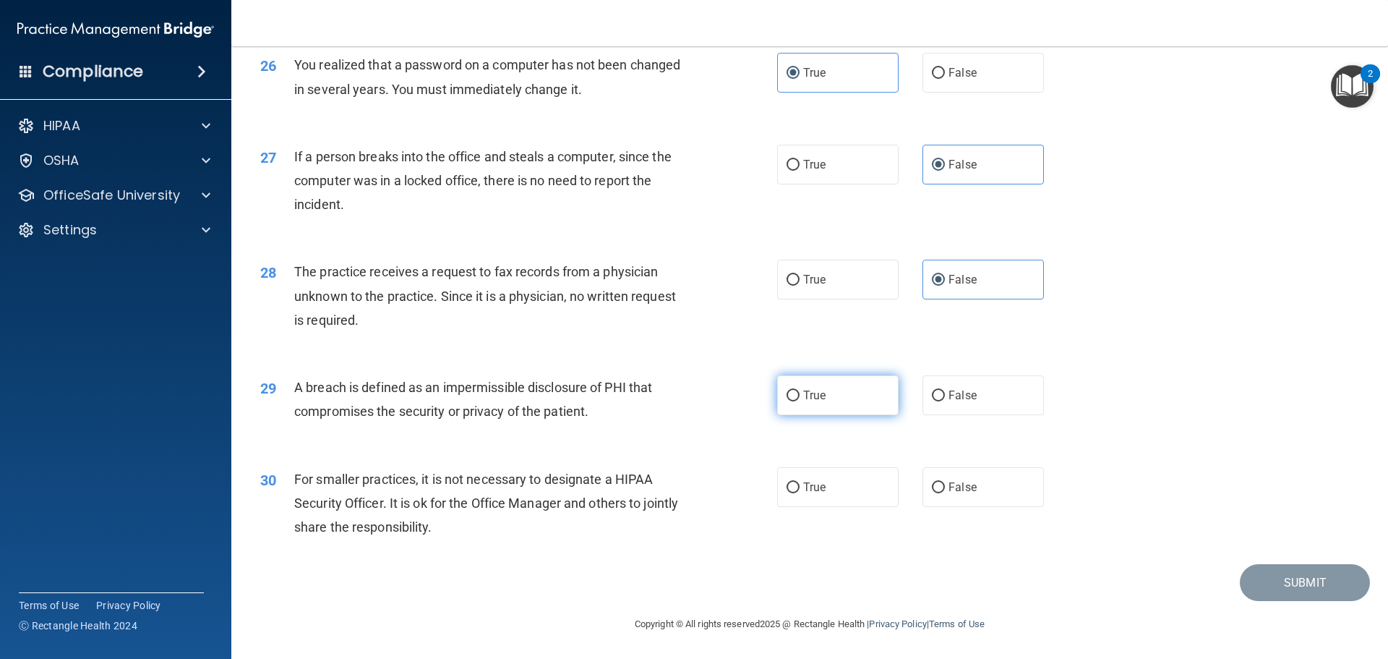
click at [800, 401] on input "True" at bounding box center [793, 395] width 13 height 11
radio input "true"
click at [972, 497] on label "False" at bounding box center [983, 487] width 121 height 40
click at [945, 493] on input "False" at bounding box center [938, 487] width 13 height 11
radio input "true"
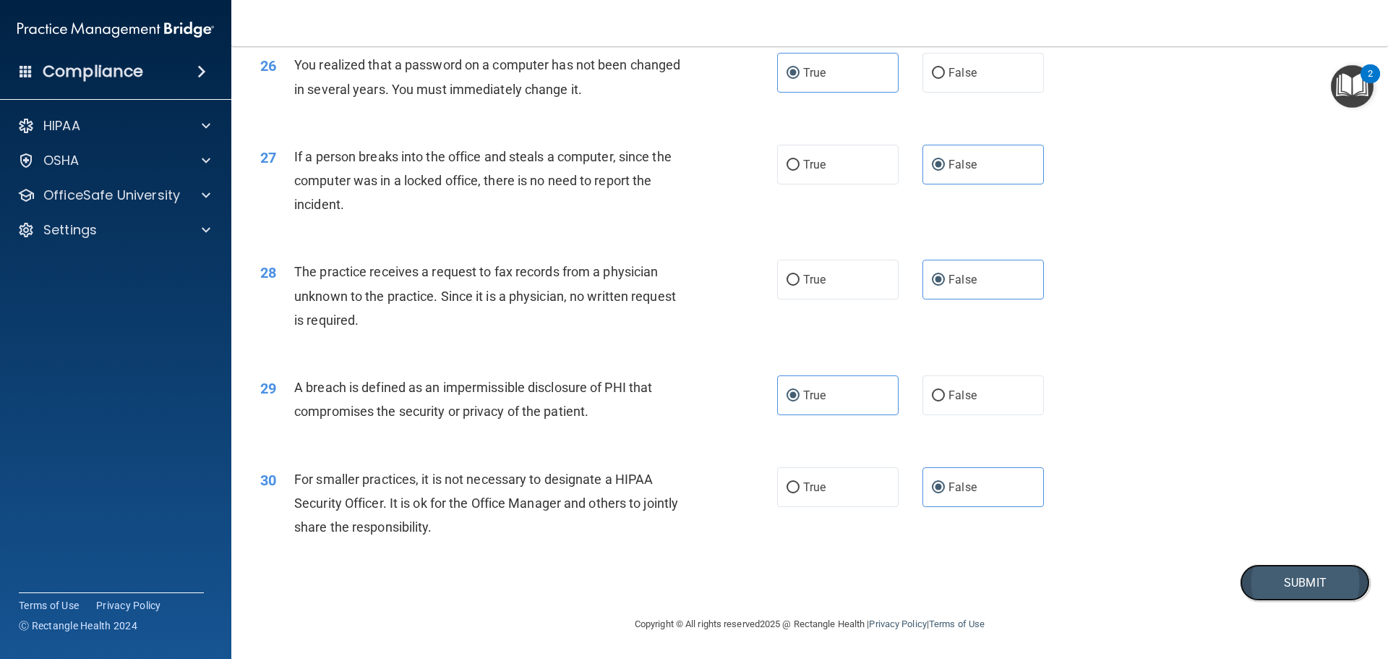
click at [1279, 581] on button "Submit" at bounding box center [1305, 582] width 130 height 37
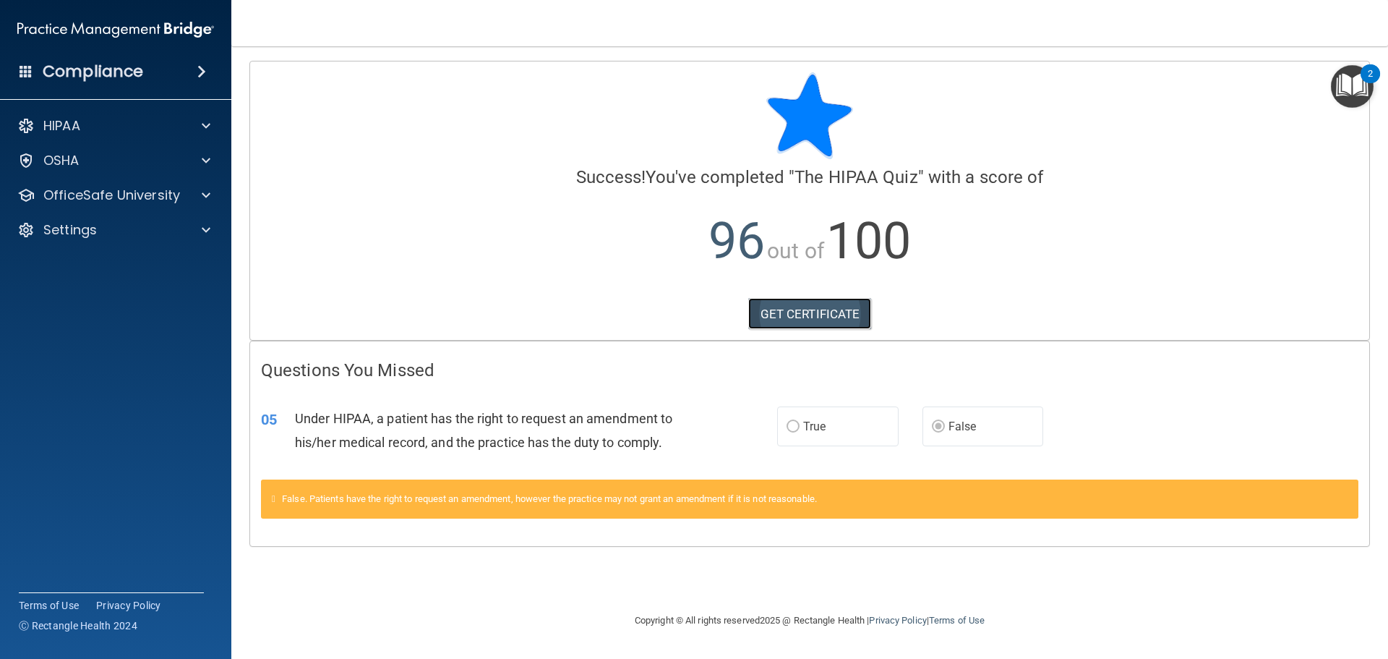
click at [811, 316] on link "GET CERTIFICATE" at bounding box center [810, 314] width 124 height 32
click at [129, 129] on div "HIPAA" at bounding box center [96, 125] width 179 height 17
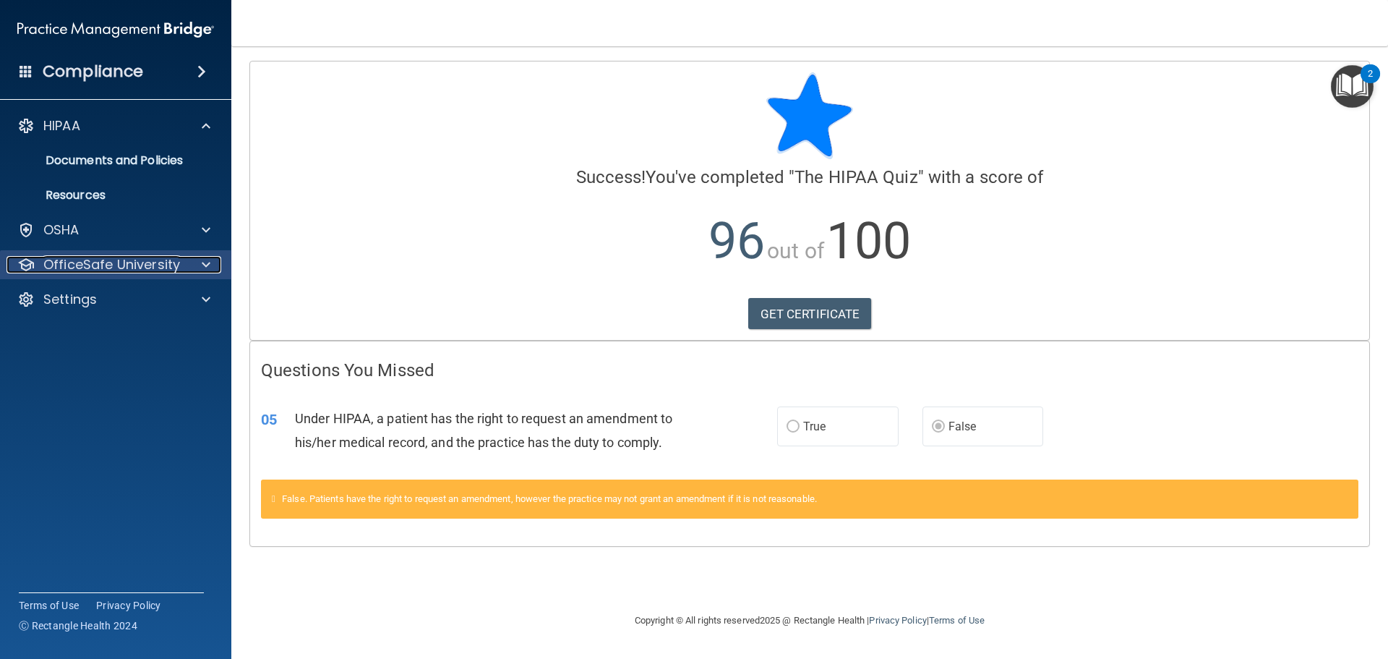
click at [129, 262] on p "OfficeSafe University" at bounding box center [111, 264] width 137 height 17
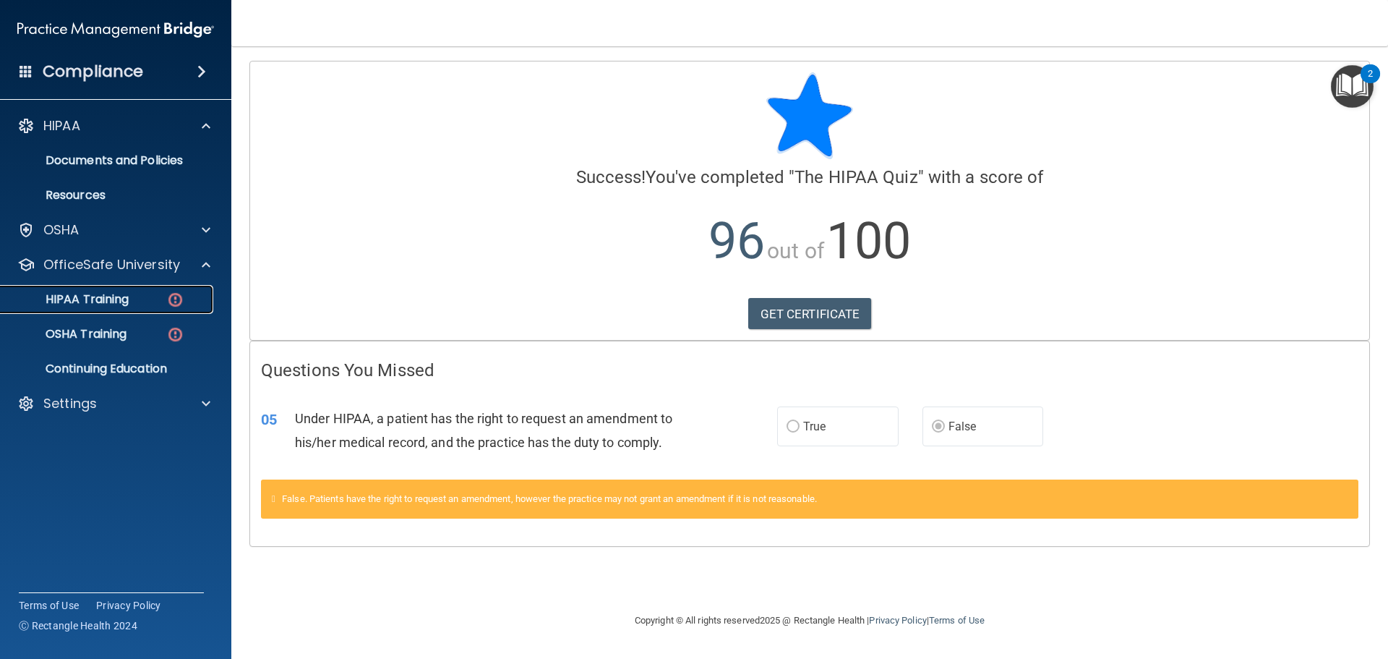
click at [110, 307] on link "HIPAA Training" at bounding box center [100, 299] width 228 height 29
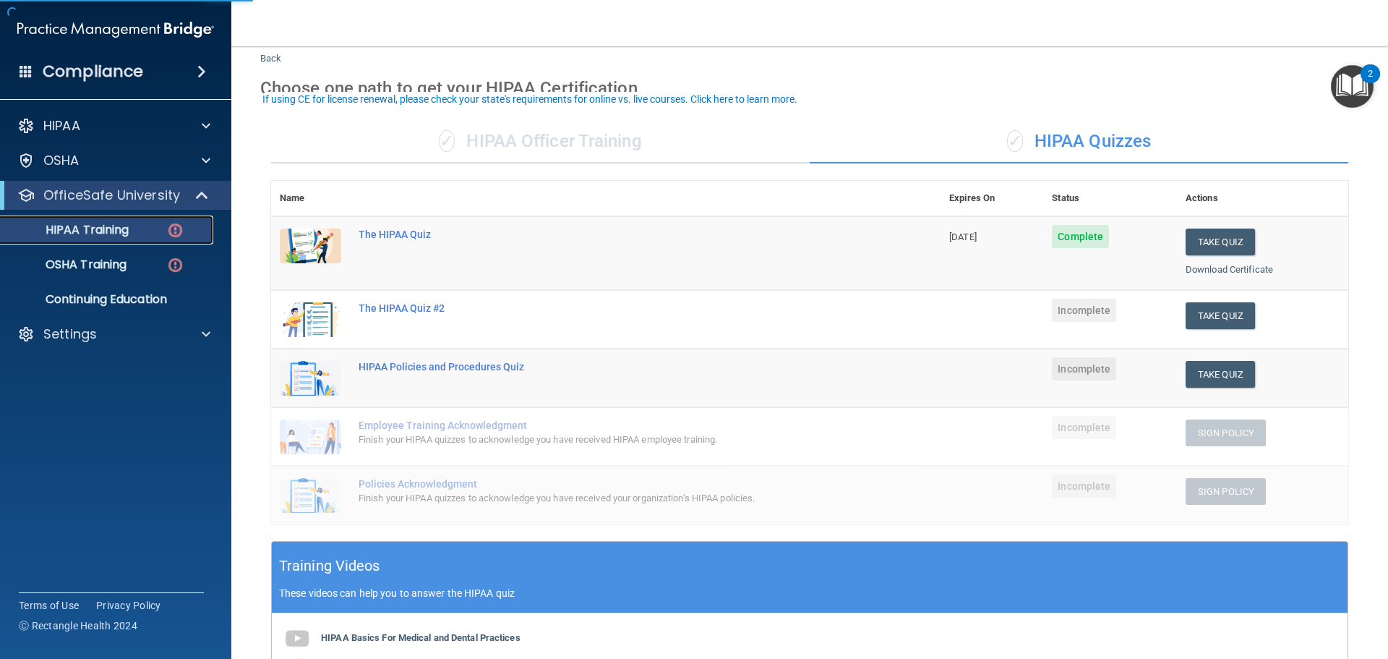
scroll to position [72, 0]
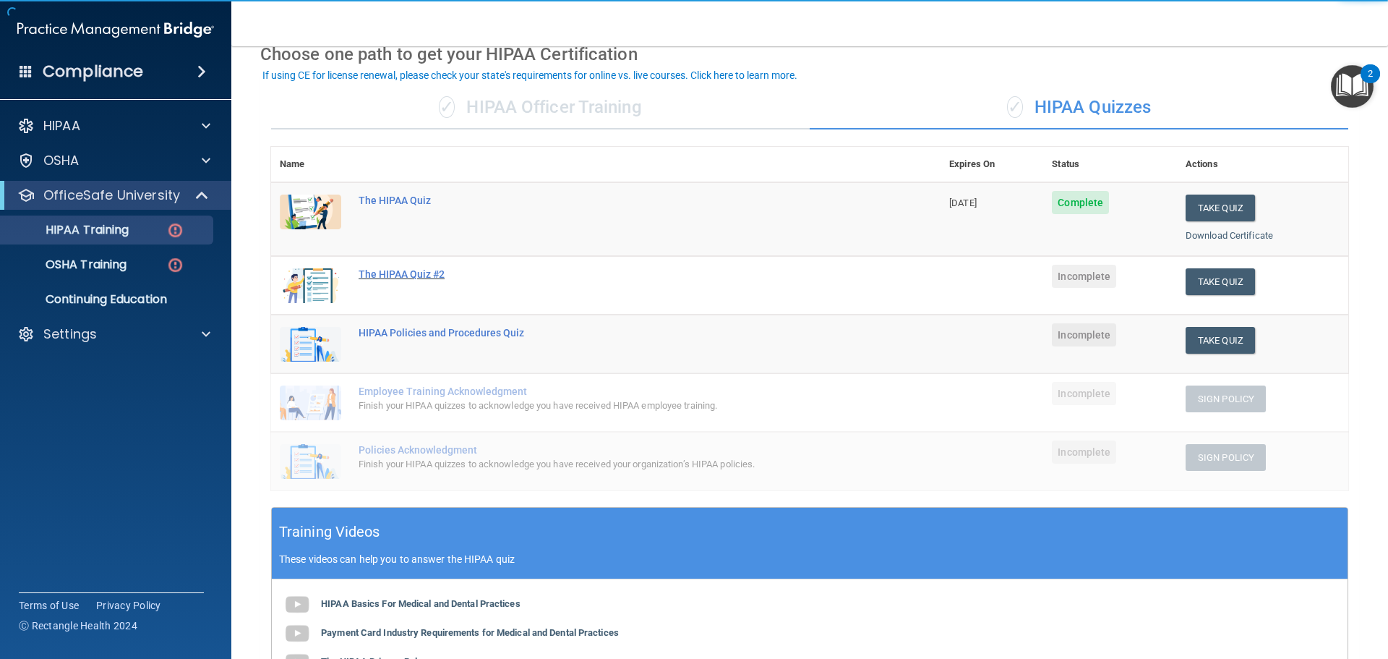
click at [414, 275] on div "The HIPAA Quiz #2" at bounding box center [614, 274] width 510 height 12
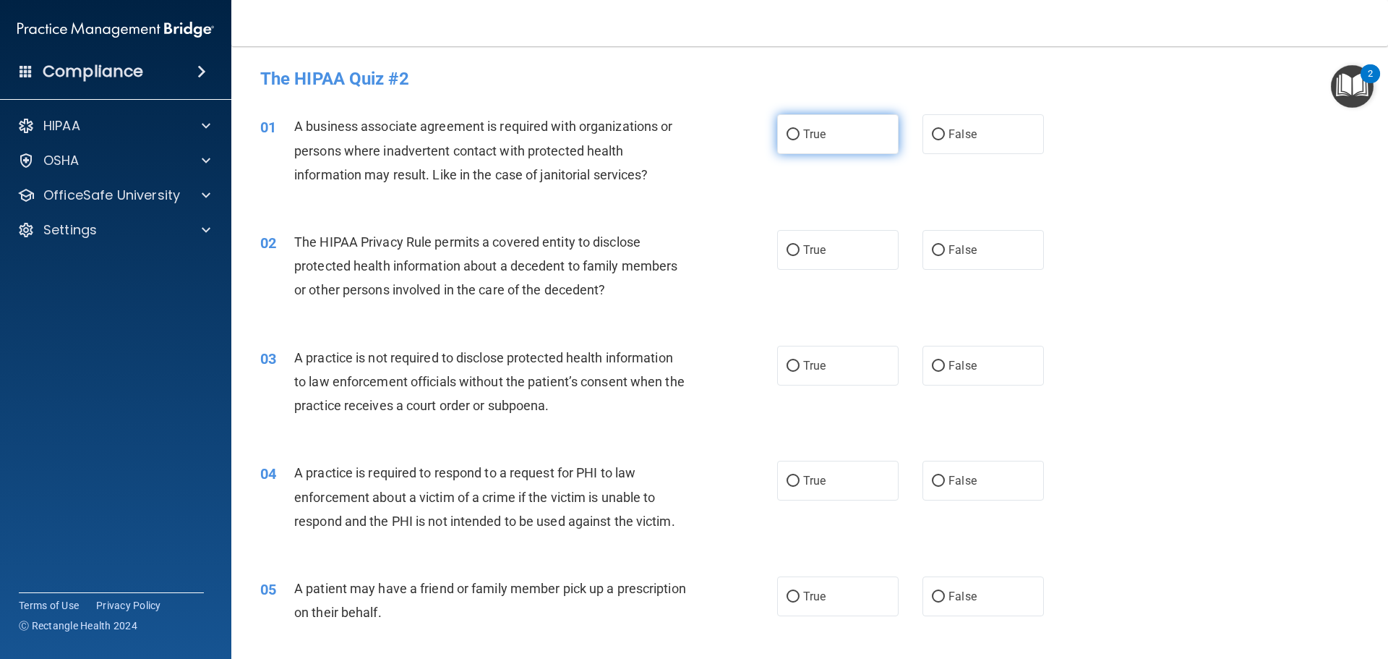
click at [863, 121] on label "True" at bounding box center [837, 134] width 121 height 40
click at [800, 129] on input "True" at bounding box center [793, 134] width 13 height 11
radio input "true"
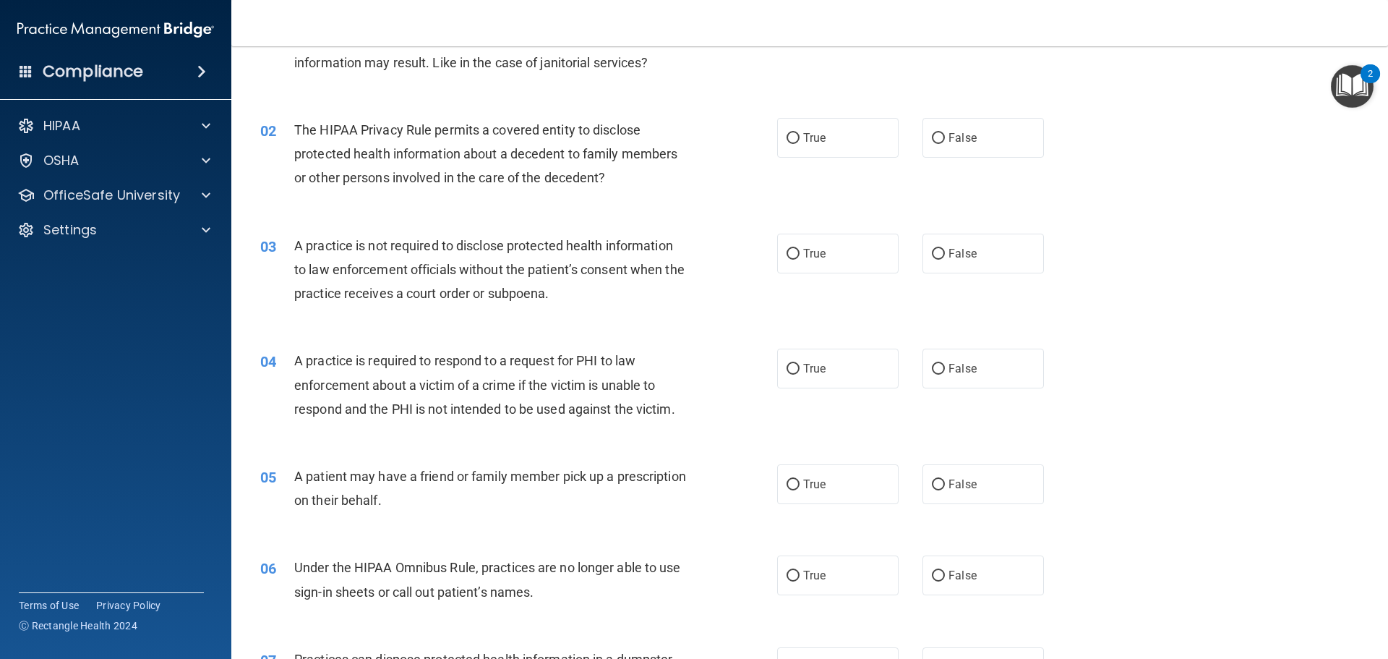
scroll to position [145, 0]
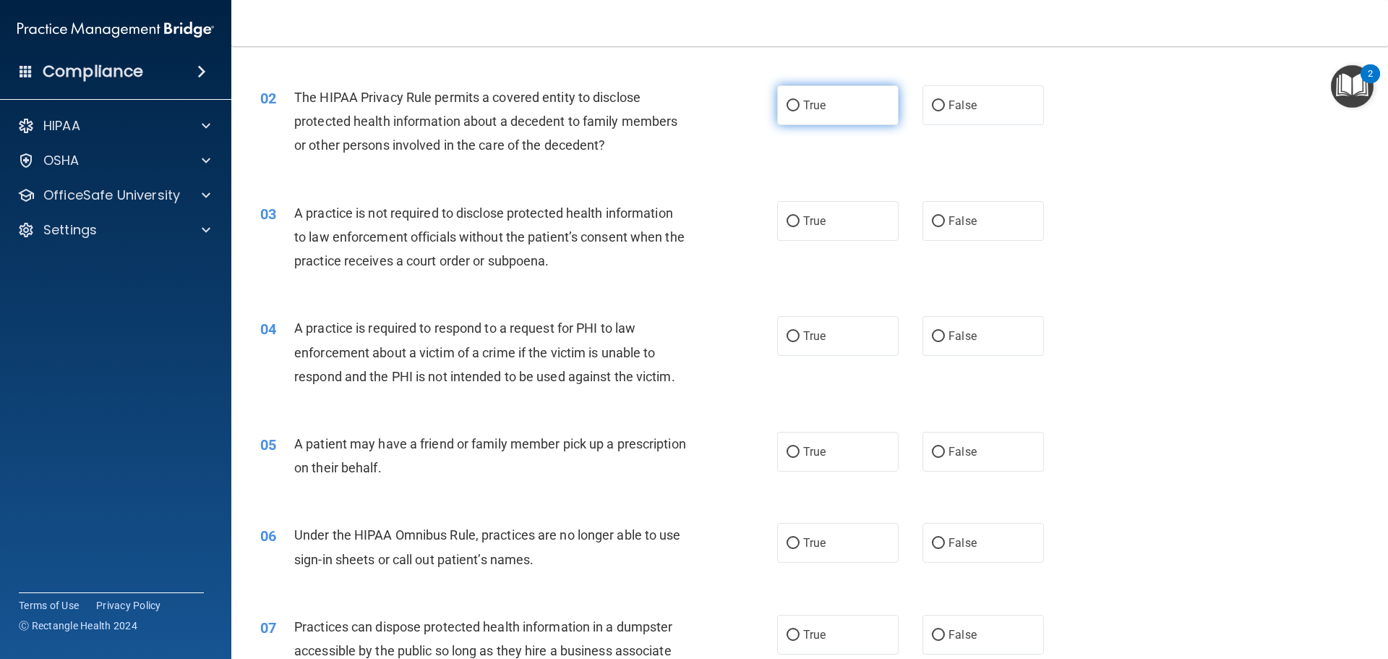
click at [810, 103] on span "True" at bounding box center [814, 105] width 22 height 14
click at [800, 103] on input "True" at bounding box center [793, 106] width 13 height 11
radio input "true"
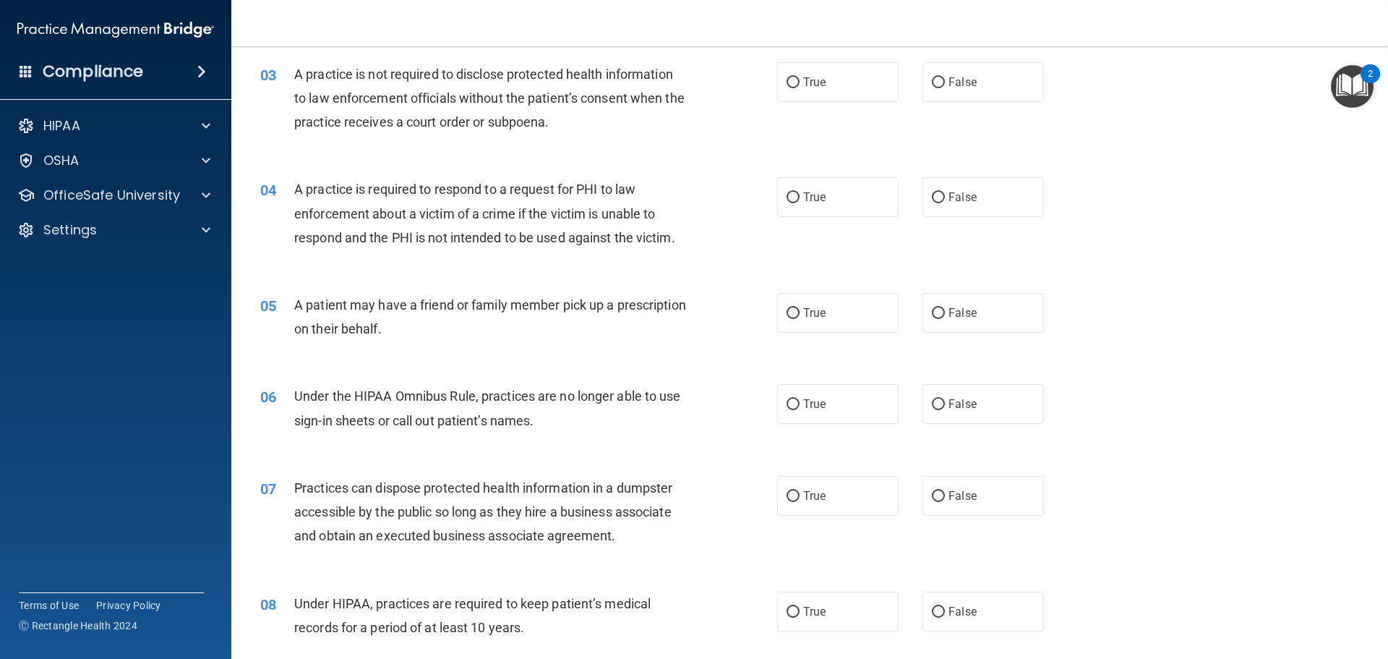
scroll to position [289, 0]
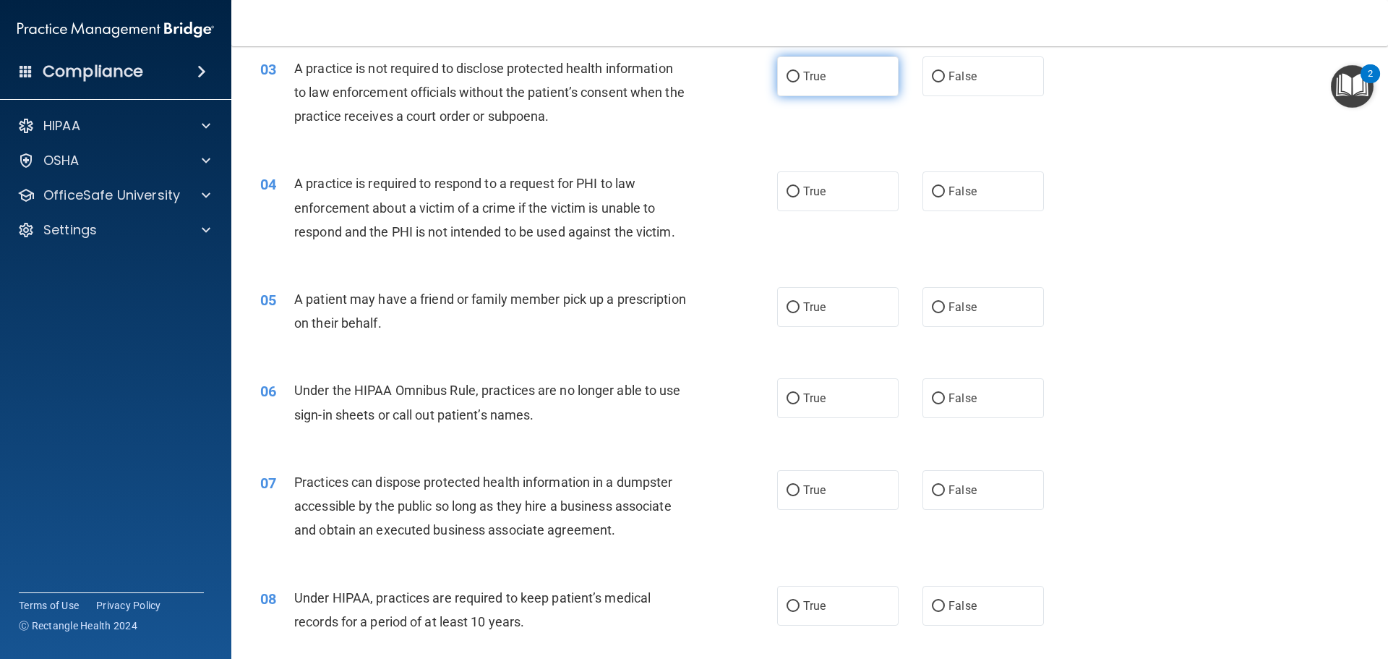
click at [822, 81] on label "True" at bounding box center [837, 76] width 121 height 40
click at [800, 81] on input "True" at bounding box center [793, 77] width 13 height 11
radio input "true"
click at [950, 97] on div "03 A practice is not required to disclose protected health information to law e…" at bounding box center [809, 96] width 1121 height 116
click at [950, 87] on label "False" at bounding box center [983, 76] width 121 height 40
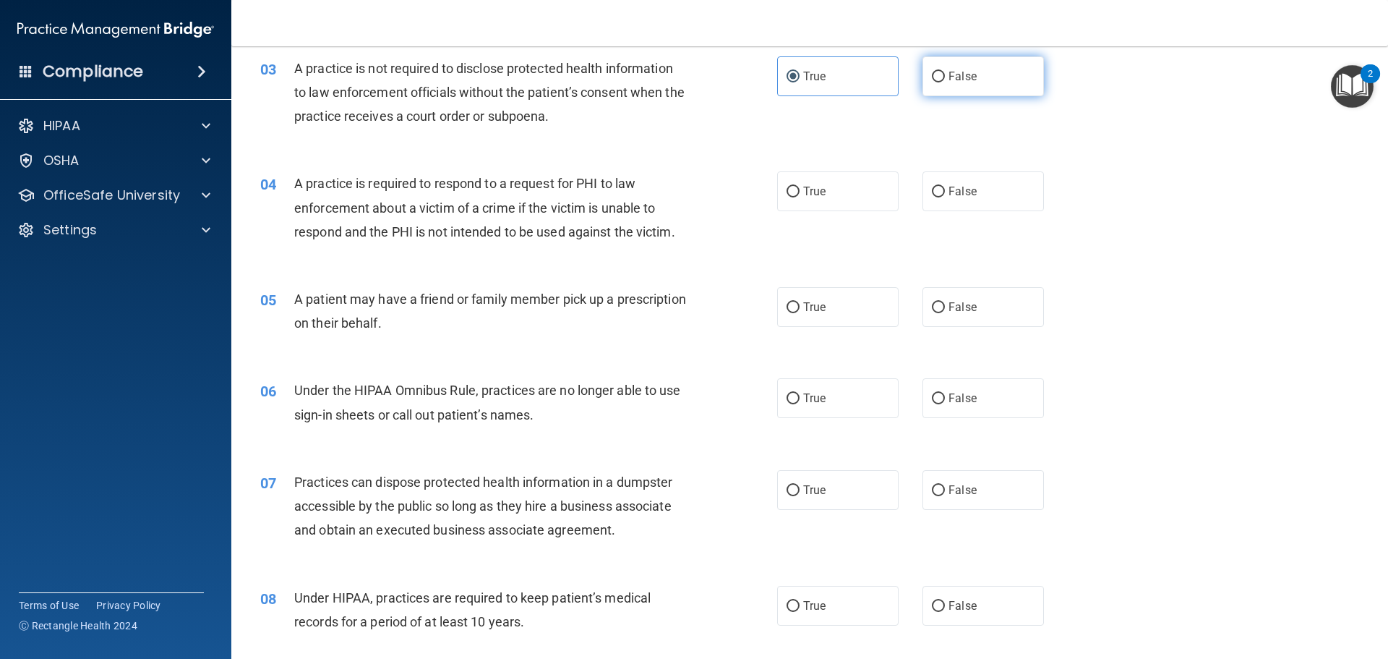
click at [945, 82] on input "False" at bounding box center [938, 77] width 13 height 11
radio input "true"
radio input "false"
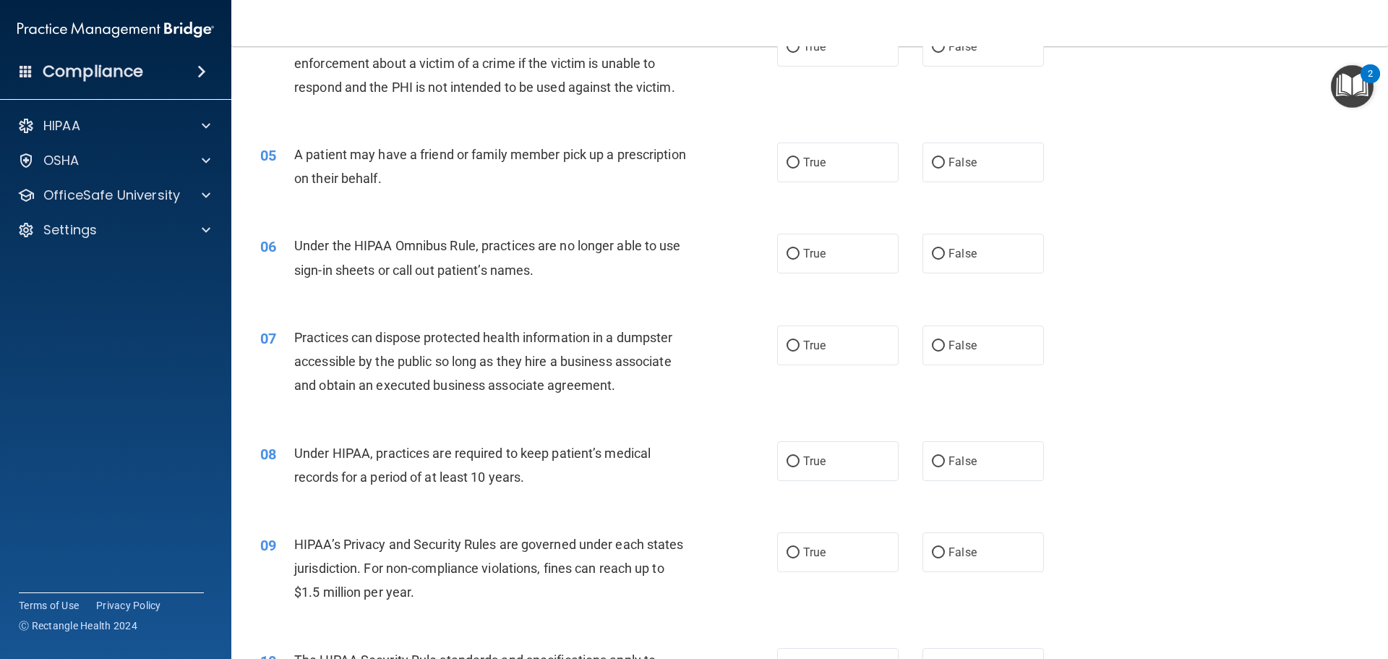
scroll to position [362, 0]
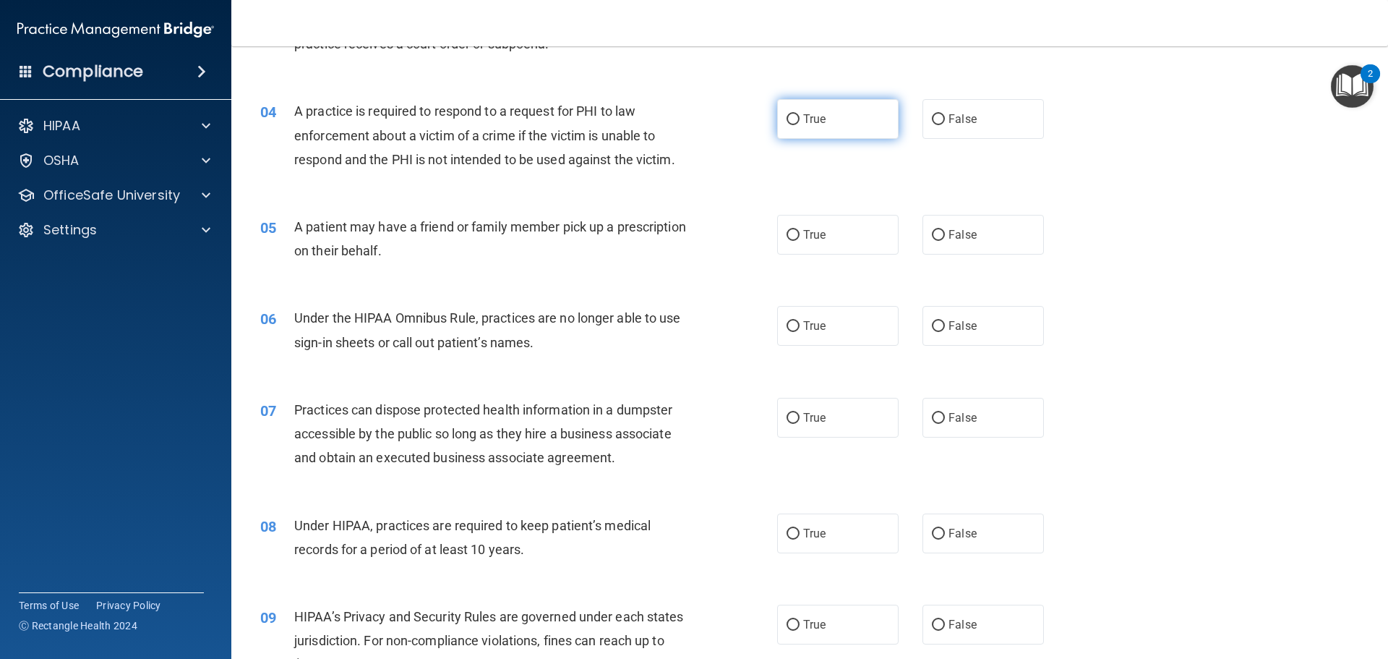
click at [818, 132] on label "True" at bounding box center [837, 119] width 121 height 40
click at [800, 125] on input "True" at bounding box center [793, 119] width 13 height 11
radio input "true"
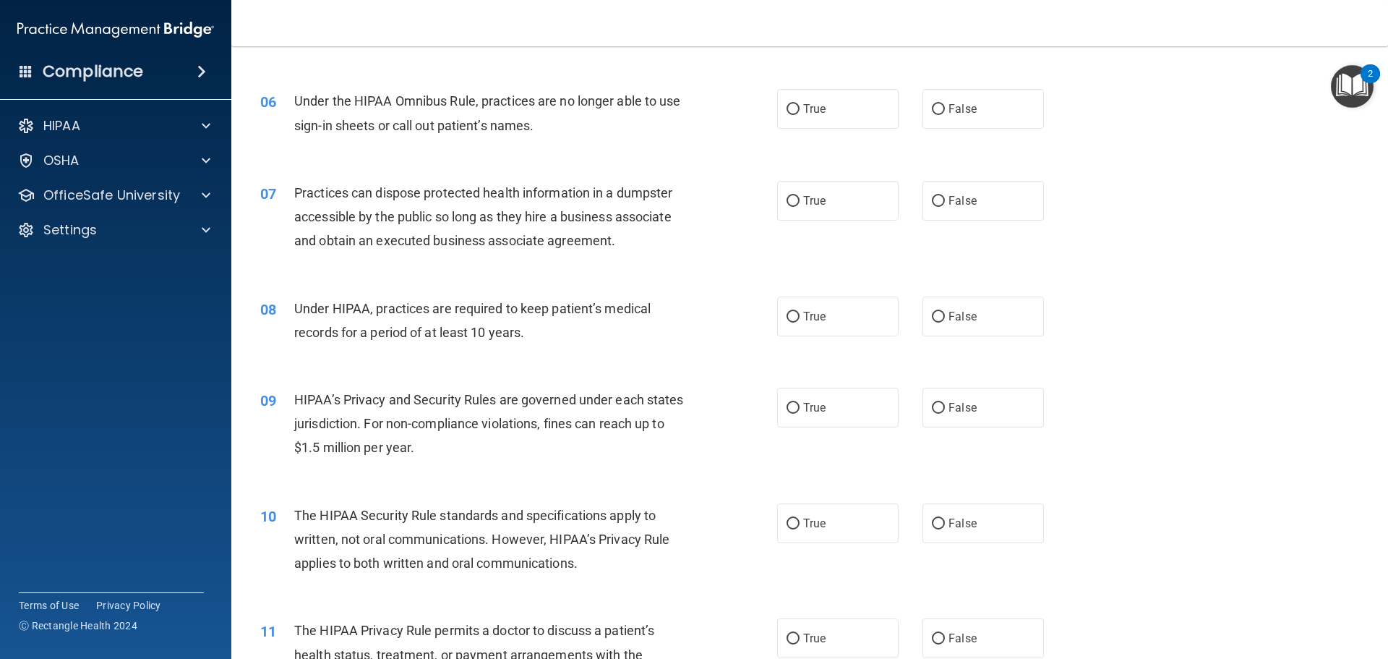
scroll to position [506, 0]
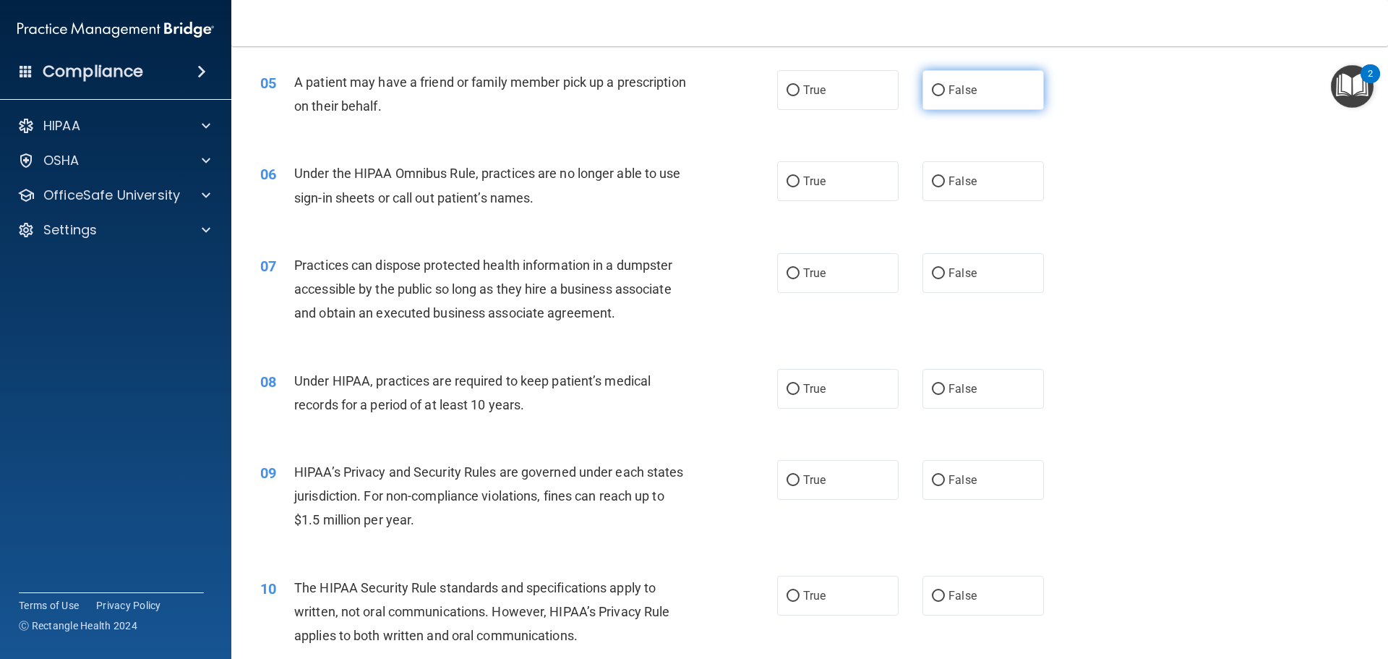
click at [949, 94] on span "False" at bounding box center [963, 90] width 28 height 14
click at [945, 94] on input "False" at bounding box center [938, 90] width 13 height 11
radio input "true"
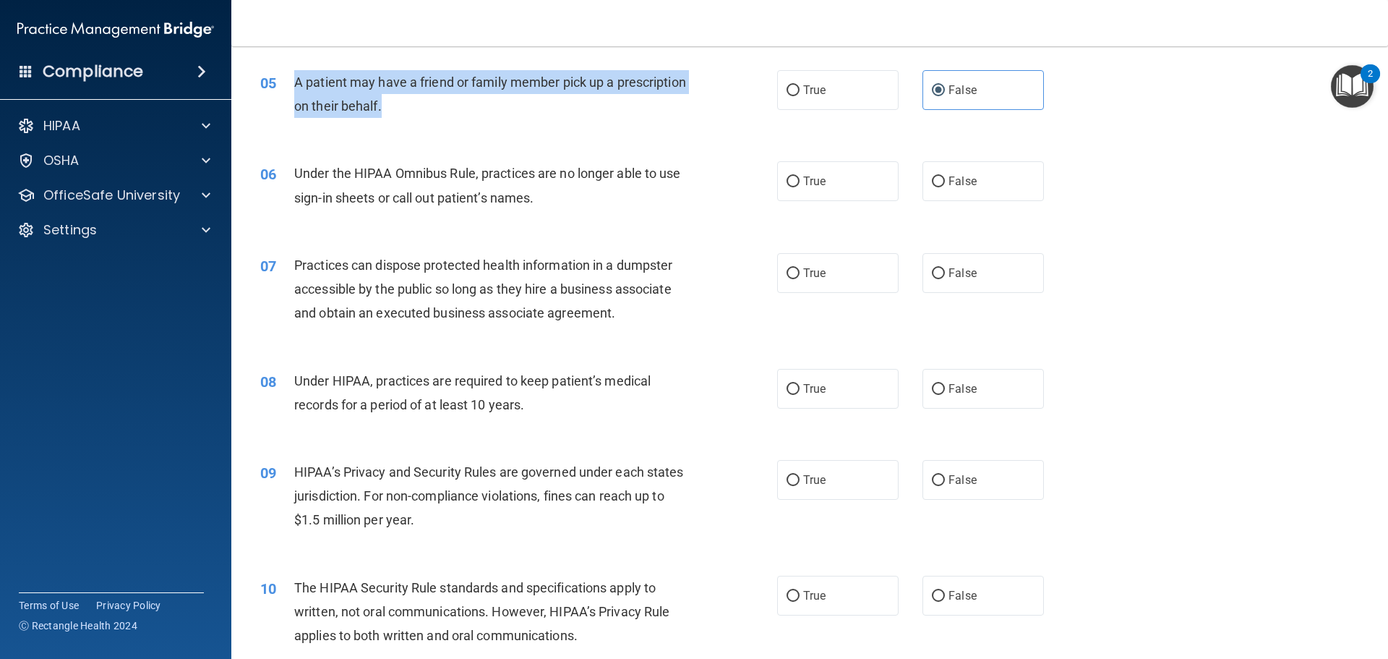
drag, startPoint x: 294, startPoint y: 80, endPoint x: 490, endPoint y: 119, distance: 199.8
click at [490, 119] on div "05 A patient may have a friend or family member pick up a prescription on their…" at bounding box center [519, 97] width 560 height 55
drag, startPoint x: 299, startPoint y: 79, endPoint x: 437, endPoint y: 110, distance: 142.3
click at [437, 110] on span "A patient may have a friend or family member pick up a prescription on their be…" at bounding box center [490, 93] width 392 height 39
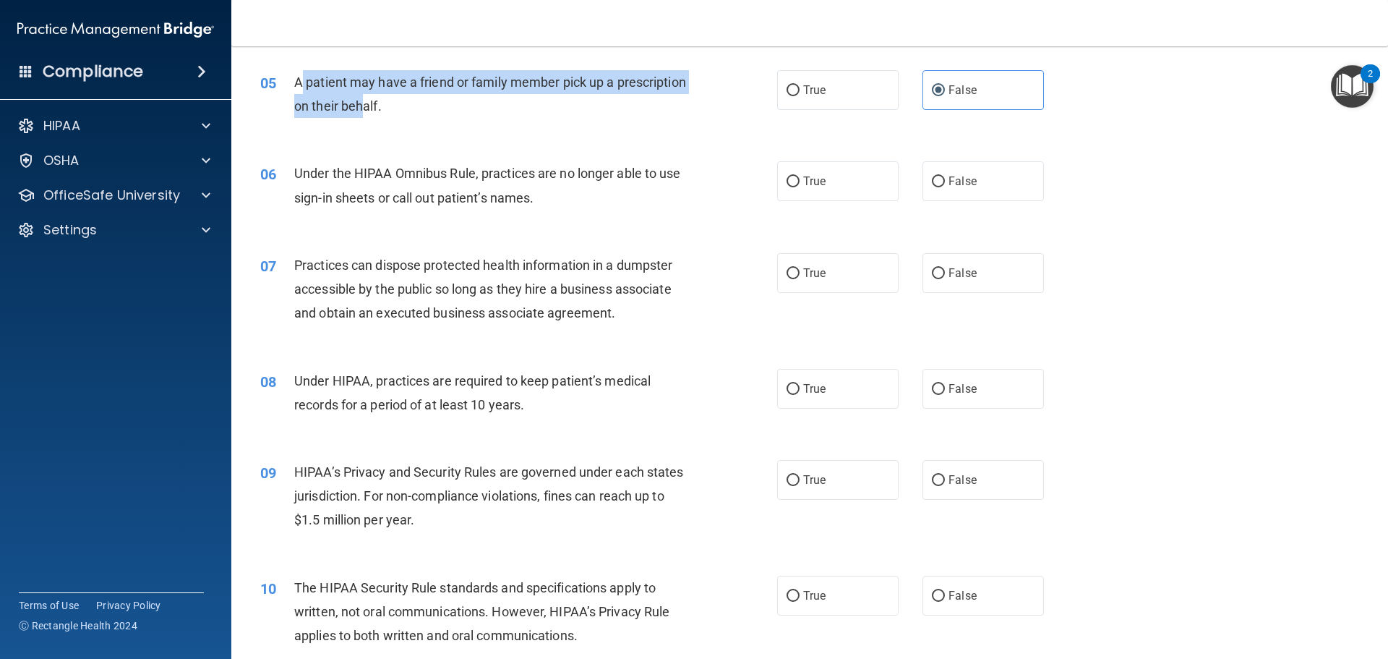
click at [309, 74] on span "A patient may have a friend or family member pick up a prescription on their be…" at bounding box center [490, 93] width 392 height 39
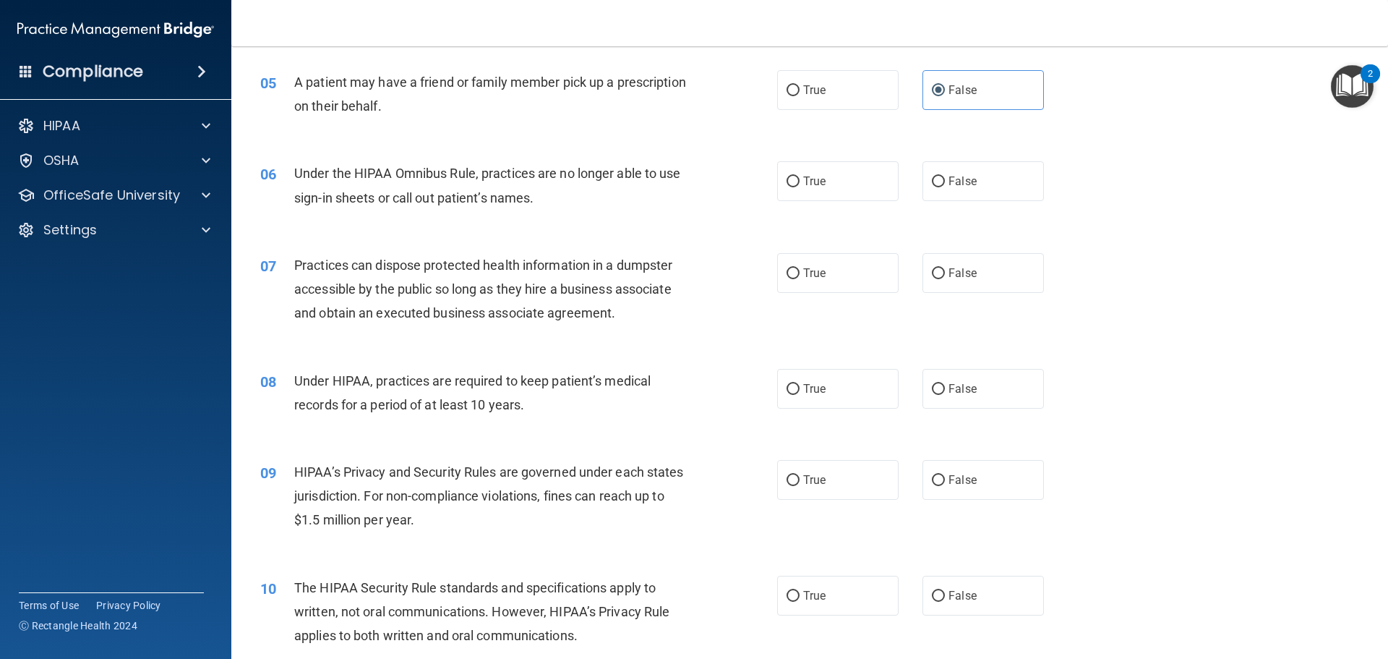
click at [279, 82] on div "05" at bounding box center [271, 83] width 45 height 27
click at [294, 81] on div "05 A patient may have a friend or family member pick up a prescription on their…" at bounding box center [519, 97] width 560 height 55
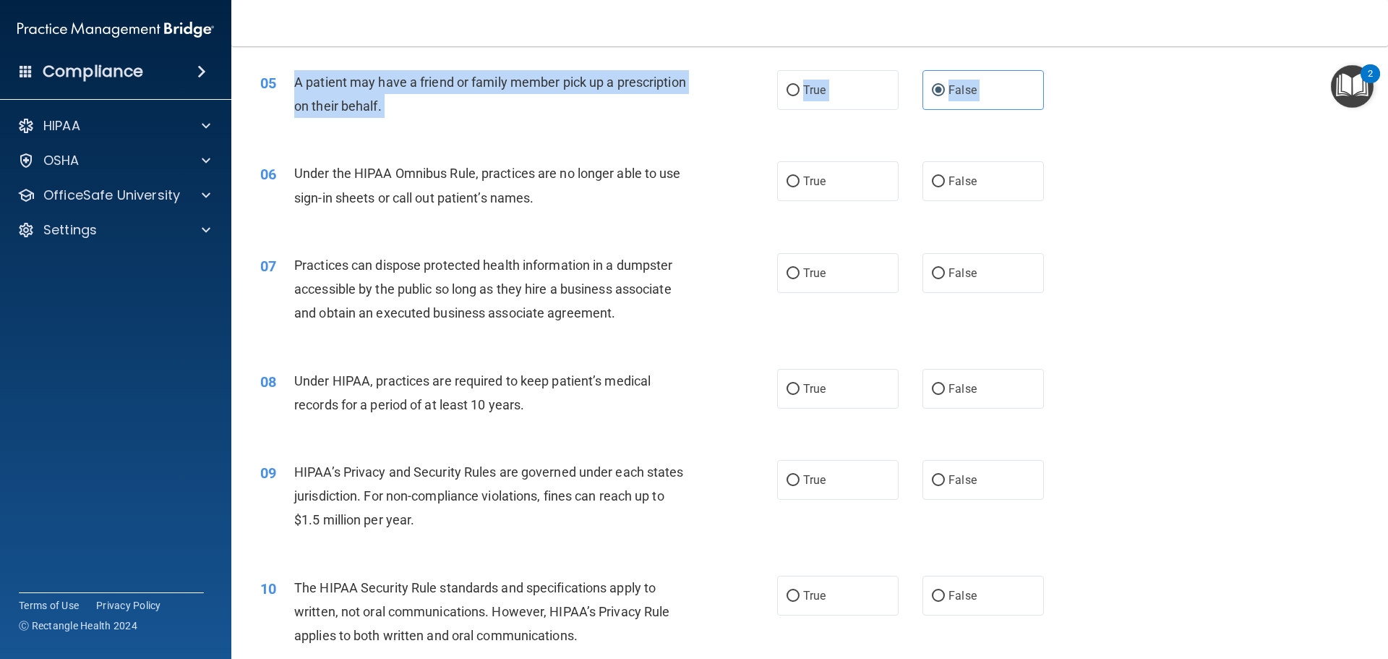
drag, startPoint x: 294, startPoint y: 81, endPoint x: 525, endPoint y: 145, distance: 240.2
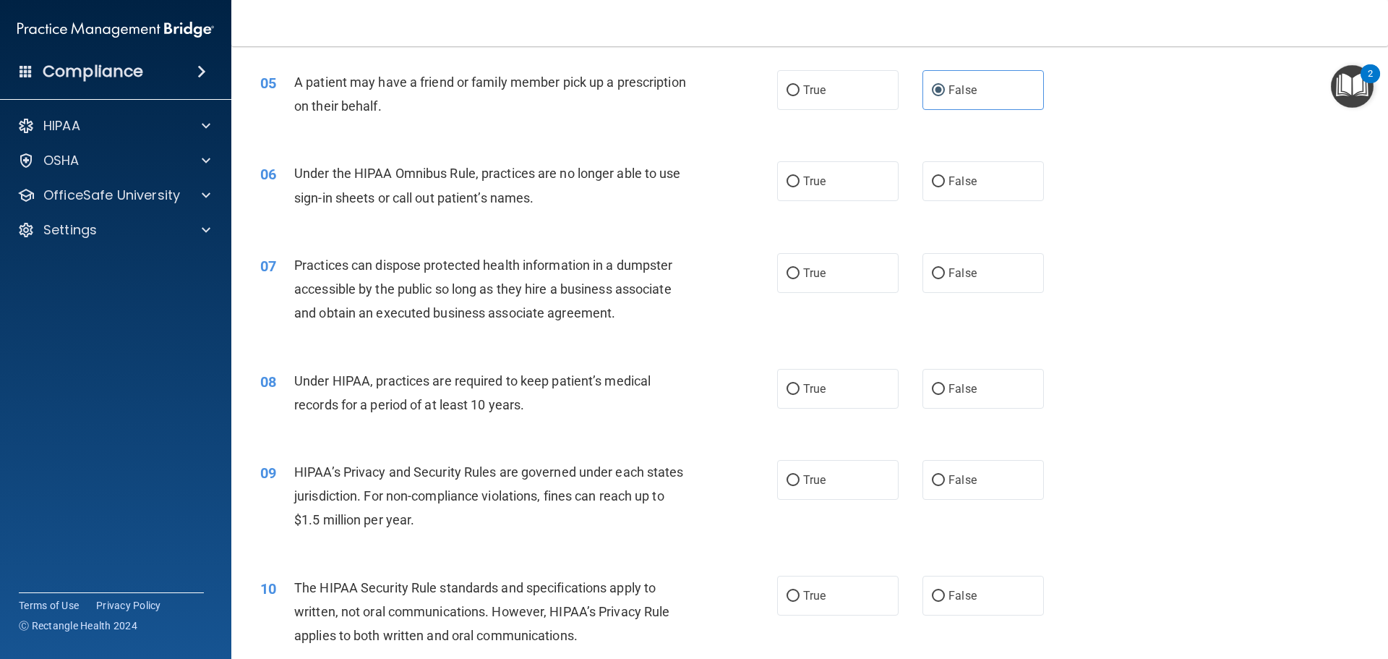
click at [522, 129] on div "05 A patient may have a friend or family member pick up a prescription on their…" at bounding box center [809, 97] width 1121 height 91
click at [949, 192] on label "False" at bounding box center [983, 181] width 121 height 40
click at [945, 187] on input "False" at bounding box center [938, 181] width 13 height 11
radio input "true"
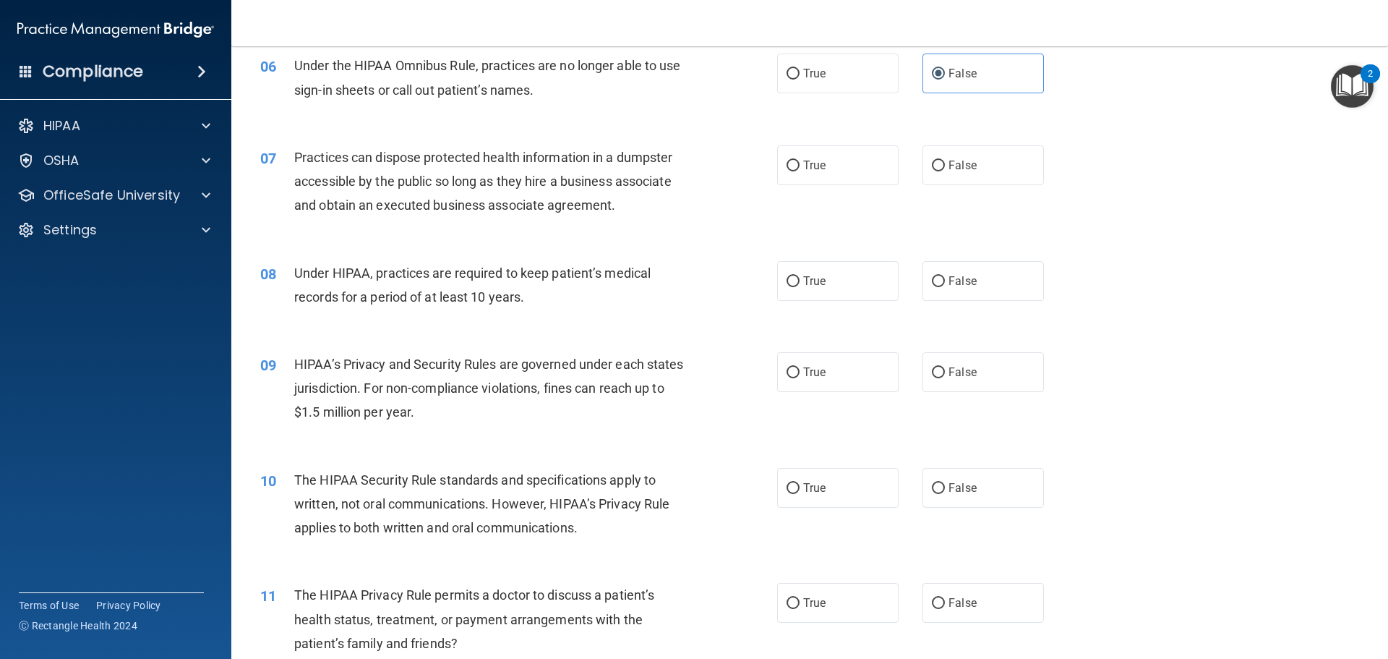
scroll to position [578, 0]
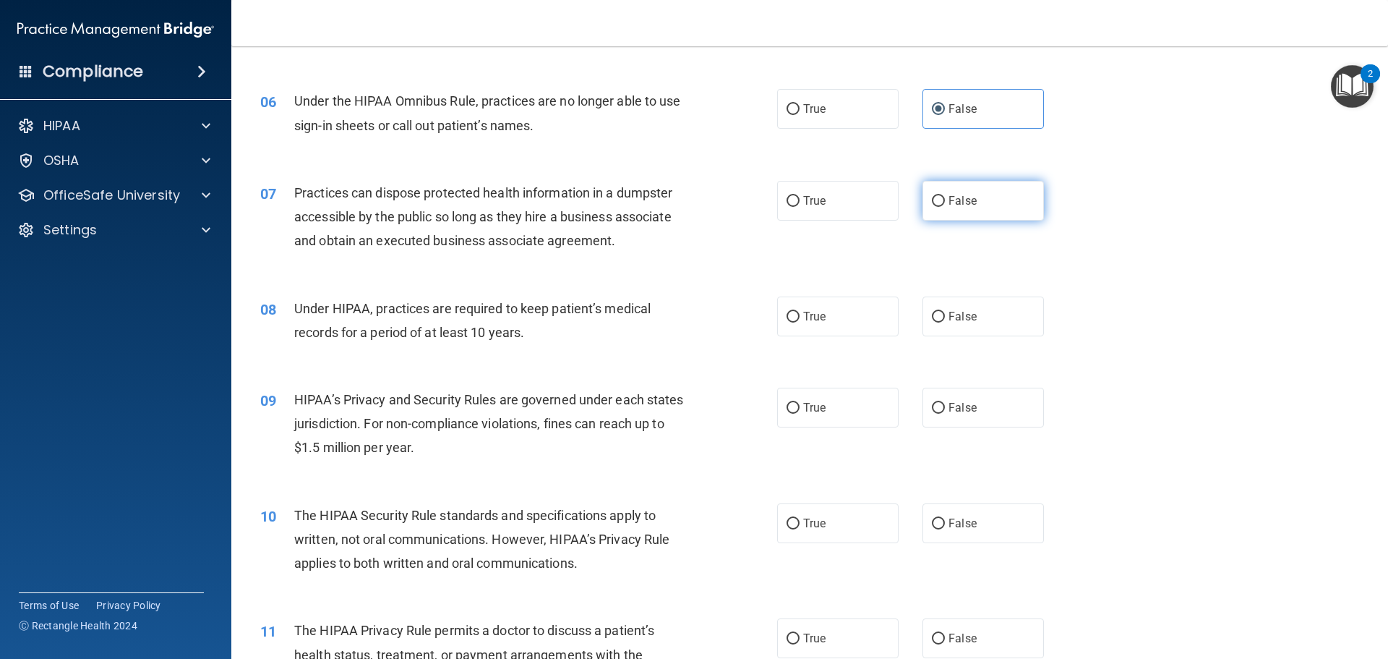
click at [958, 208] on label "False" at bounding box center [983, 201] width 121 height 40
click at [945, 207] on input "False" at bounding box center [938, 201] width 13 height 11
radio input "true"
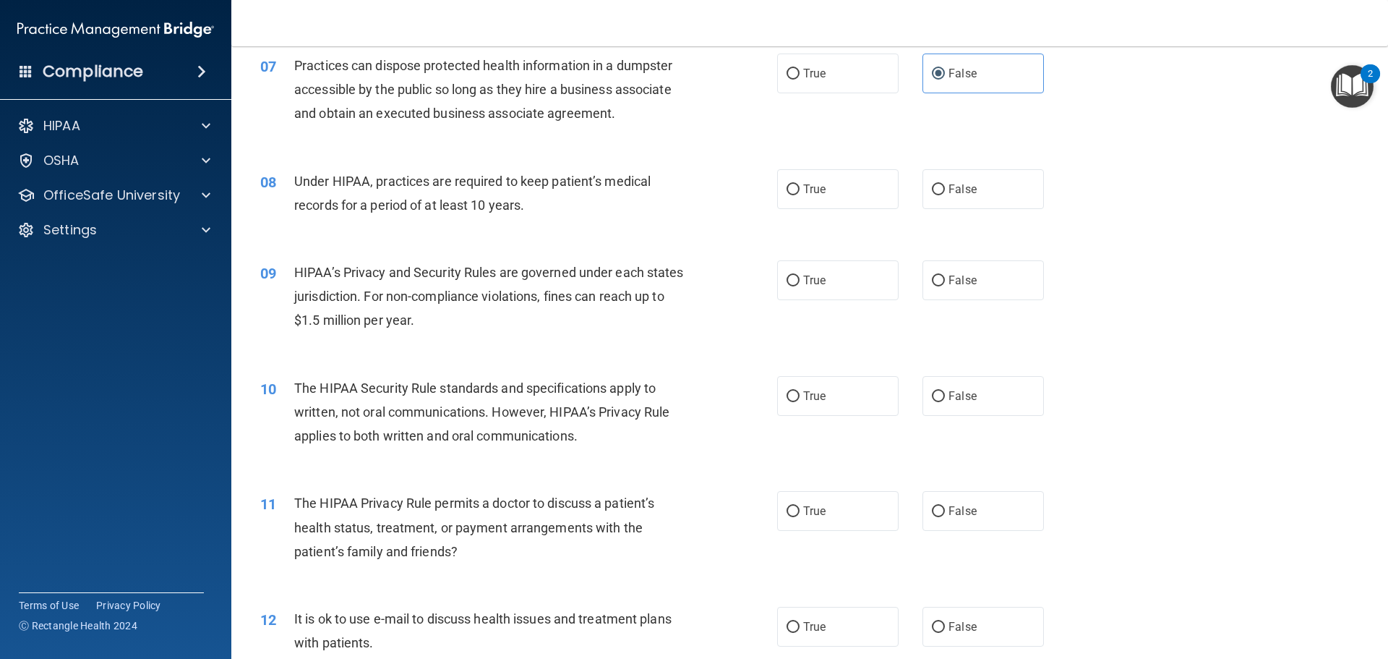
scroll to position [723, 0]
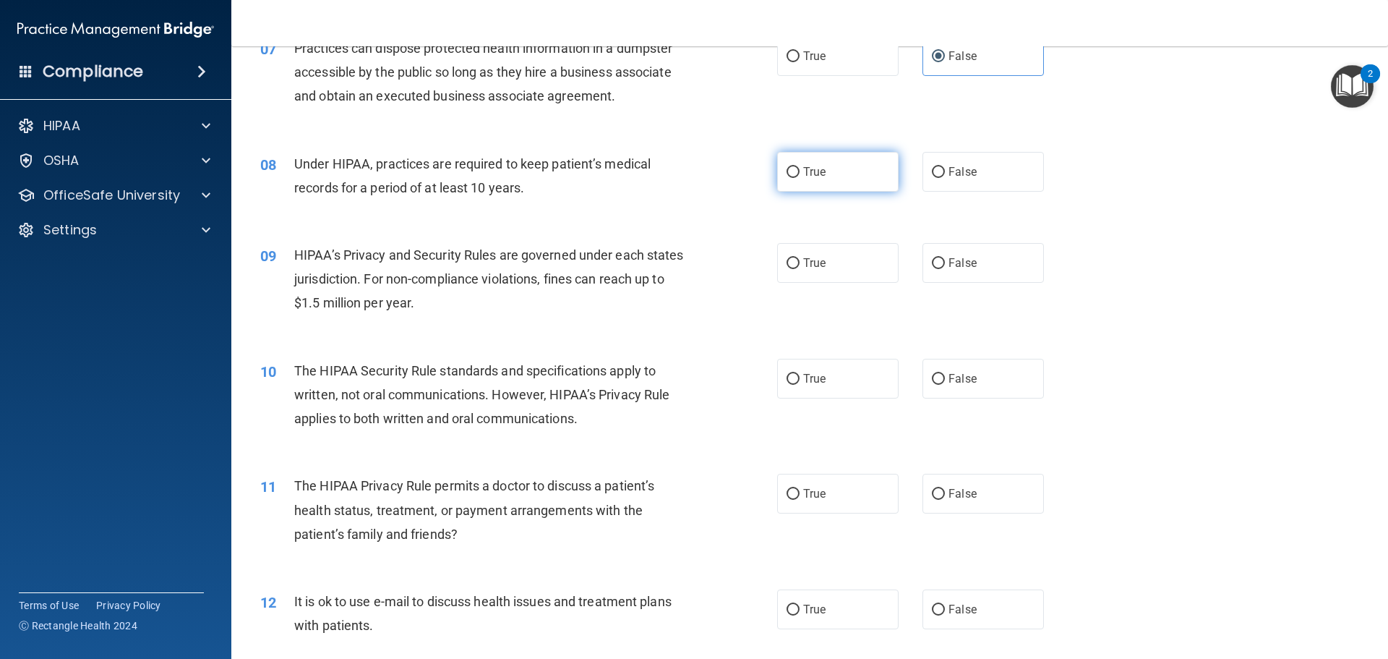
click at [875, 182] on label "True" at bounding box center [837, 172] width 121 height 40
click at [800, 178] on input "True" at bounding box center [793, 172] width 13 height 11
radio input "true"
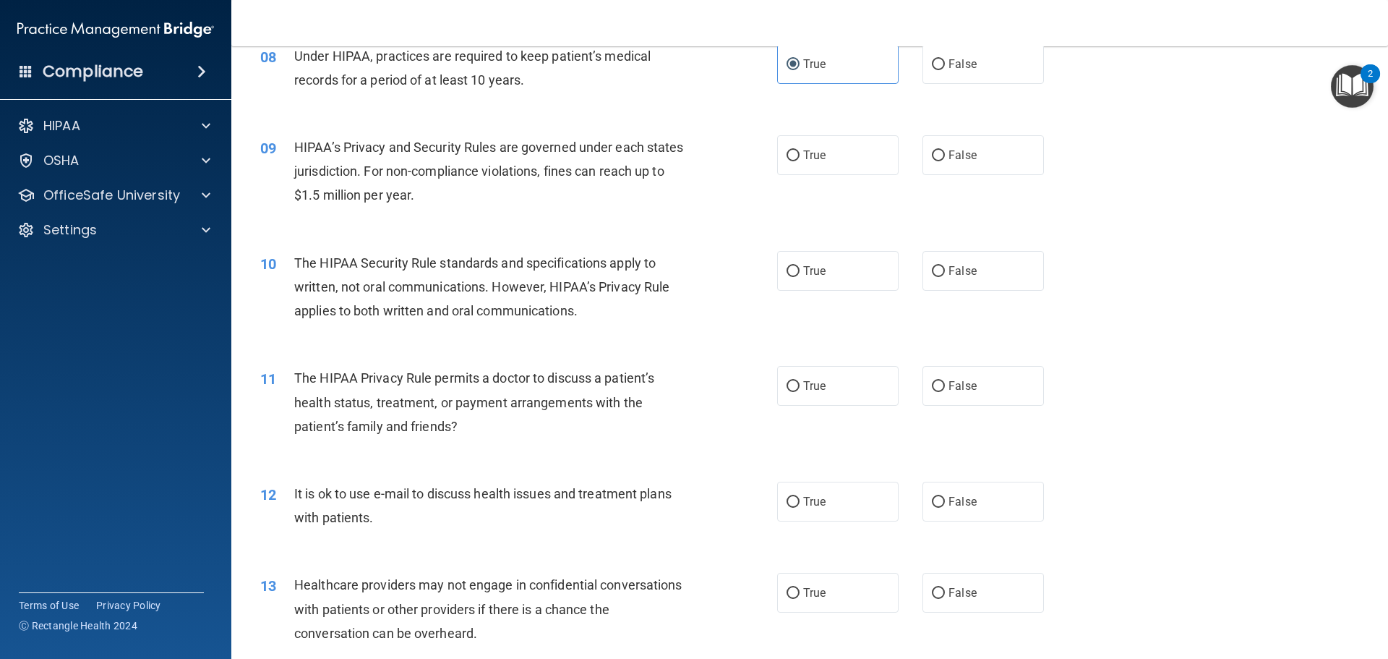
scroll to position [795, 0]
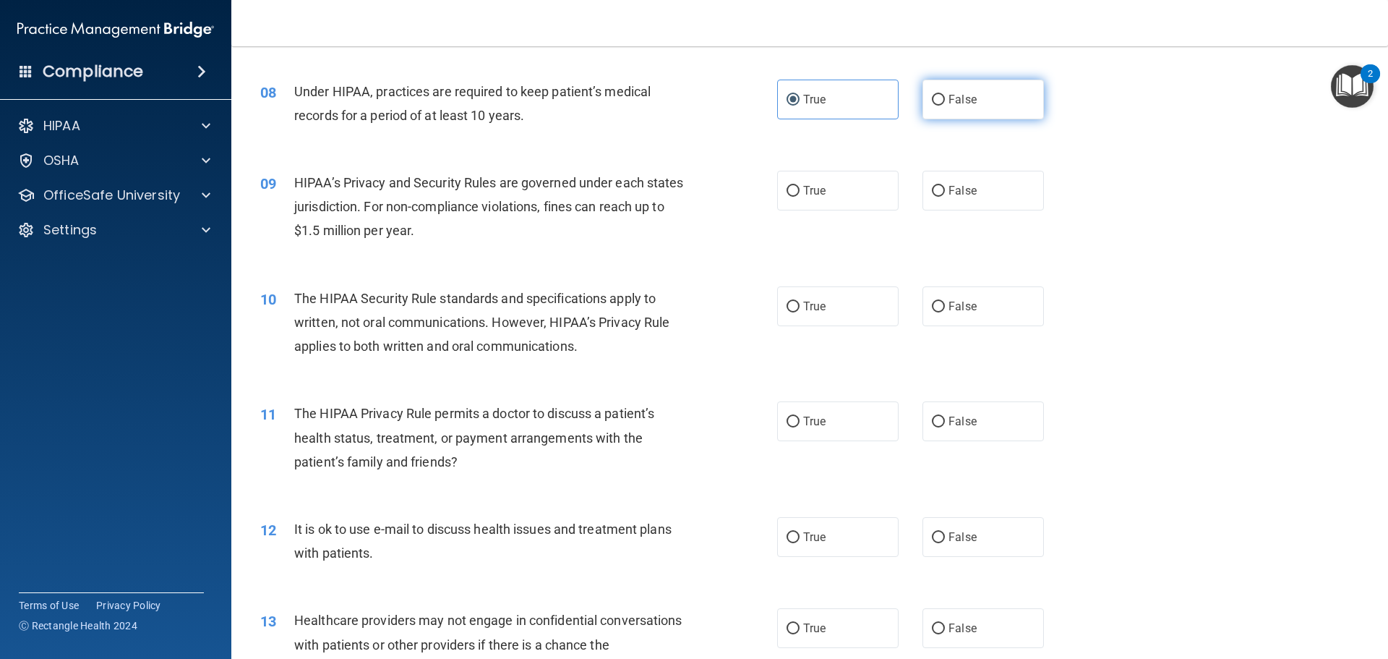
click at [949, 103] on span "False" at bounding box center [963, 100] width 28 height 14
click at [944, 103] on input "False" at bounding box center [938, 100] width 13 height 11
radio input "true"
radio input "false"
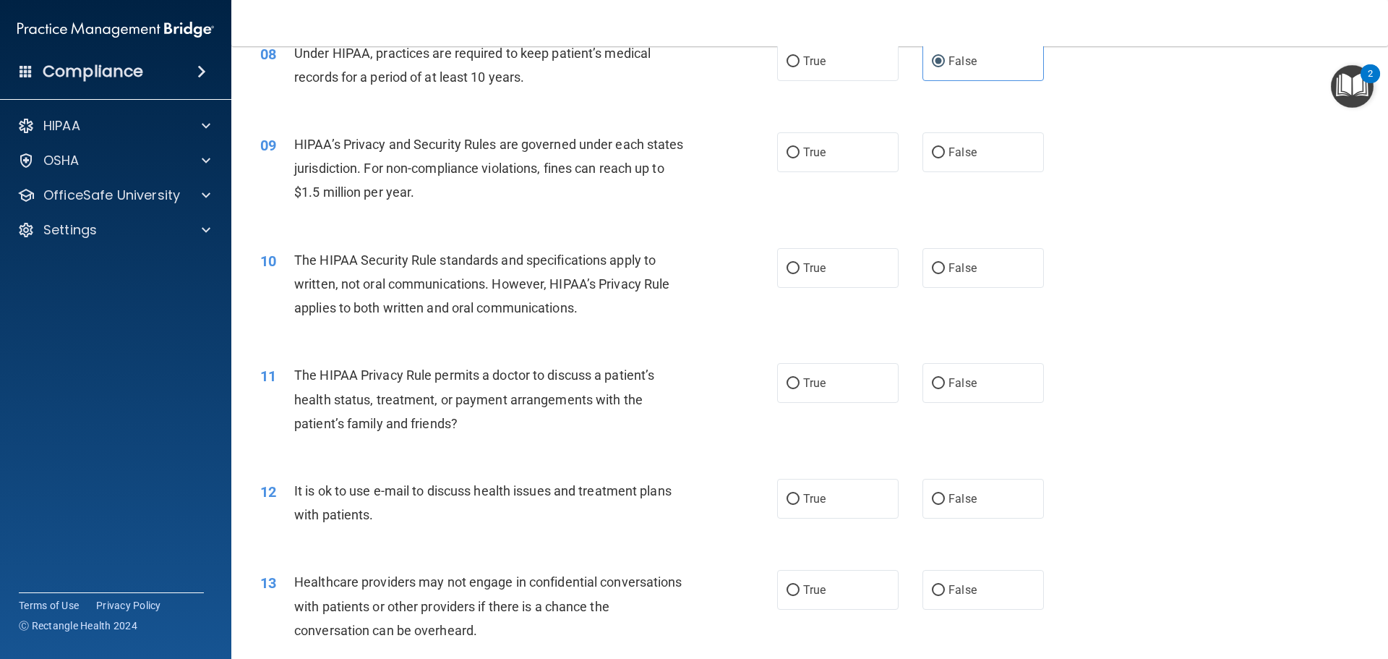
scroll to position [868, 0]
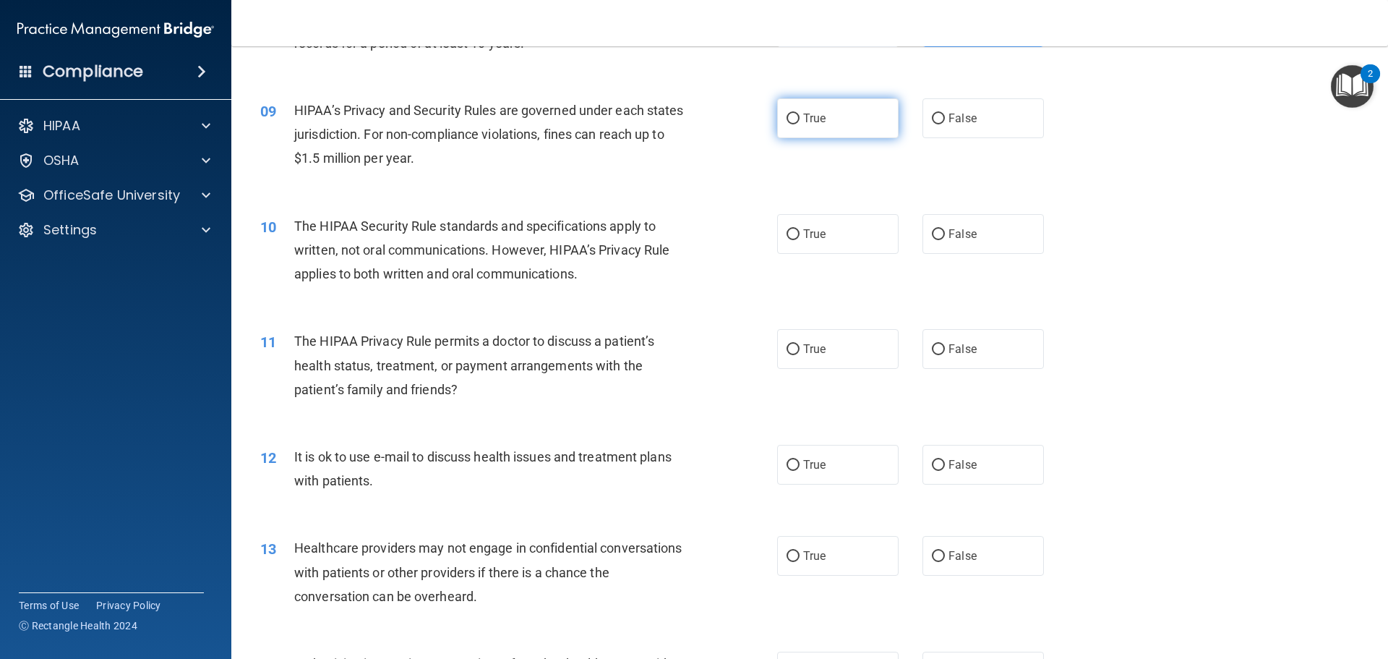
click at [858, 110] on label "True" at bounding box center [837, 118] width 121 height 40
click at [800, 114] on input "True" at bounding box center [793, 119] width 13 height 11
radio input "true"
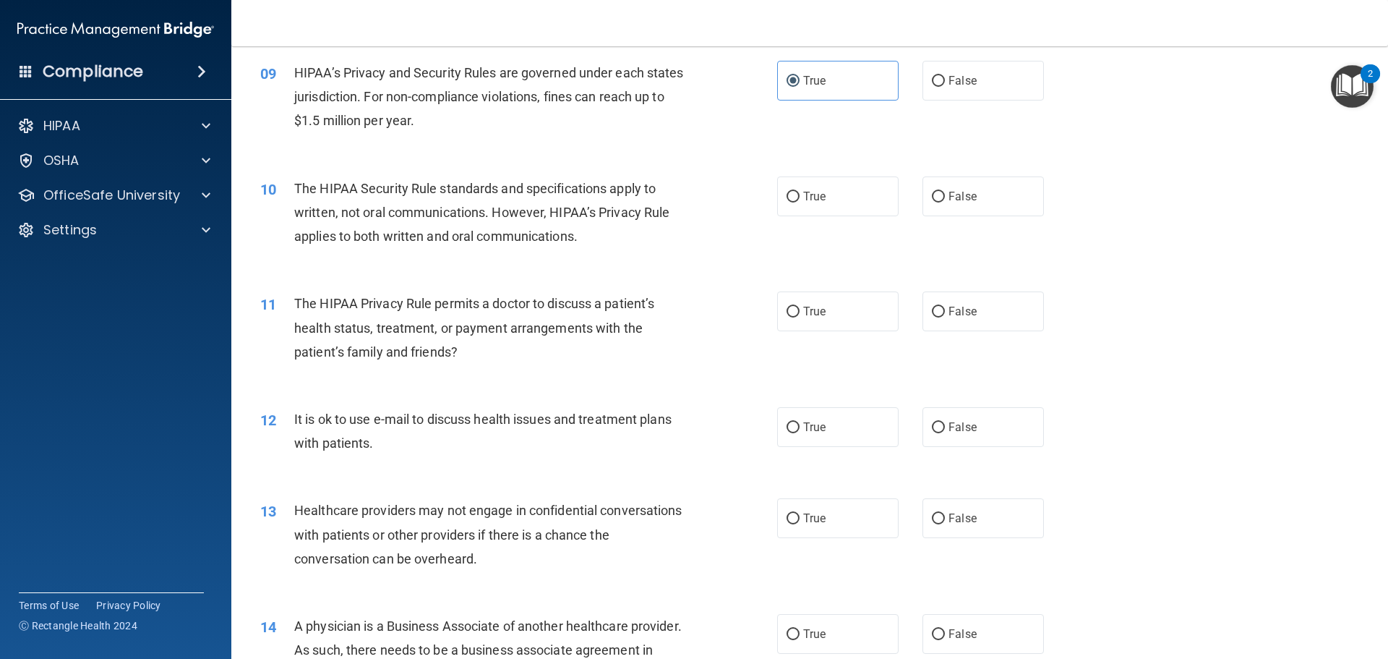
scroll to position [940, 0]
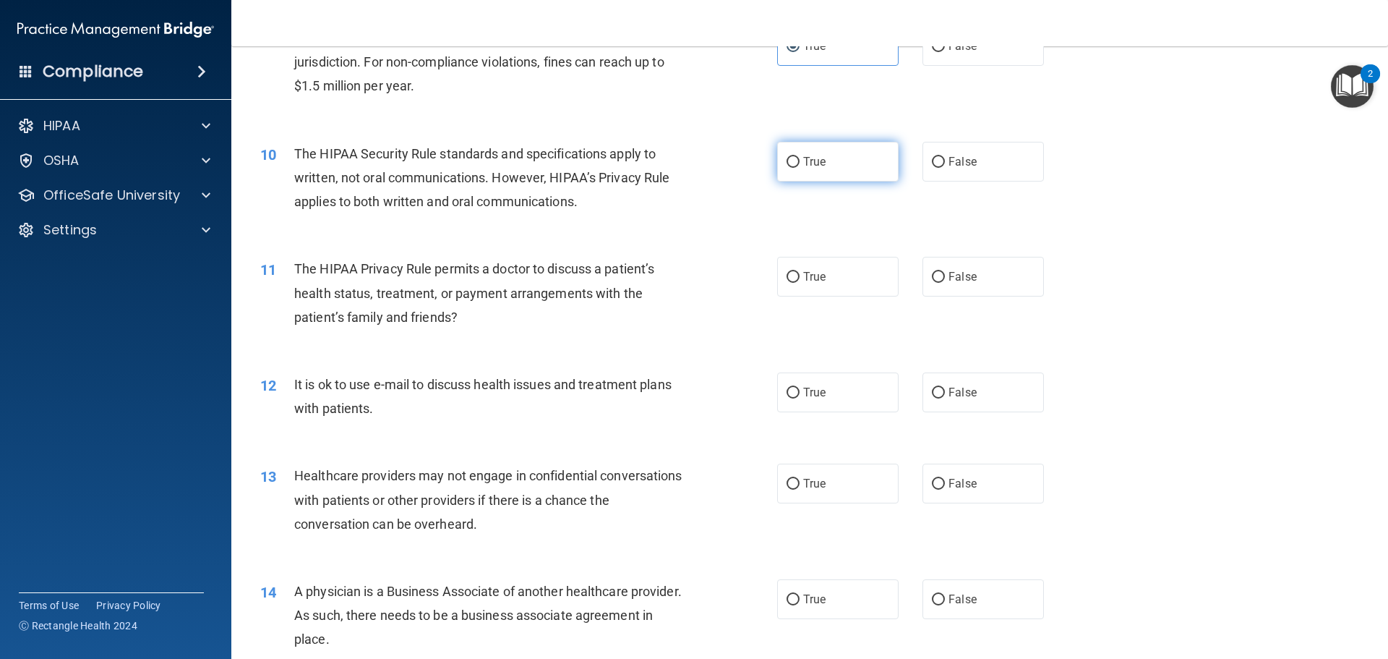
click at [777, 163] on label "True" at bounding box center [837, 162] width 121 height 40
click at [787, 163] on input "True" at bounding box center [793, 162] width 13 height 11
radio input "true"
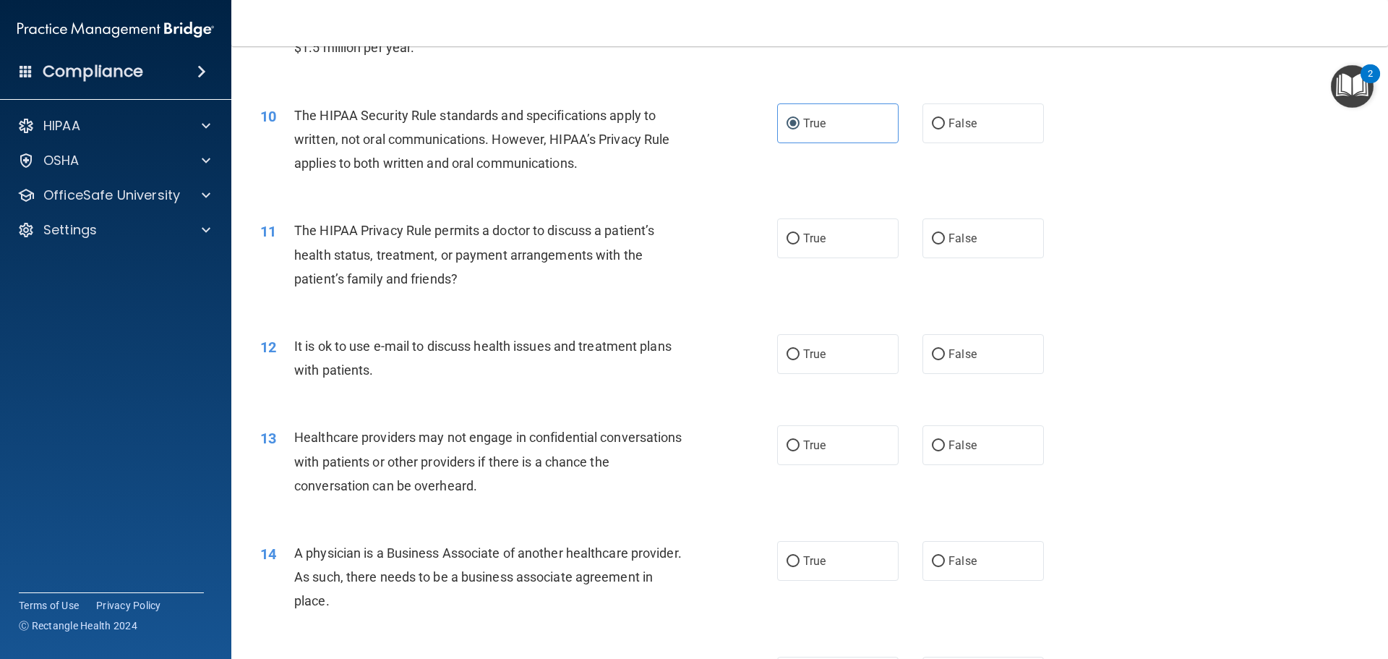
scroll to position [1012, 0]
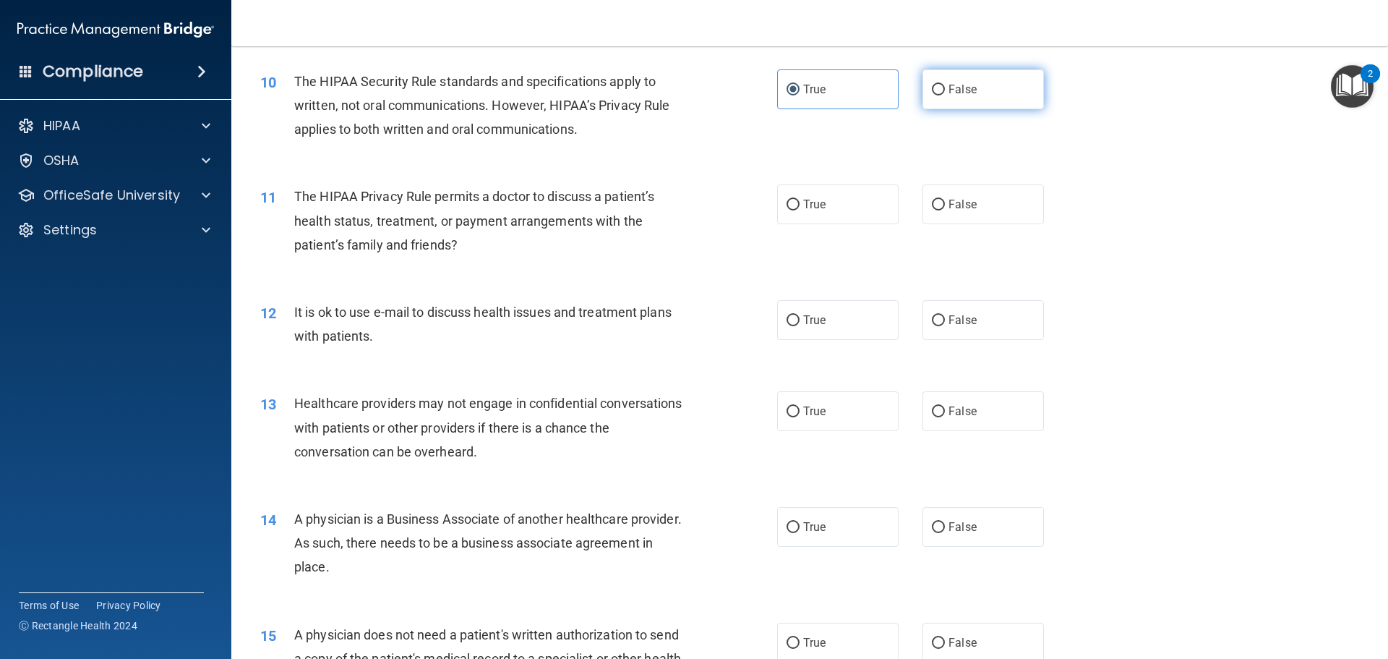
click at [1027, 70] on label "False" at bounding box center [983, 89] width 121 height 40
click at [945, 85] on input "False" at bounding box center [938, 90] width 13 height 11
radio input "true"
radio input "false"
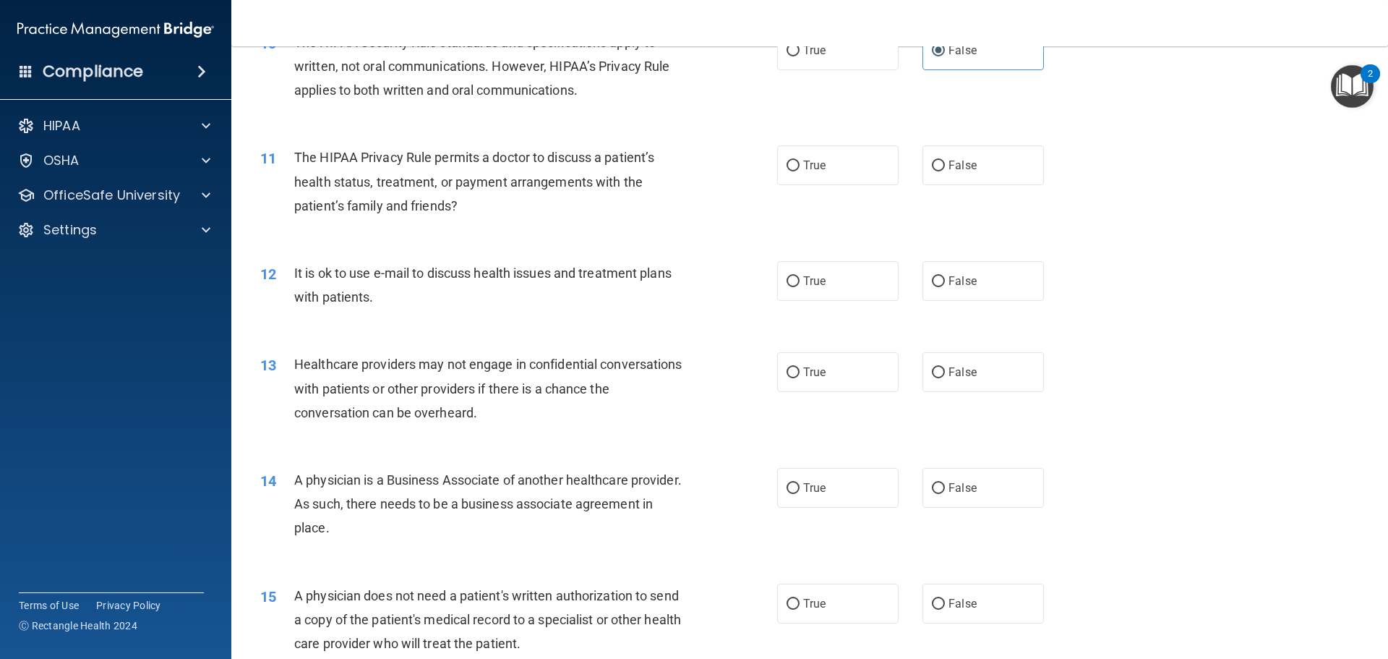
scroll to position [1085, 0]
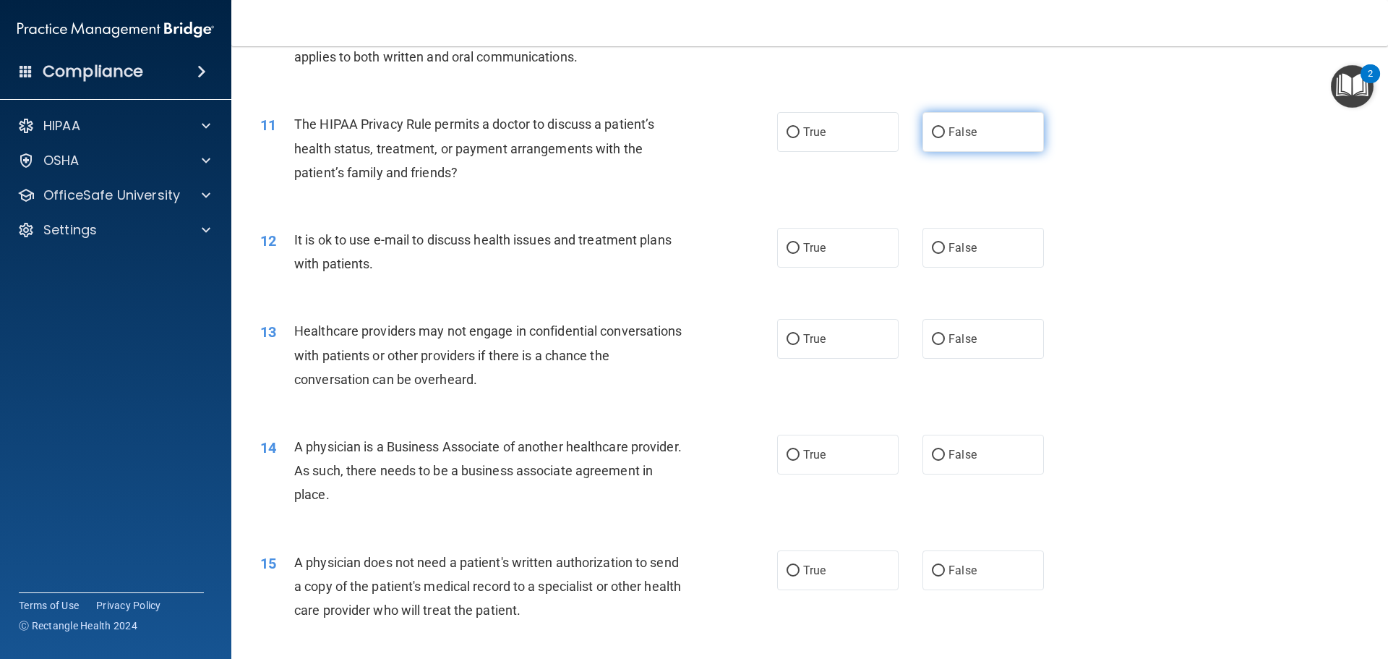
click at [933, 148] on label "False" at bounding box center [983, 132] width 121 height 40
click at [933, 138] on input "False" at bounding box center [938, 132] width 13 height 11
radio input "true"
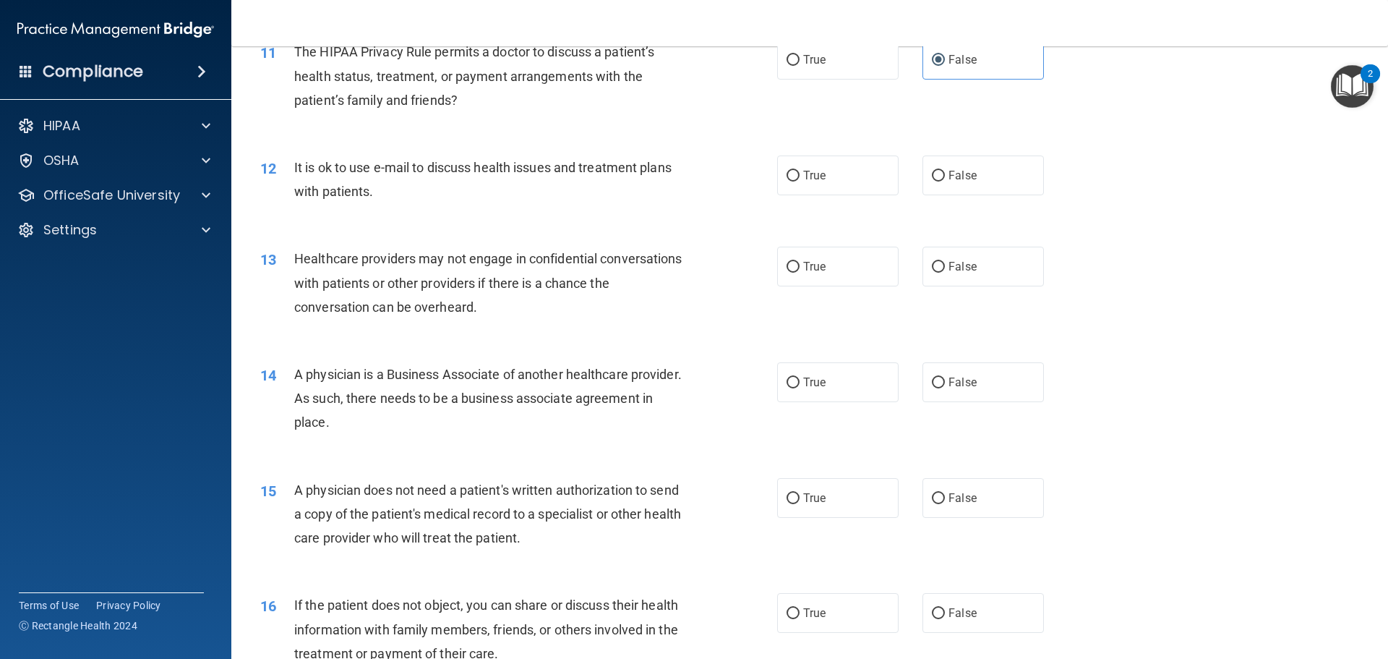
scroll to position [1229, 0]
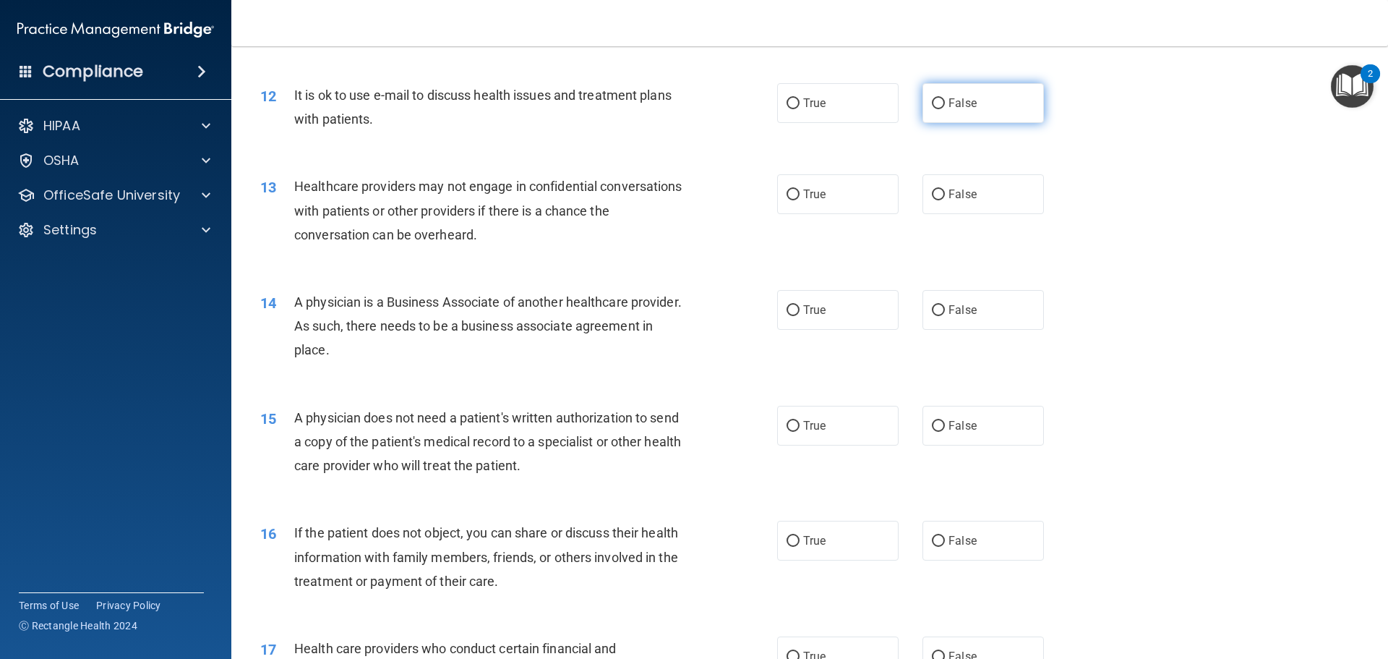
click at [936, 116] on label "False" at bounding box center [983, 103] width 121 height 40
click at [936, 109] on input "False" at bounding box center [938, 103] width 13 height 11
radio input "true"
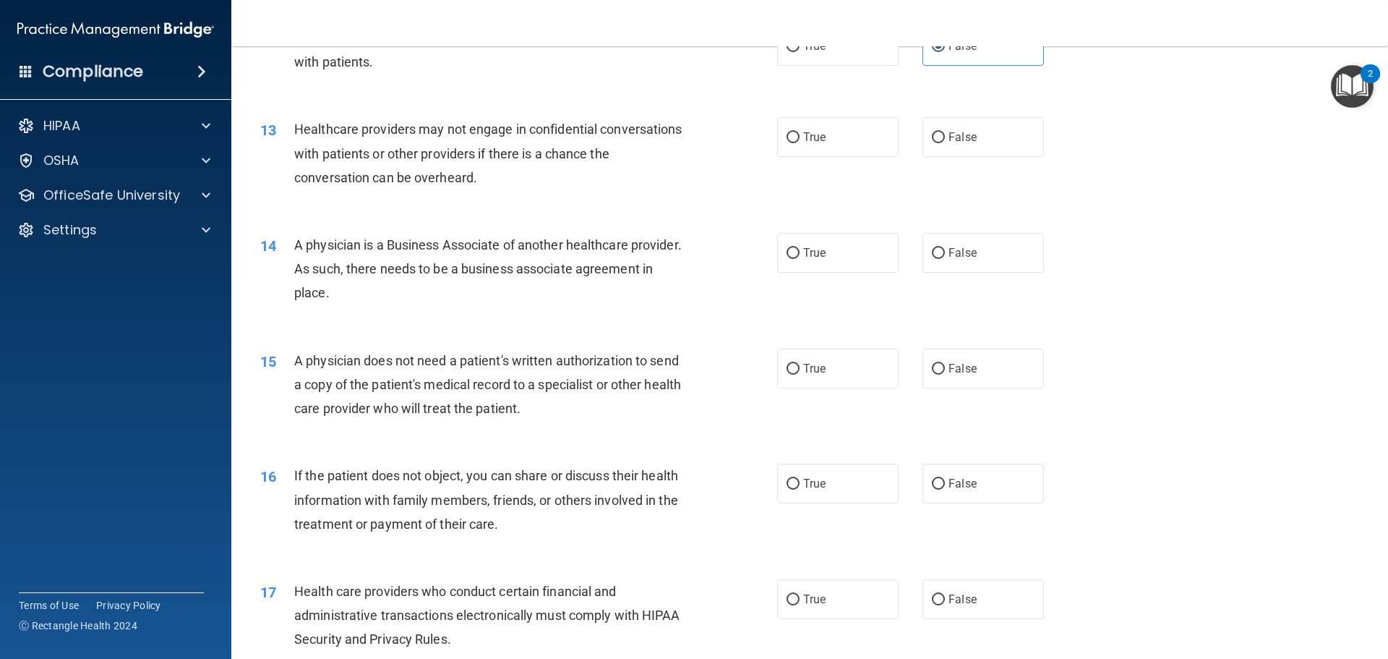
scroll to position [1301, 0]
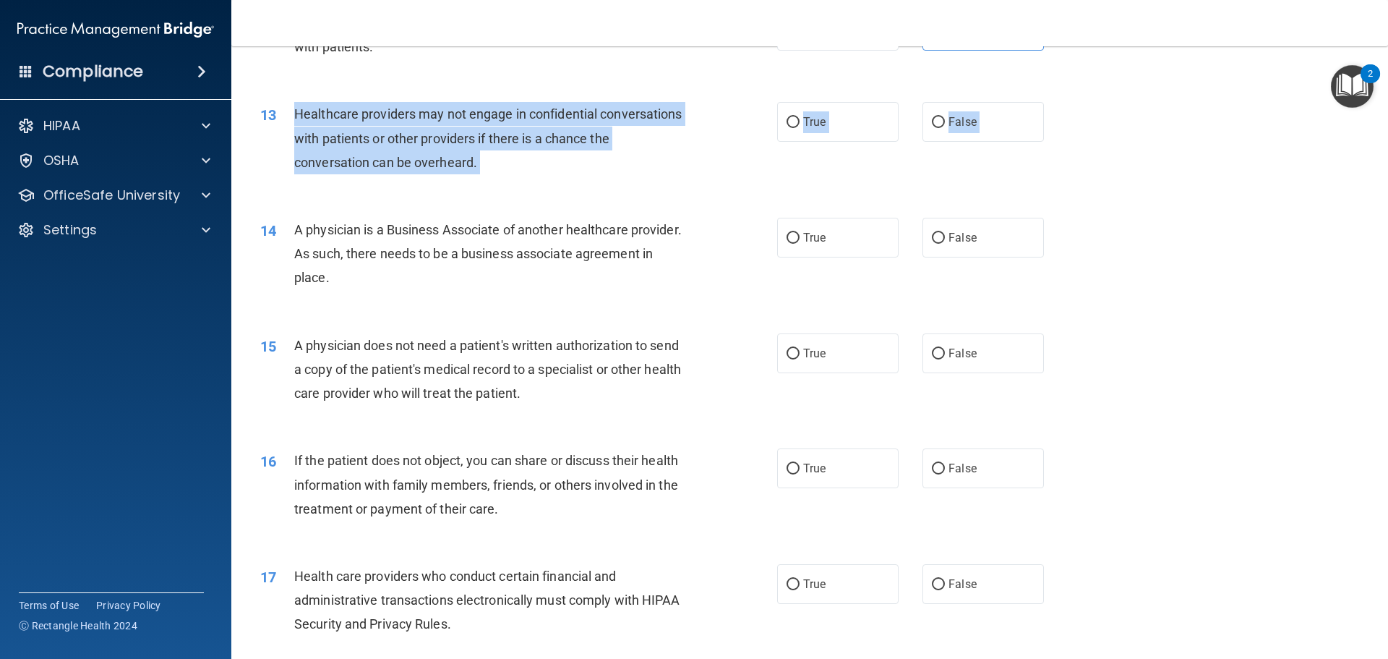
drag, startPoint x: 296, startPoint y: 112, endPoint x: 585, endPoint y: 204, distance: 303.4
click at [585, 204] on div "01 A business associate agreement is required with organizations or persons whe…" at bounding box center [809, 382] width 1121 height 3175
click at [585, 204] on div "14 A physician is a Business Associate of another healthcare provider. As such,…" at bounding box center [809, 258] width 1121 height 116
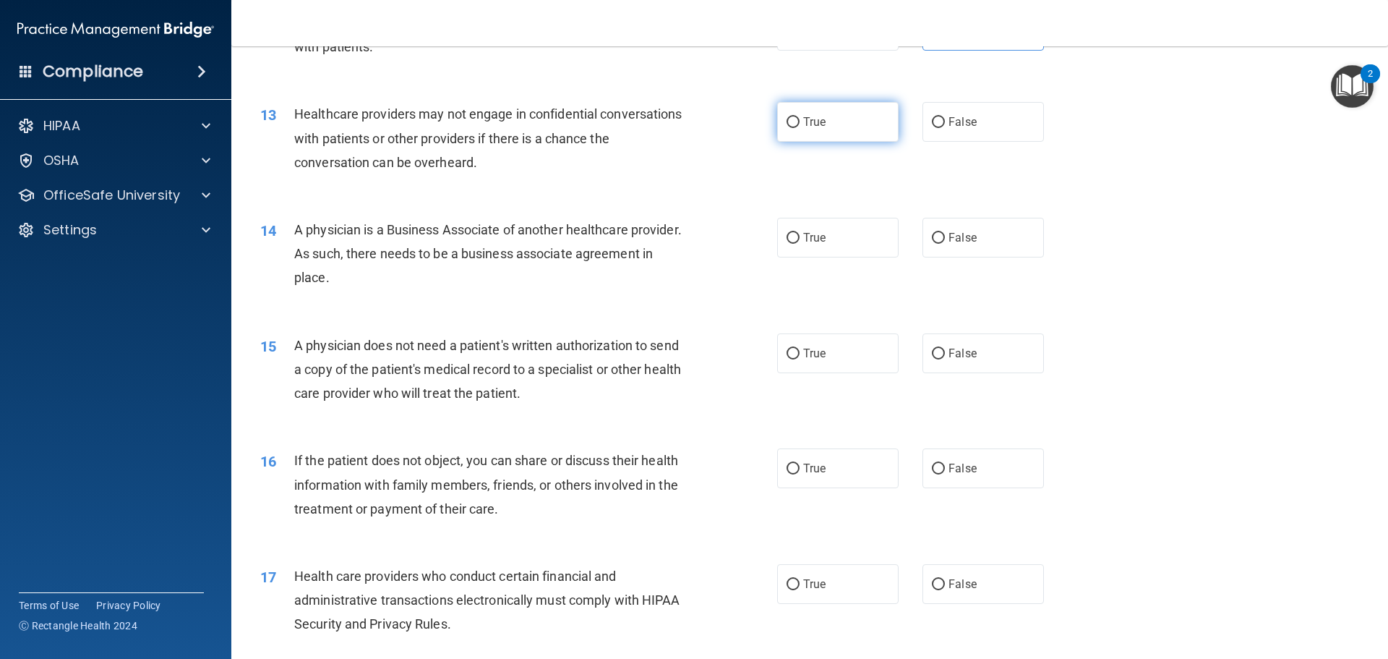
click at [875, 116] on label "True" at bounding box center [837, 122] width 121 height 40
click at [800, 117] on input "True" at bounding box center [793, 122] width 13 height 11
radio input "true"
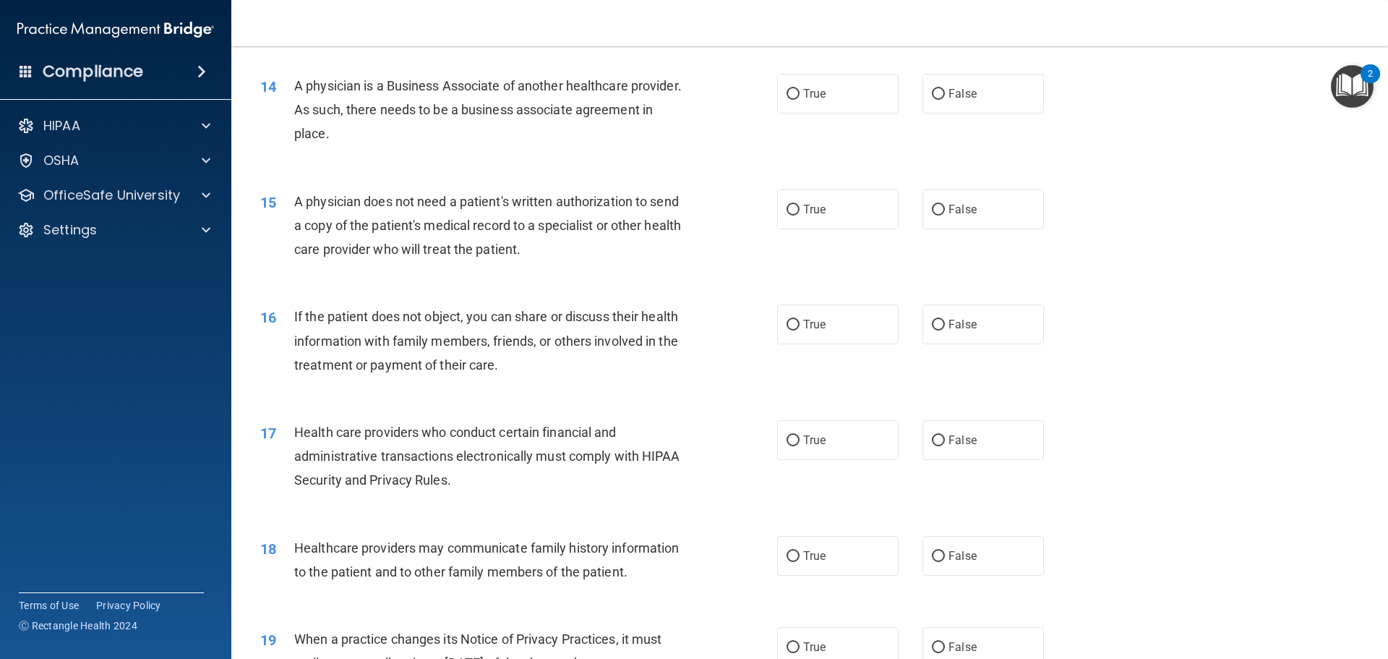
scroll to position [1446, 0]
click at [944, 101] on label "False" at bounding box center [983, 93] width 121 height 40
click at [944, 99] on input "False" at bounding box center [938, 93] width 13 height 11
radio input "true"
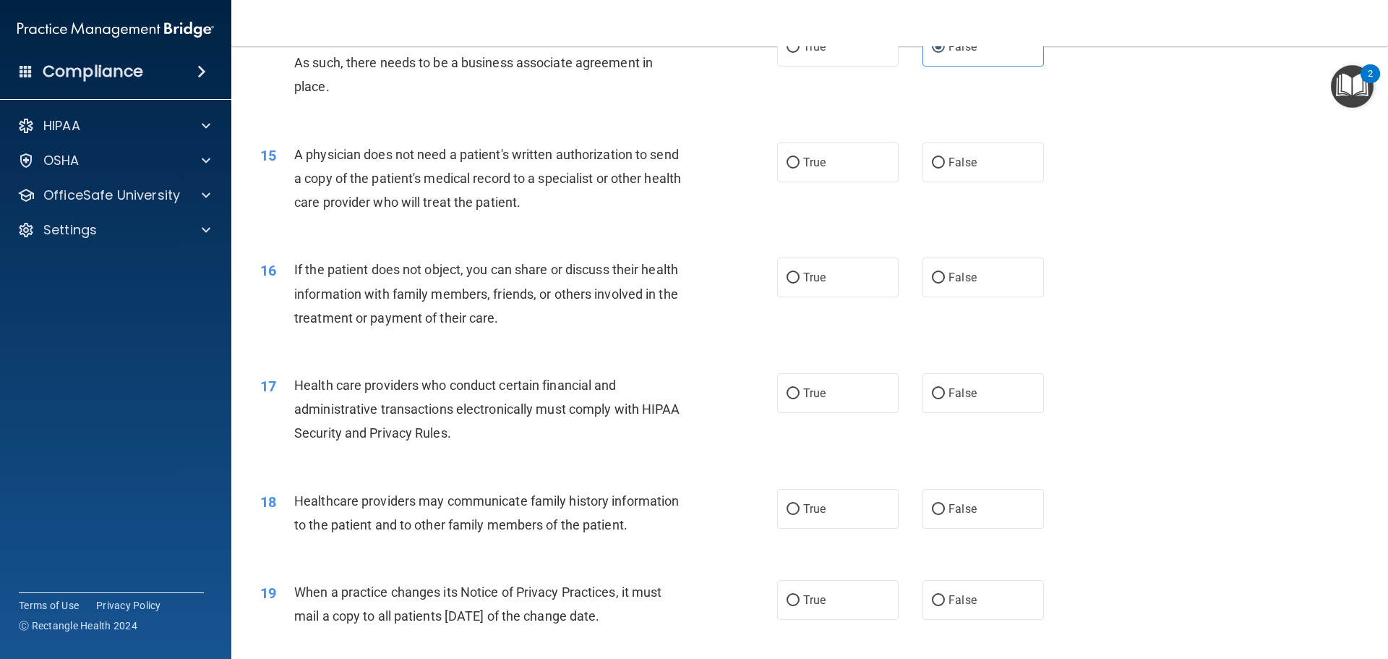
scroll to position [1518, 0]
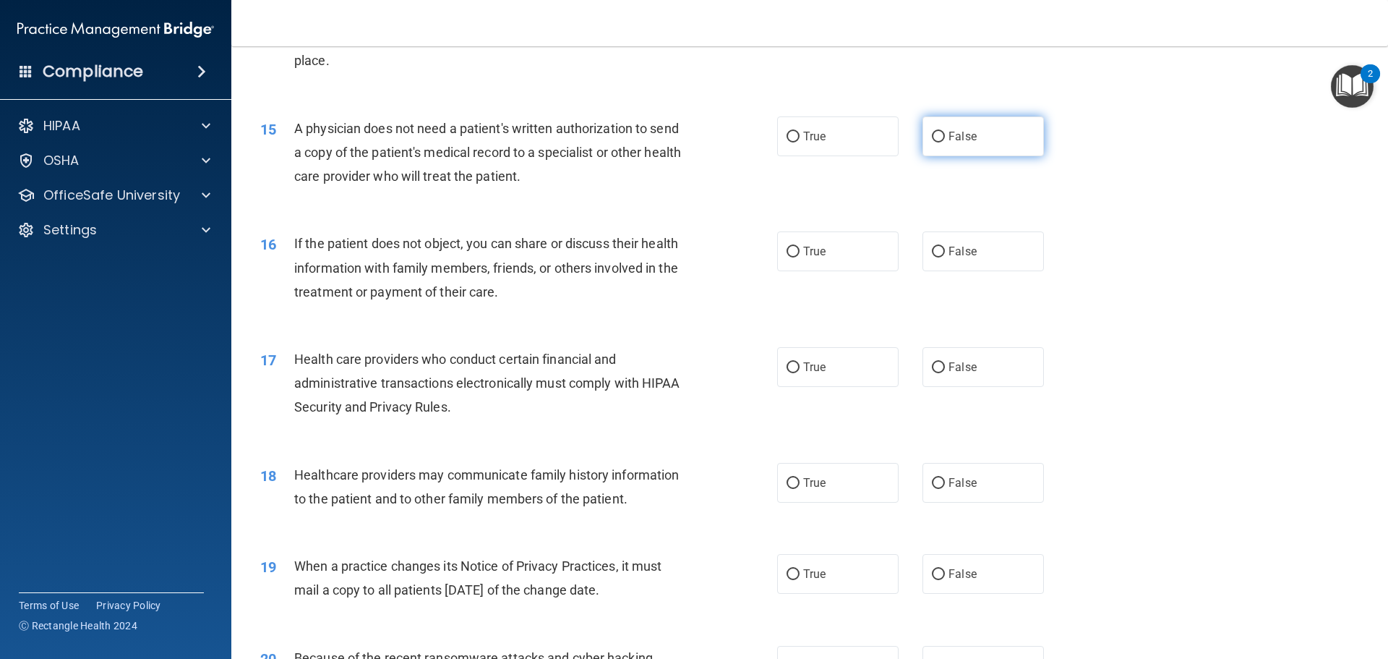
click at [993, 145] on label "False" at bounding box center [983, 136] width 121 height 40
click at [945, 142] on input "False" at bounding box center [938, 137] width 13 height 11
radio input "true"
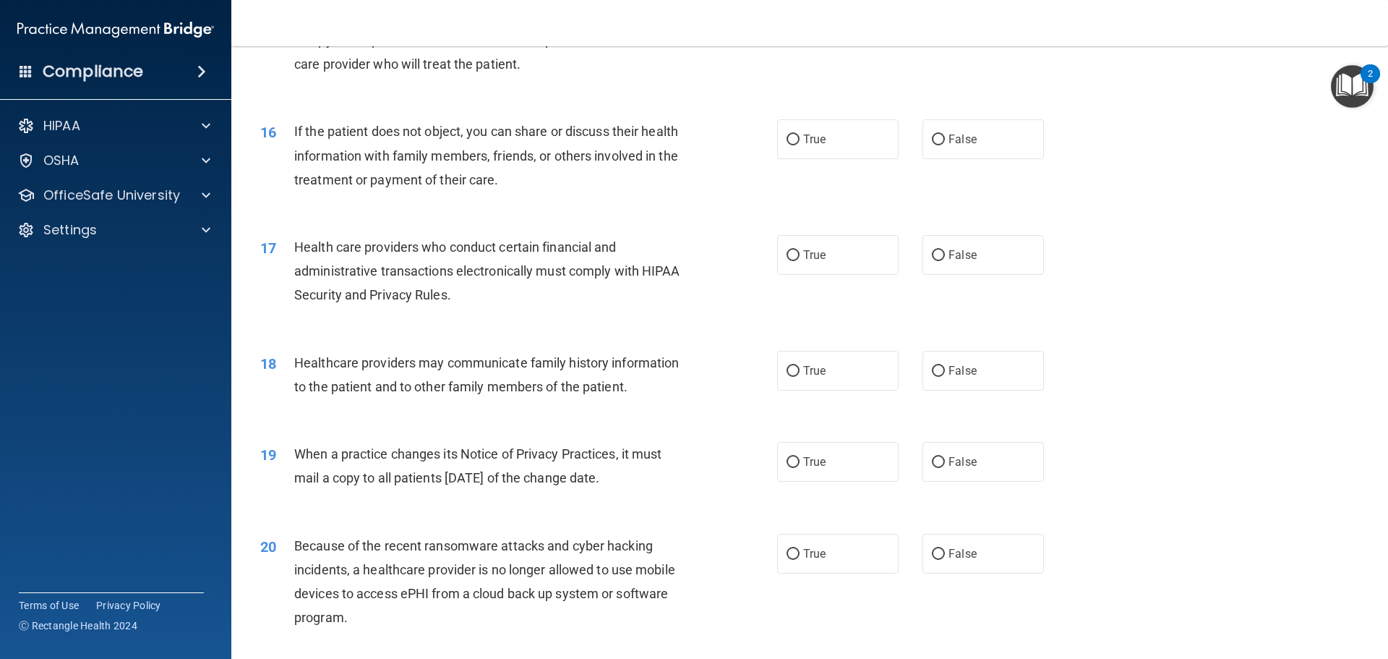
scroll to position [1663, 0]
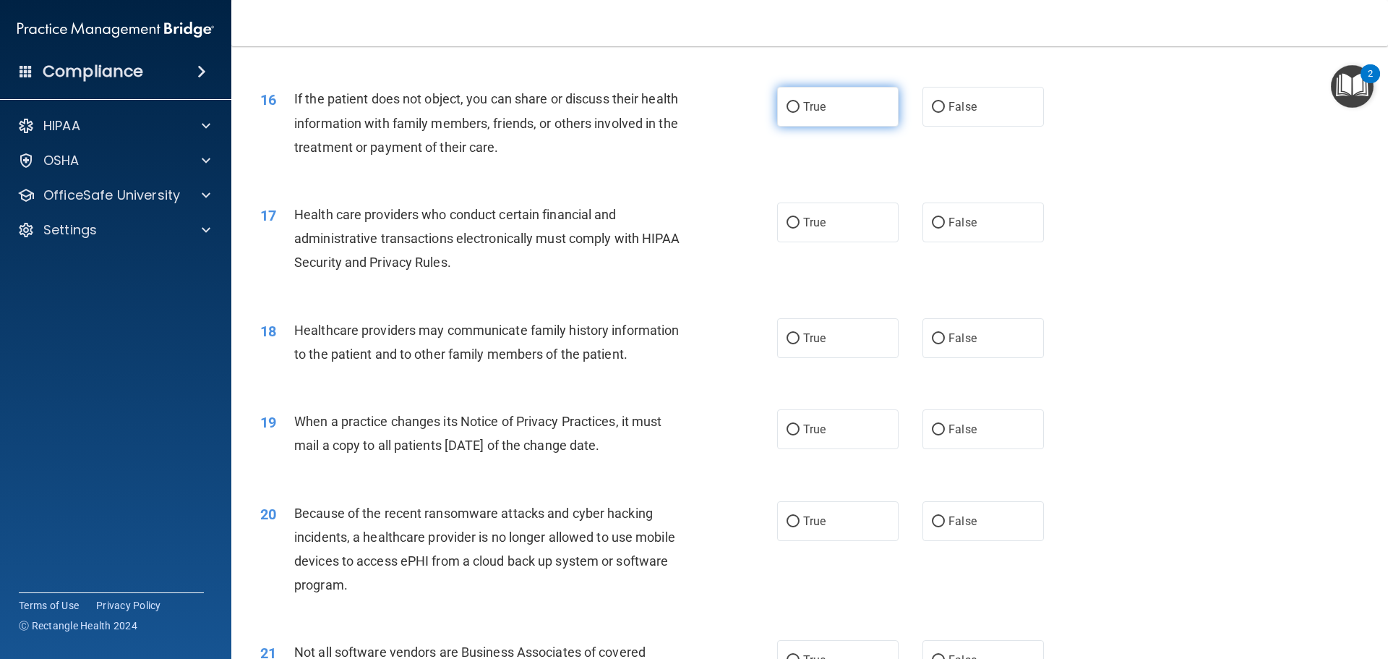
click at [832, 114] on label "True" at bounding box center [837, 107] width 121 height 40
click at [800, 113] on input "True" at bounding box center [793, 107] width 13 height 11
radio input "true"
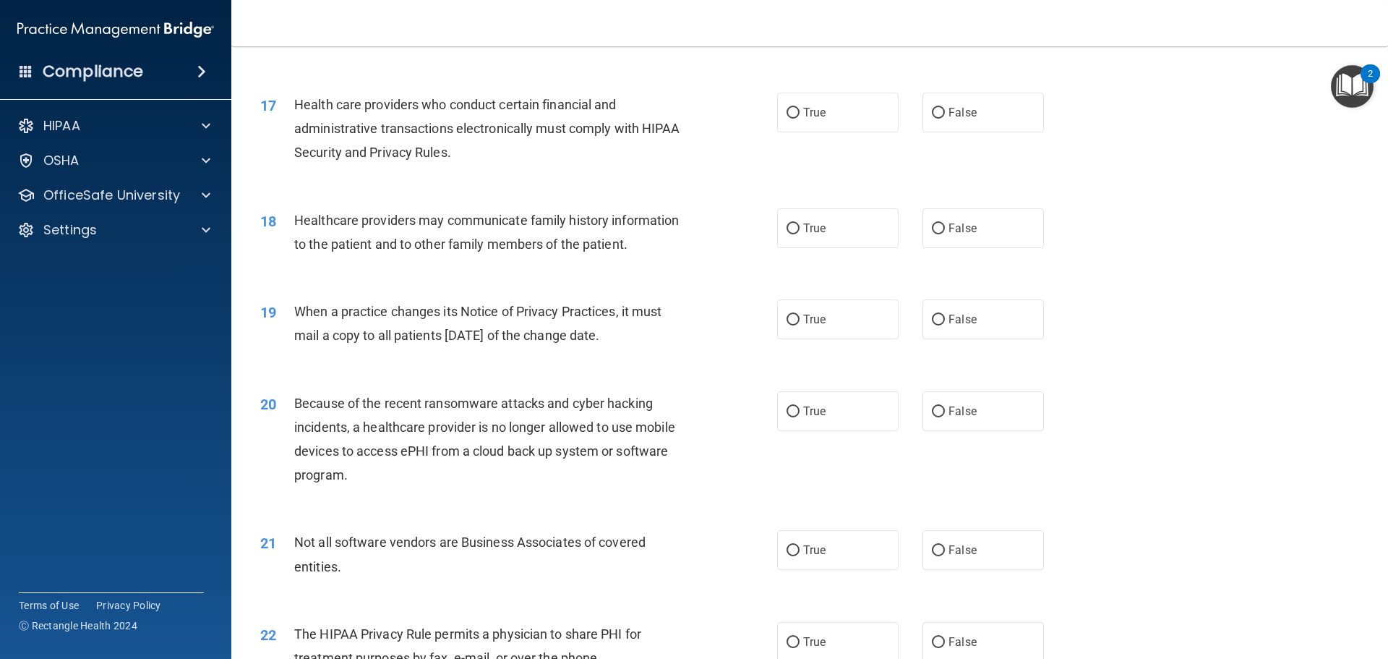
scroll to position [1808, 0]
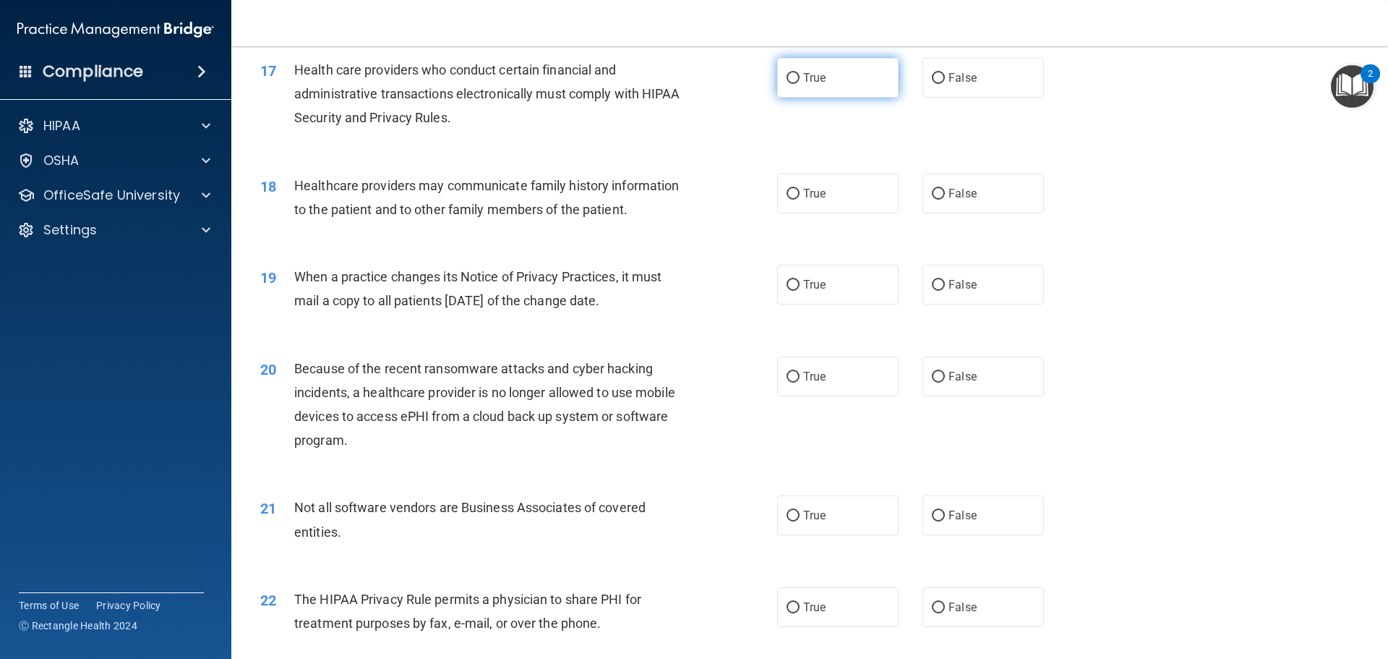
click at [824, 81] on label "True" at bounding box center [837, 78] width 121 height 40
click at [800, 81] on input "True" at bounding box center [793, 78] width 13 height 11
radio input "true"
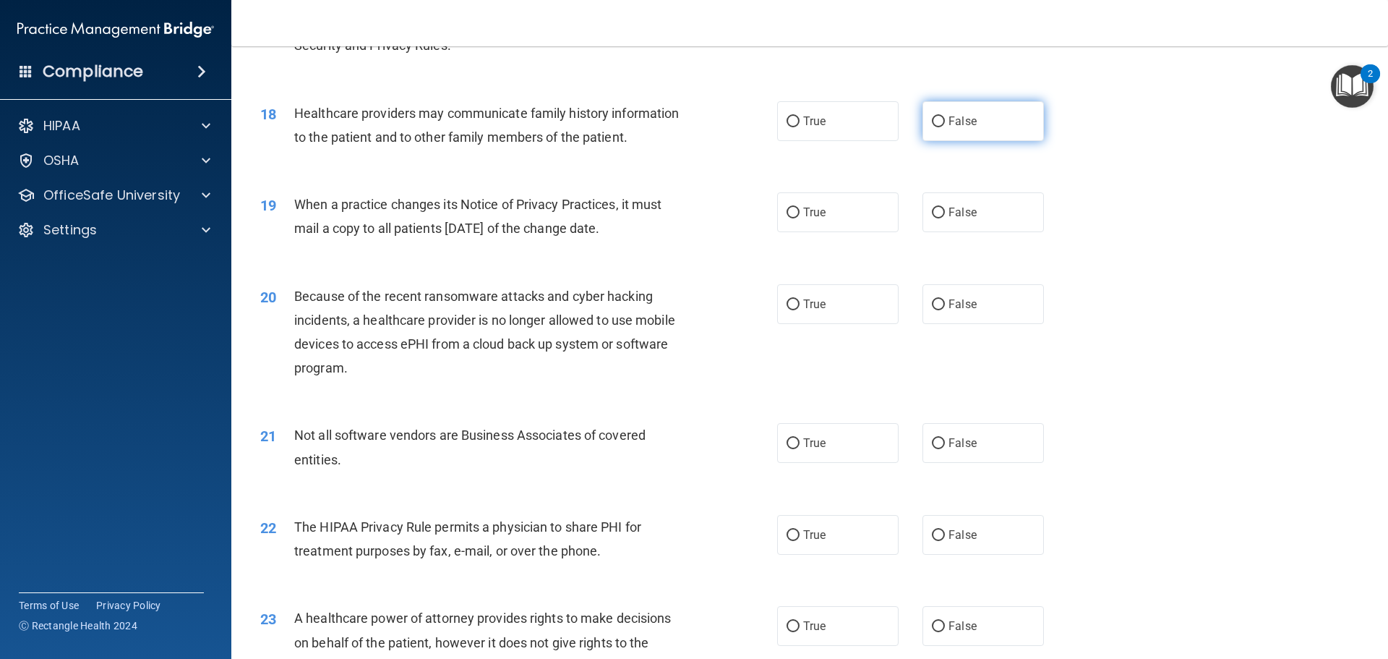
click at [986, 111] on label "False" at bounding box center [983, 121] width 121 height 40
click at [945, 116] on input "False" at bounding box center [938, 121] width 13 height 11
radio input "true"
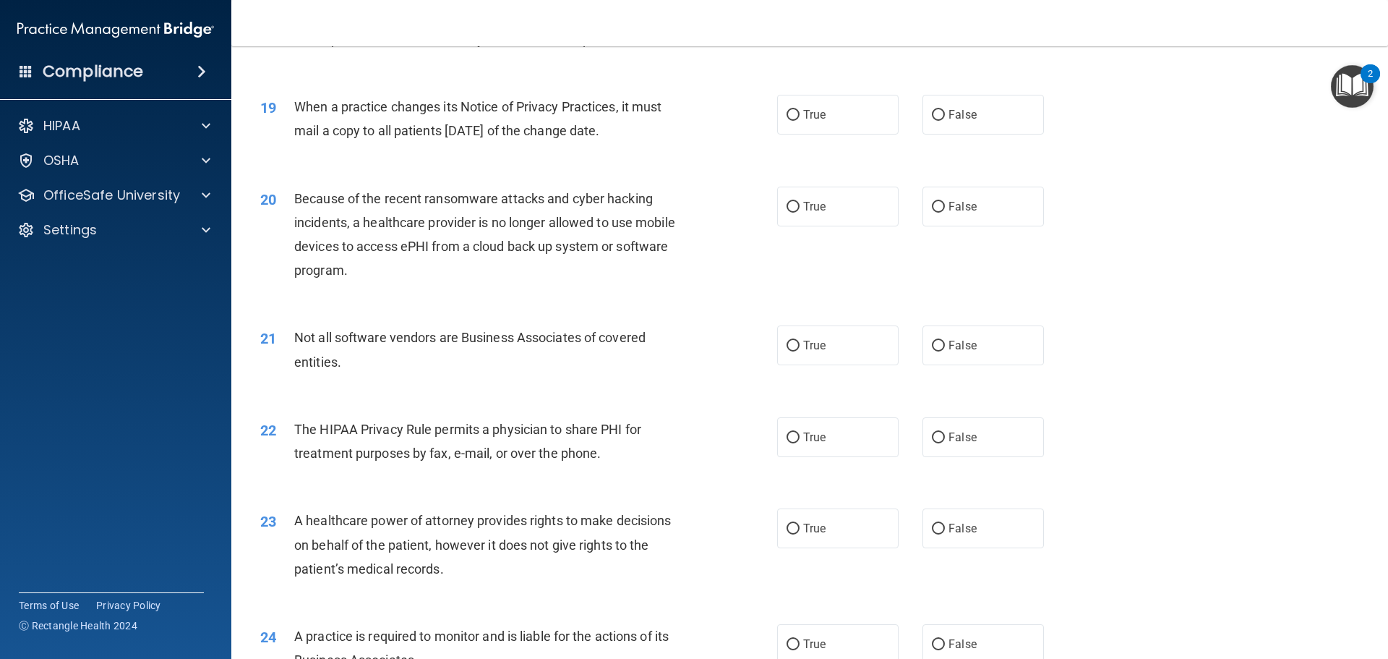
scroll to position [1952, 0]
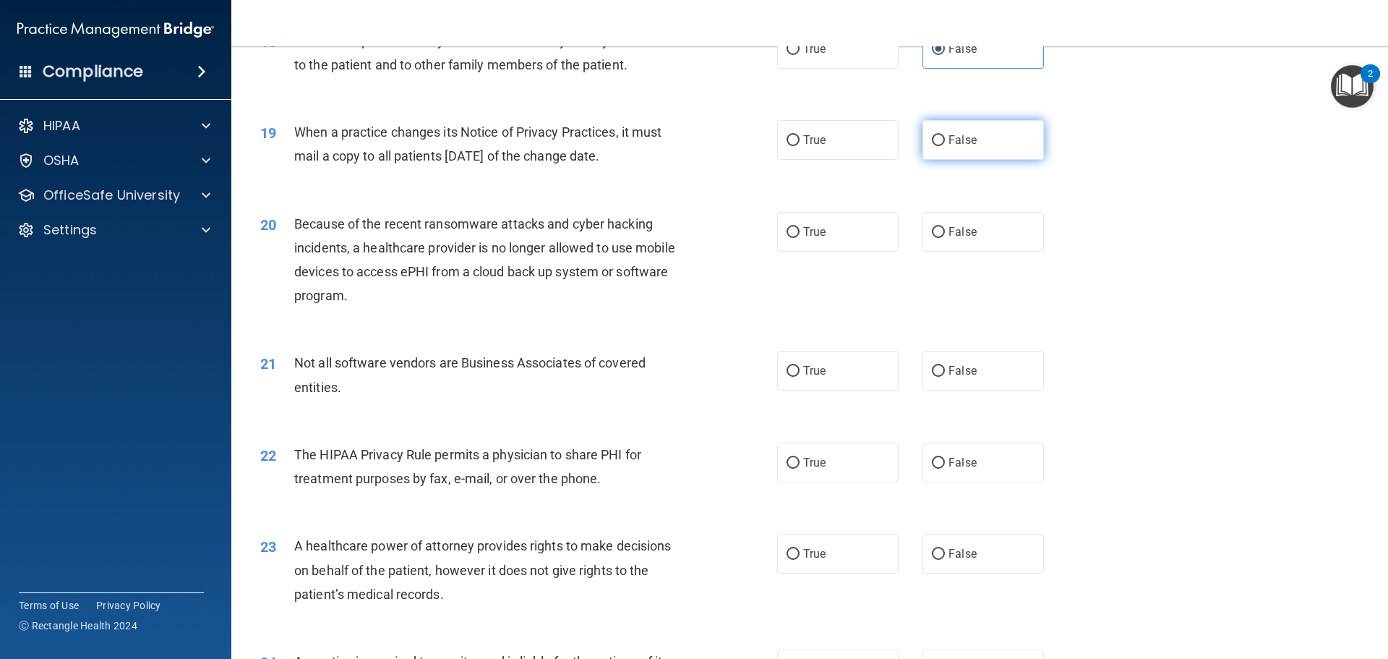
click at [949, 140] on span "False" at bounding box center [963, 140] width 28 height 14
click at [945, 140] on input "False" at bounding box center [938, 140] width 13 height 11
radio input "true"
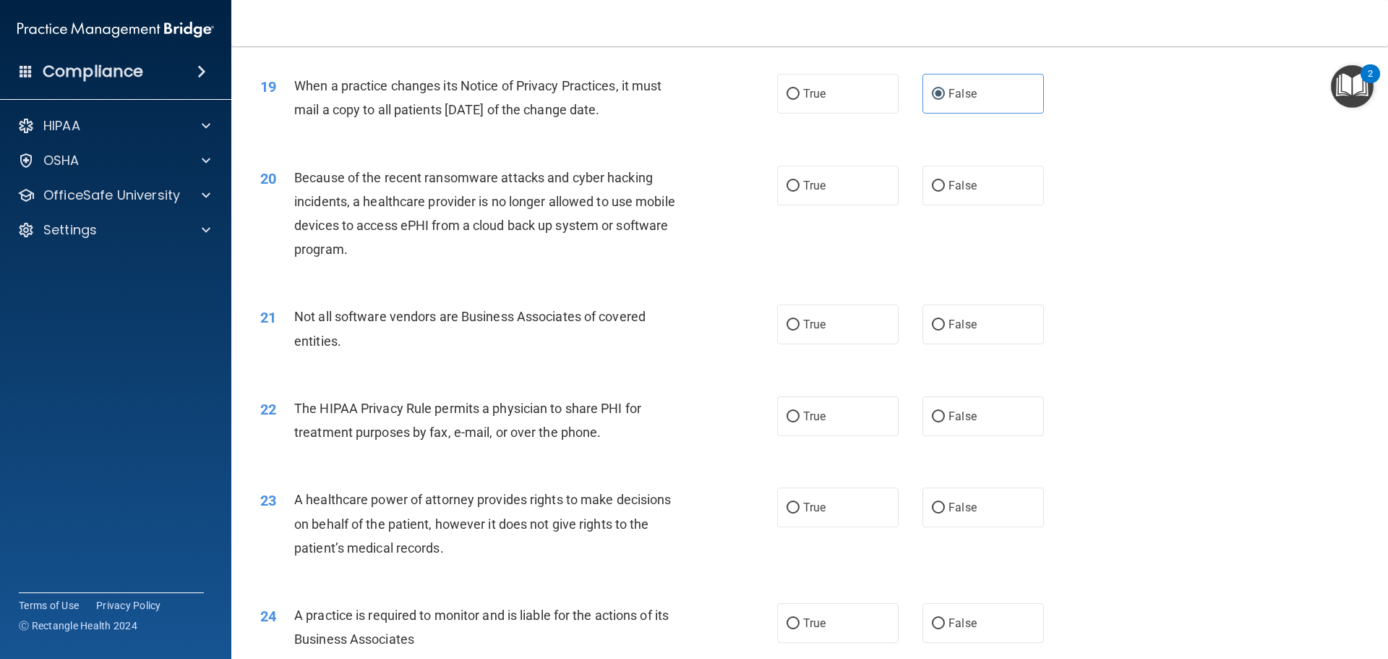
scroll to position [2025, 0]
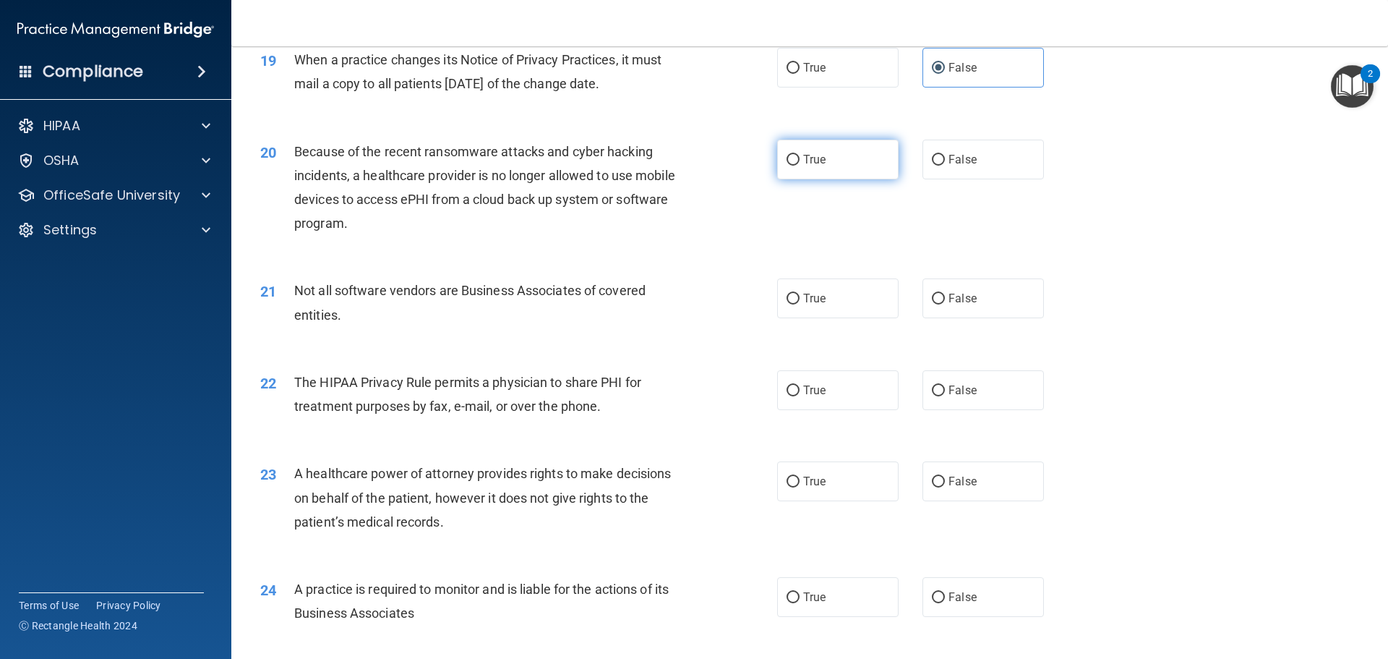
click at [777, 173] on label "True" at bounding box center [837, 160] width 121 height 40
click at [787, 166] on input "True" at bounding box center [793, 160] width 13 height 11
radio input "true"
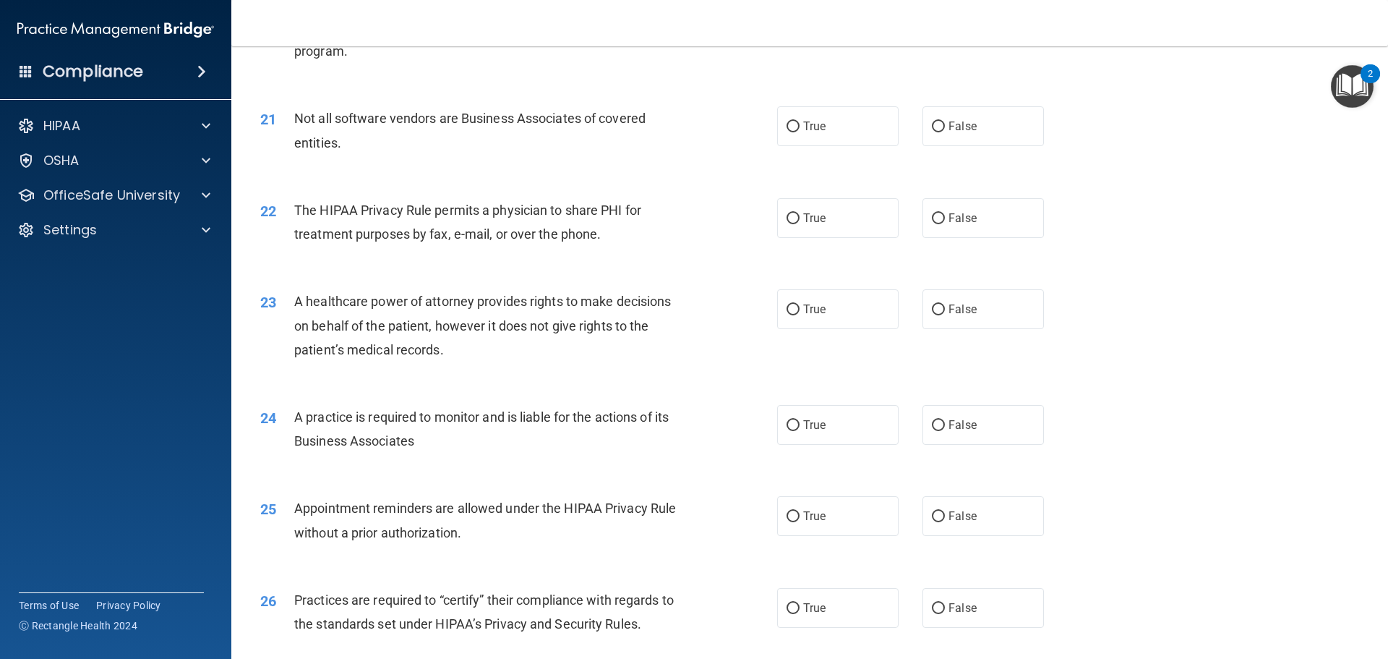
scroll to position [2241, 0]
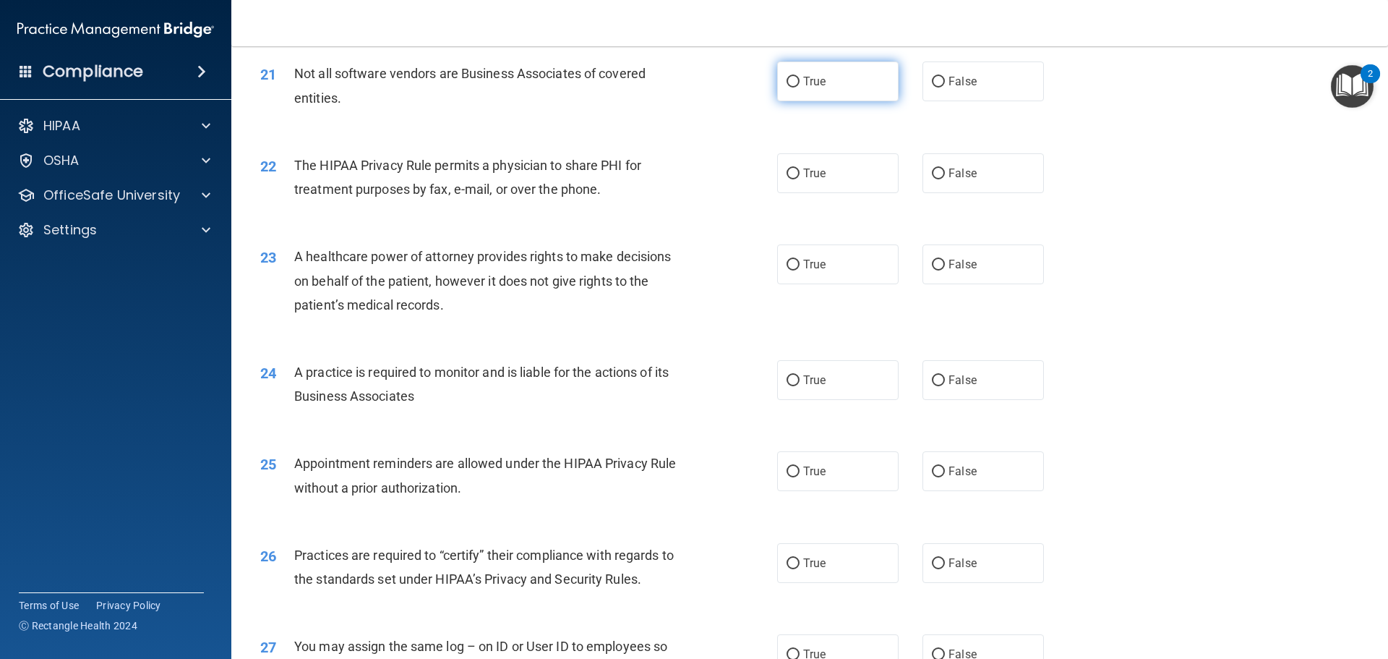
click at [779, 85] on label "True" at bounding box center [837, 81] width 121 height 40
click at [787, 85] on input "True" at bounding box center [793, 82] width 13 height 11
radio input "true"
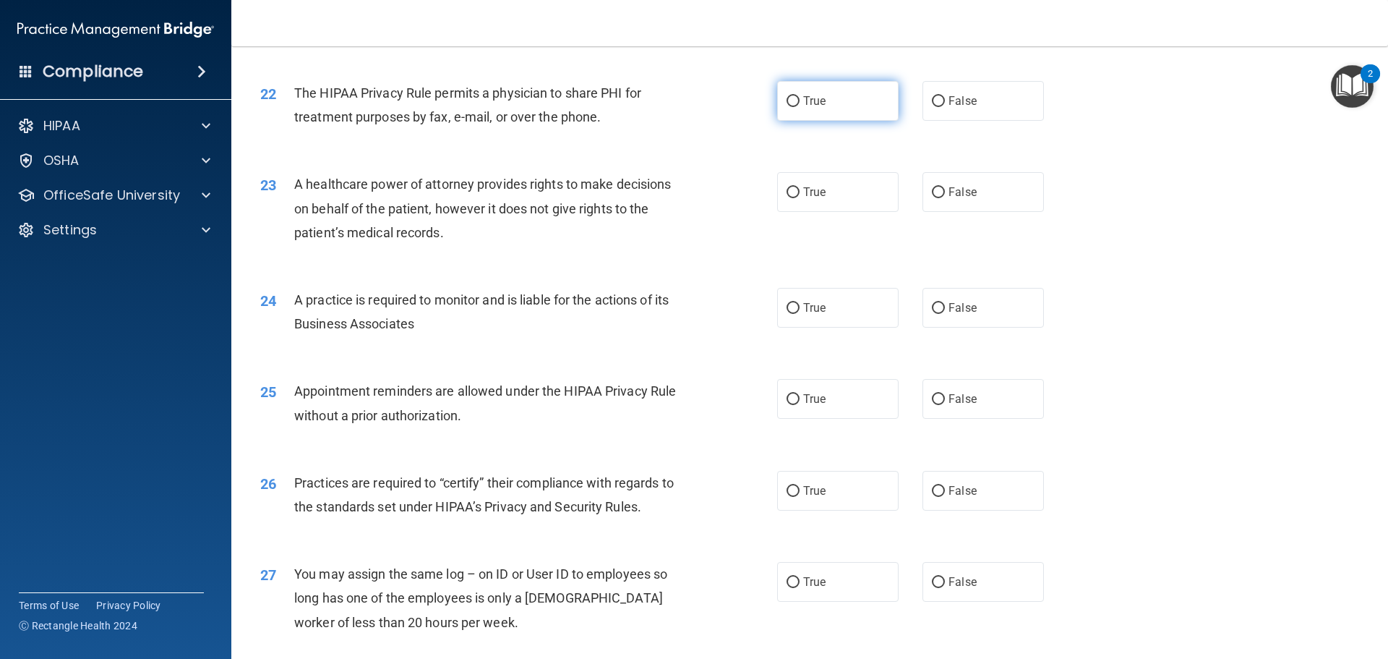
click at [861, 111] on label "True" at bounding box center [837, 101] width 121 height 40
click at [800, 107] on input "True" at bounding box center [793, 101] width 13 height 11
radio input "true"
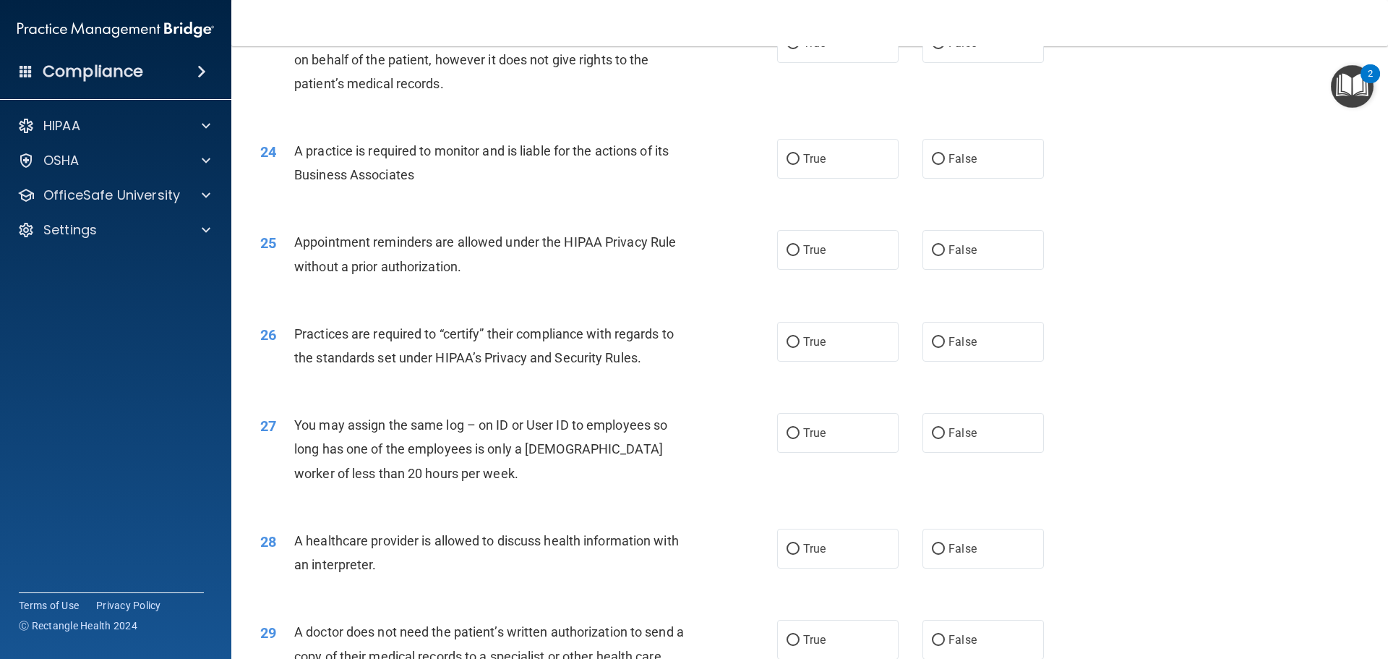
scroll to position [2346, 0]
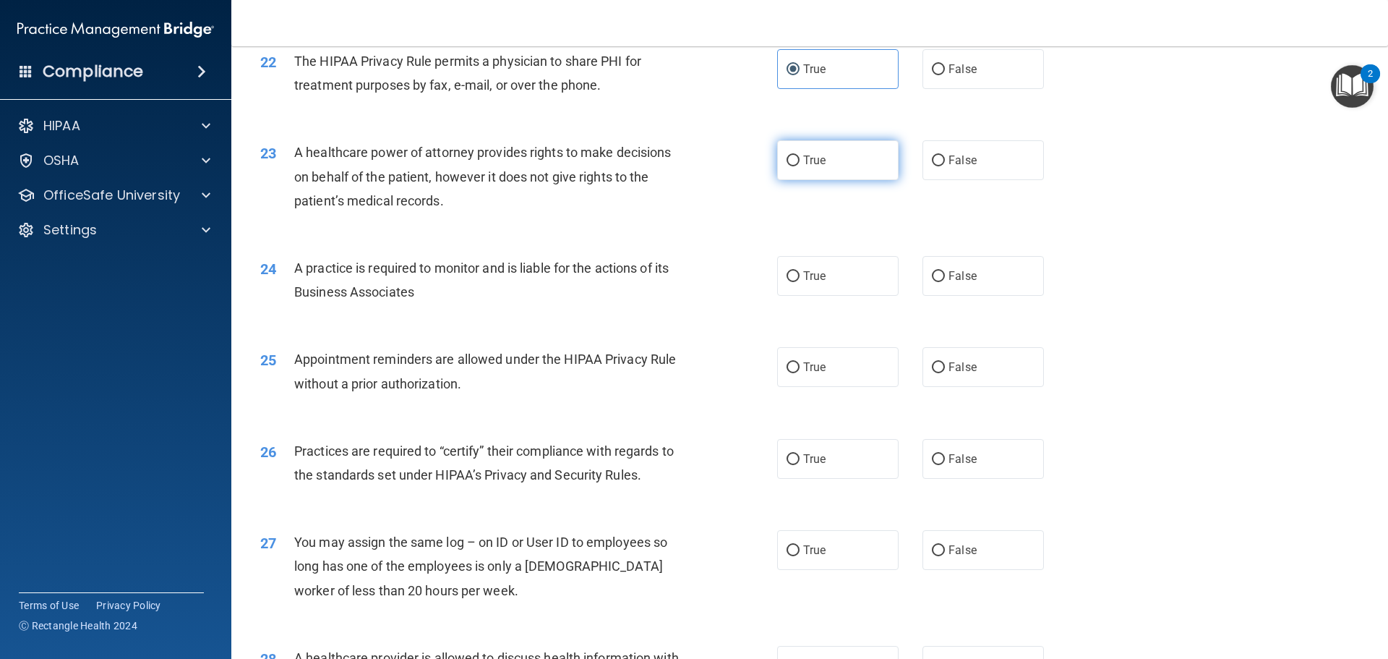
click at [855, 172] on label "True" at bounding box center [837, 160] width 121 height 40
click at [800, 166] on input "True" at bounding box center [793, 160] width 13 height 11
radio input "true"
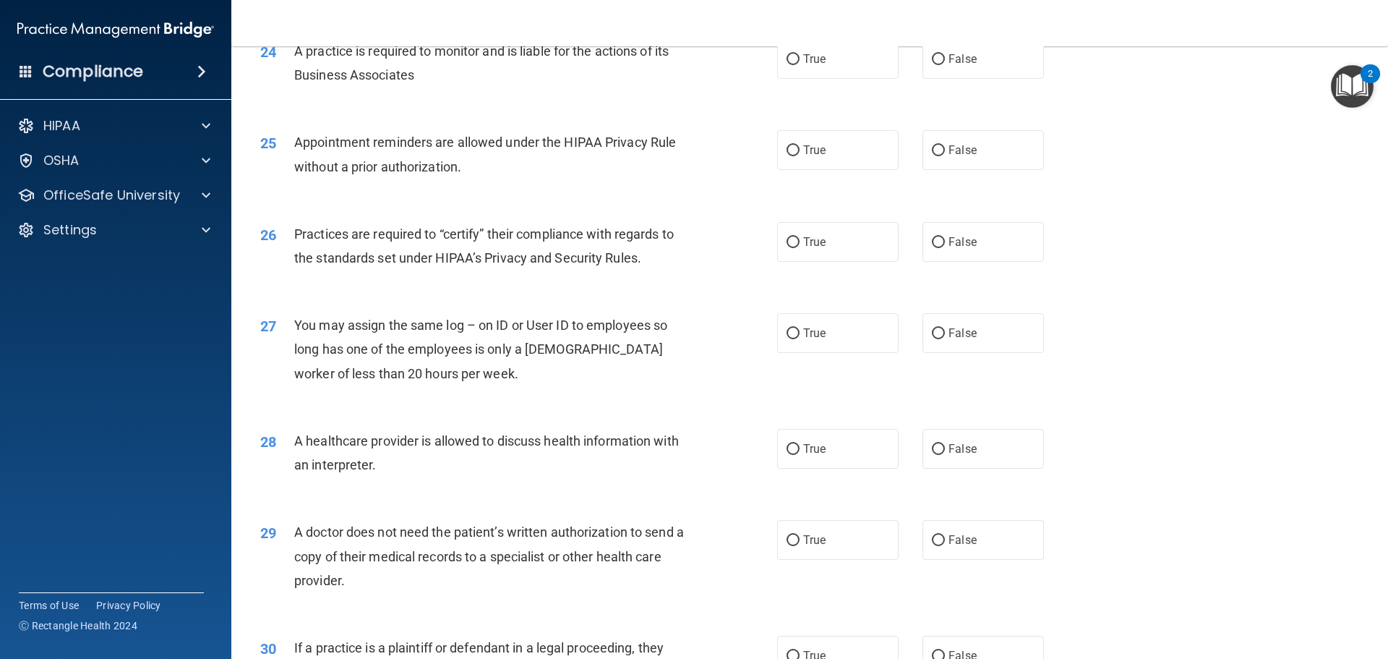
scroll to position [2490, 0]
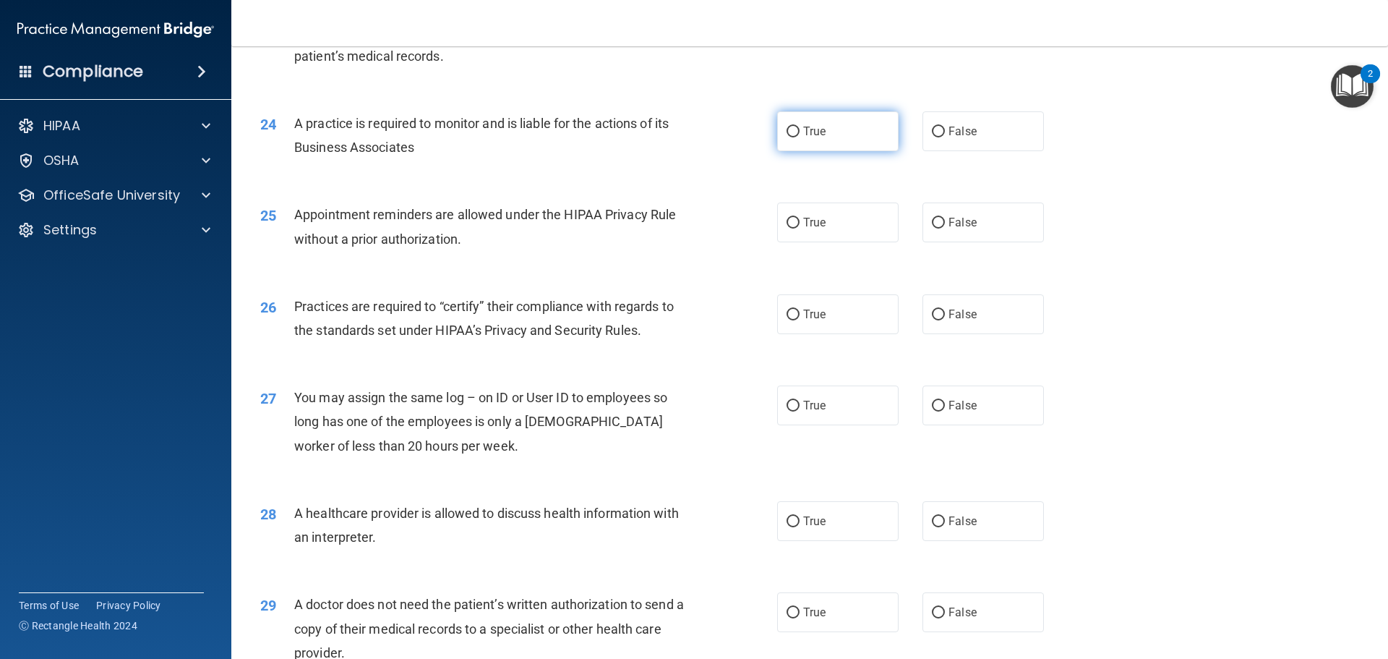
click at [795, 150] on label "True" at bounding box center [837, 131] width 121 height 40
click at [795, 137] on input "True" at bounding box center [793, 132] width 13 height 11
radio input "true"
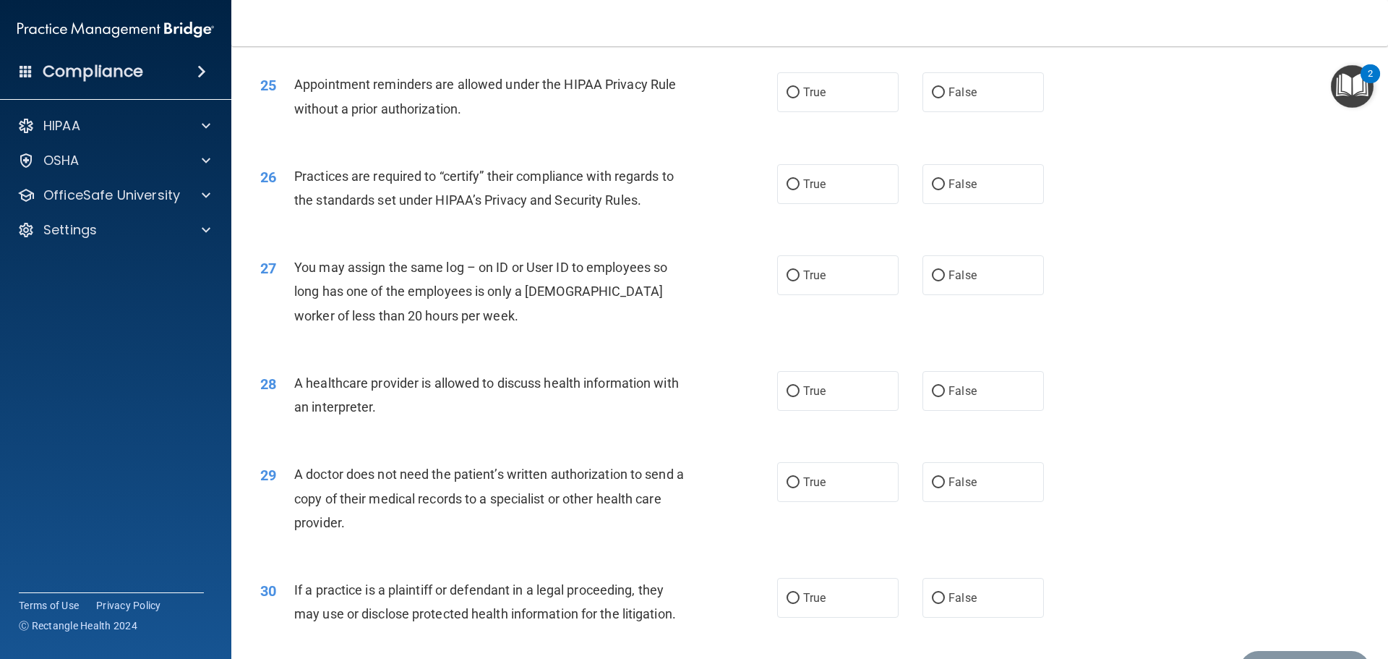
scroll to position [2635, 0]
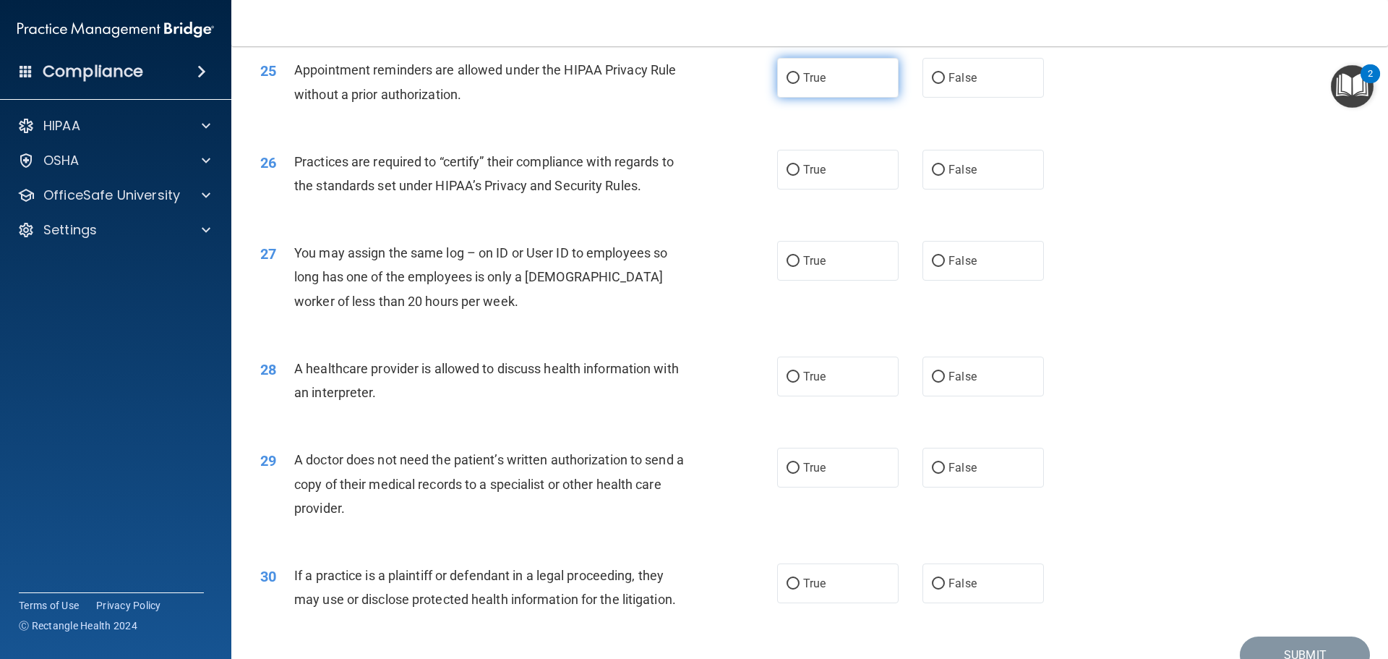
click at [813, 64] on label "True" at bounding box center [837, 78] width 121 height 40
click at [800, 73] on input "True" at bounding box center [793, 78] width 13 height 11
radio input "true"
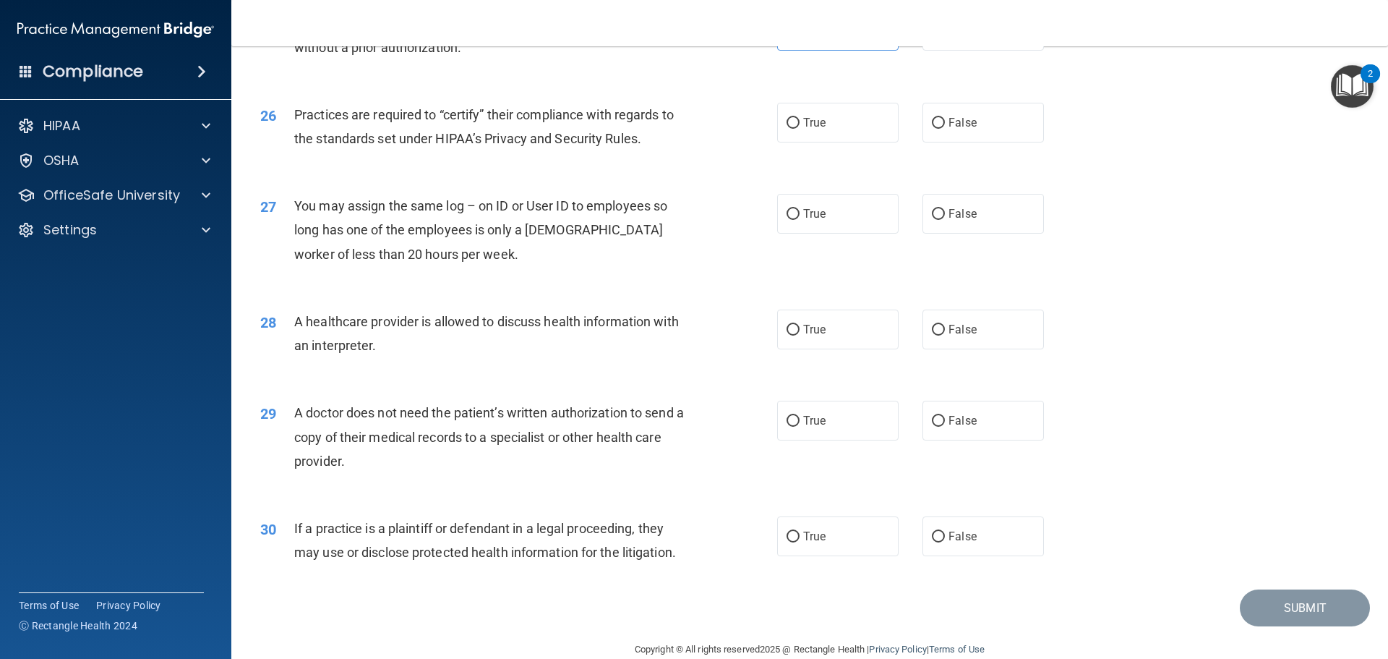
scroll to position [2707, 0]
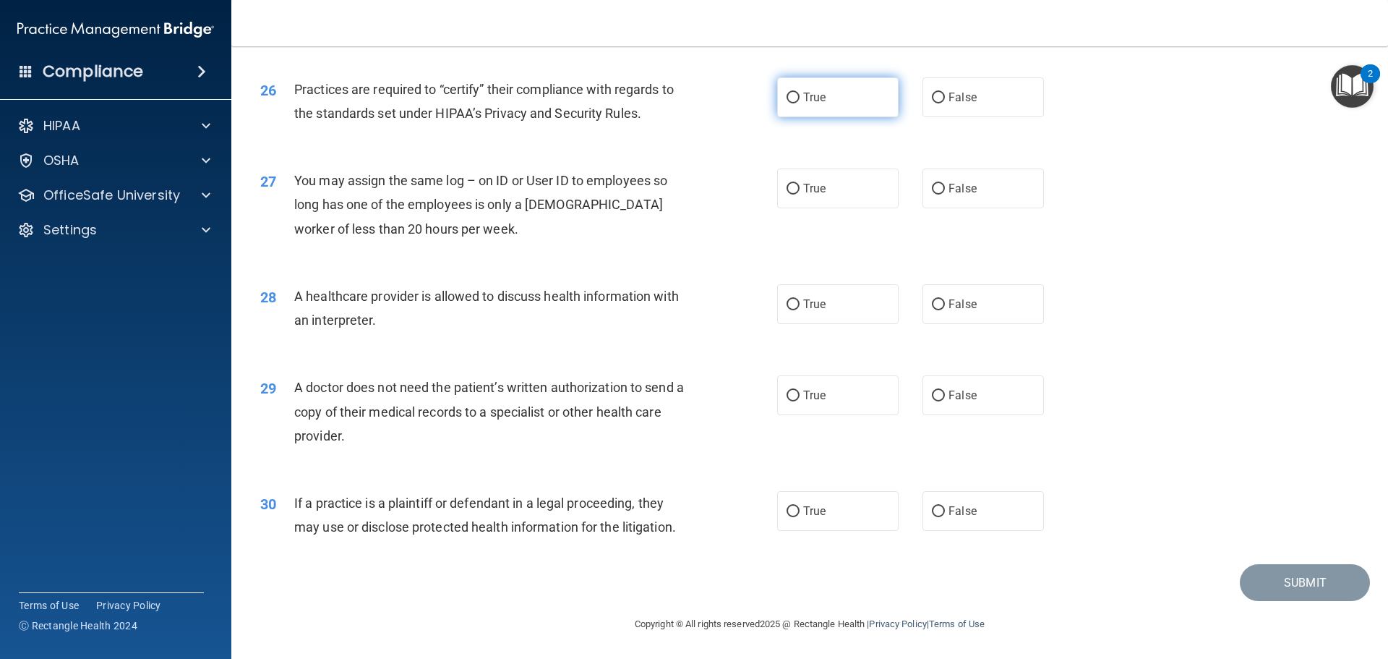
click at [803, 97] on span "True" at bounding box center [814, 97] width 22 height 14
click at [798, 97] on input "True" at bounding box center [793, 98] width 13 height 11
radio input "true"
click at [999, 205] on label "False" at bounding box center [983, 188] width 121 height 40
click at [945, 194] on input "False" at bounding box center [938, 189] width 13 height 11
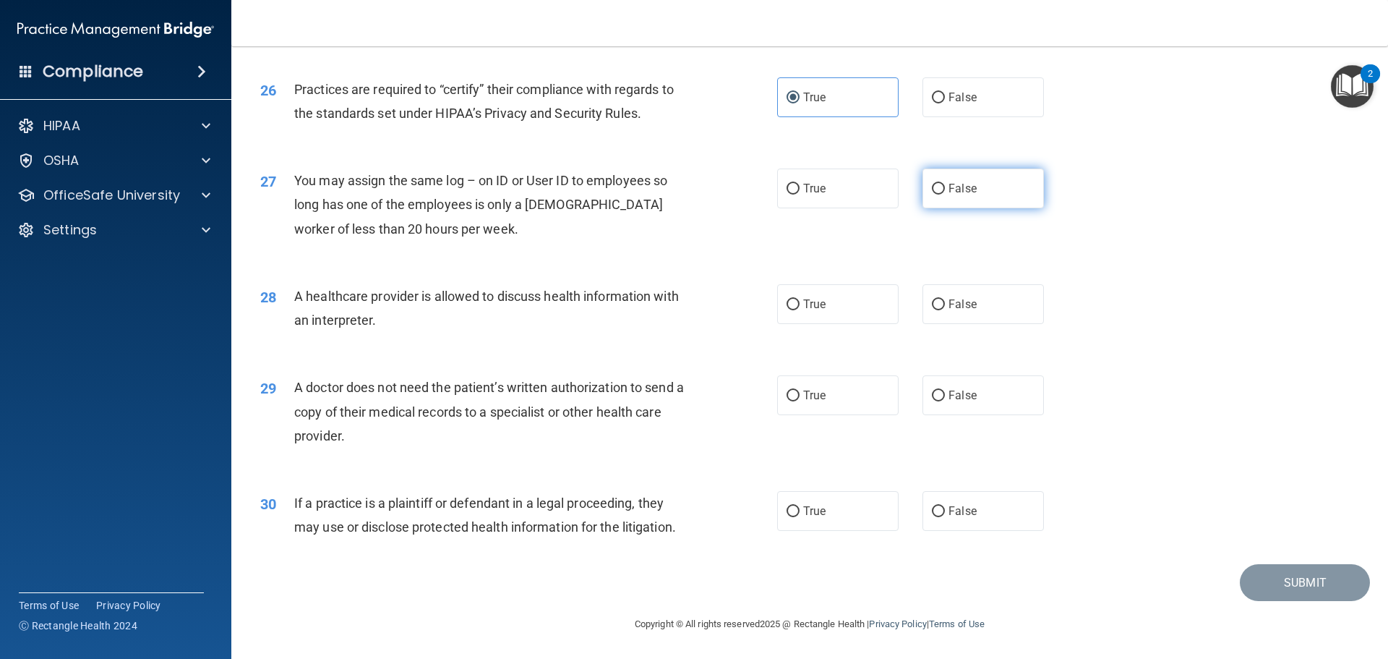
radio input "true"
click at [860, 301] on label "True" at bounding box center [837, 304] width 121 height 40
click at [800, 301] on input "True" at bounding box center [793, 304] width 13 height 11
radio input "true"
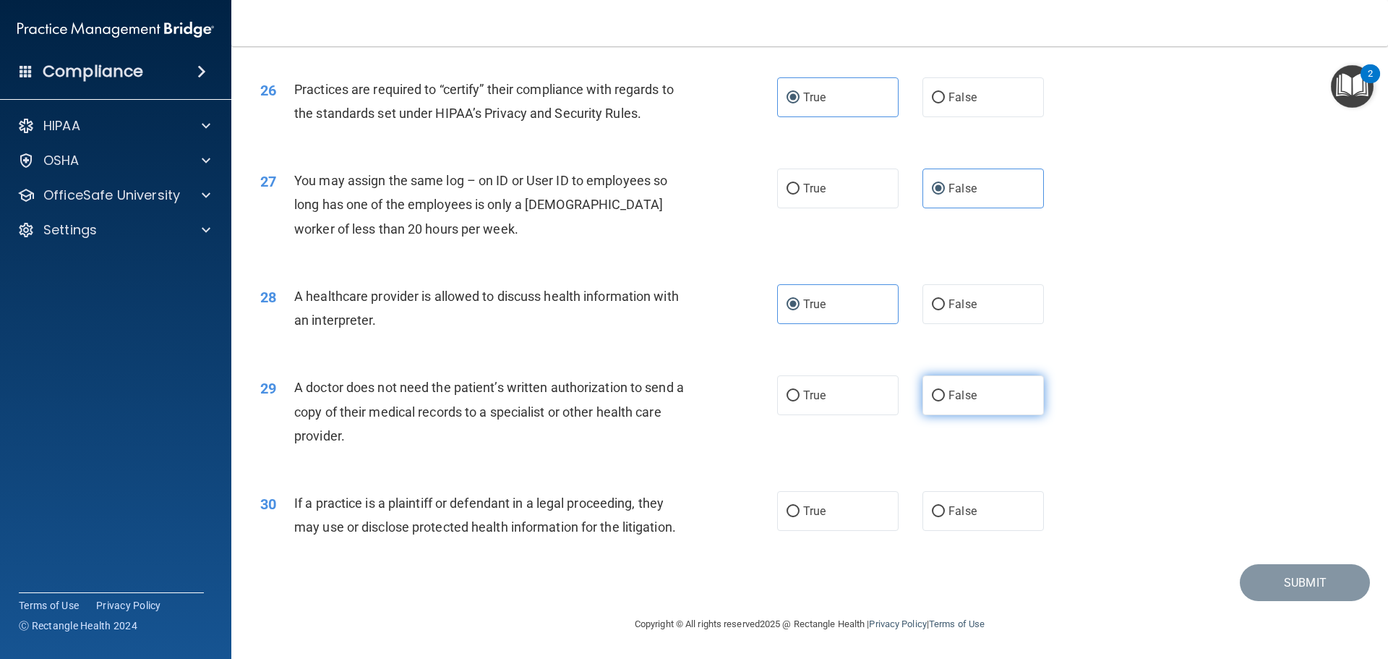
click at [960, 398] on span "False" at bounding box center [963, 395] width 28 height 14
click at [945, 398] on input "False" at bounding box center [938, 395] width 13 height 11
radio input "true"
click at [824, 516] on label "True" at bounding box center [837, 511] width 121 height 40
click at [800, 516] on input "True" at bounding box center [793, 511] width 13 height 11
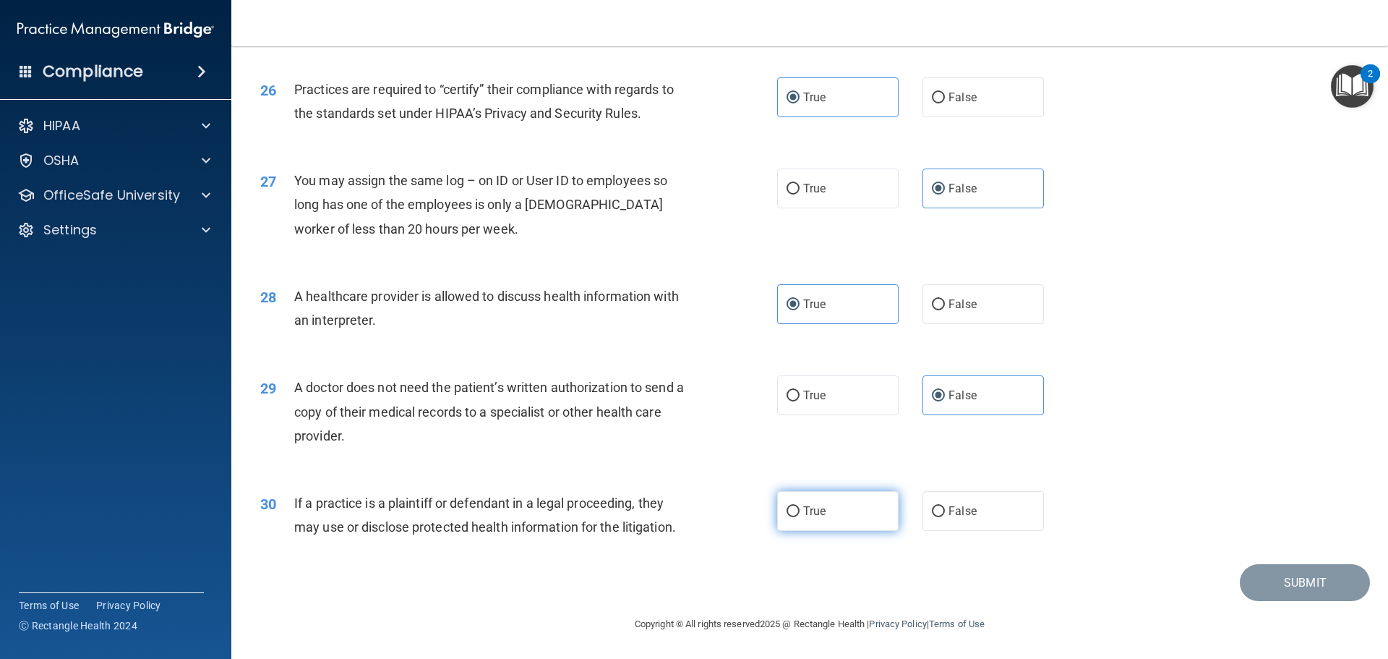
radio input "true"
click at [1275, 599] on button "Submit" at bounding box center [1305, 582] width 130 height 37
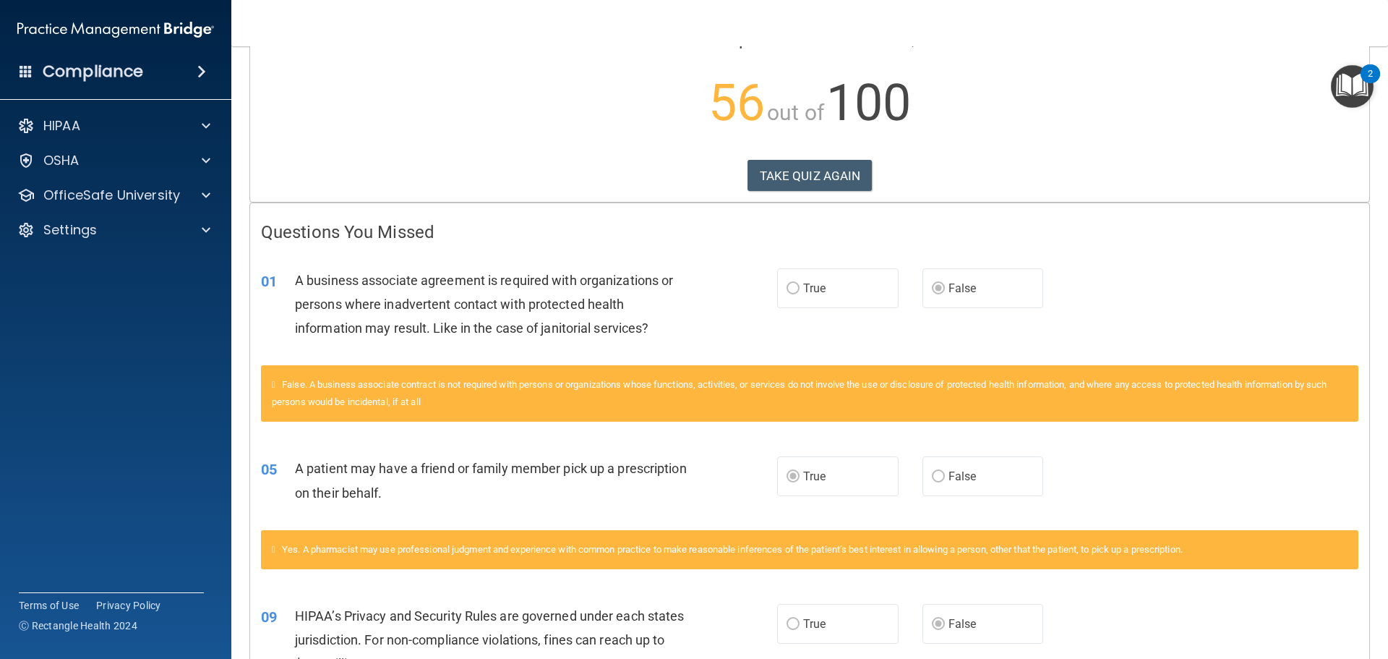
scroll to position [145, 0]
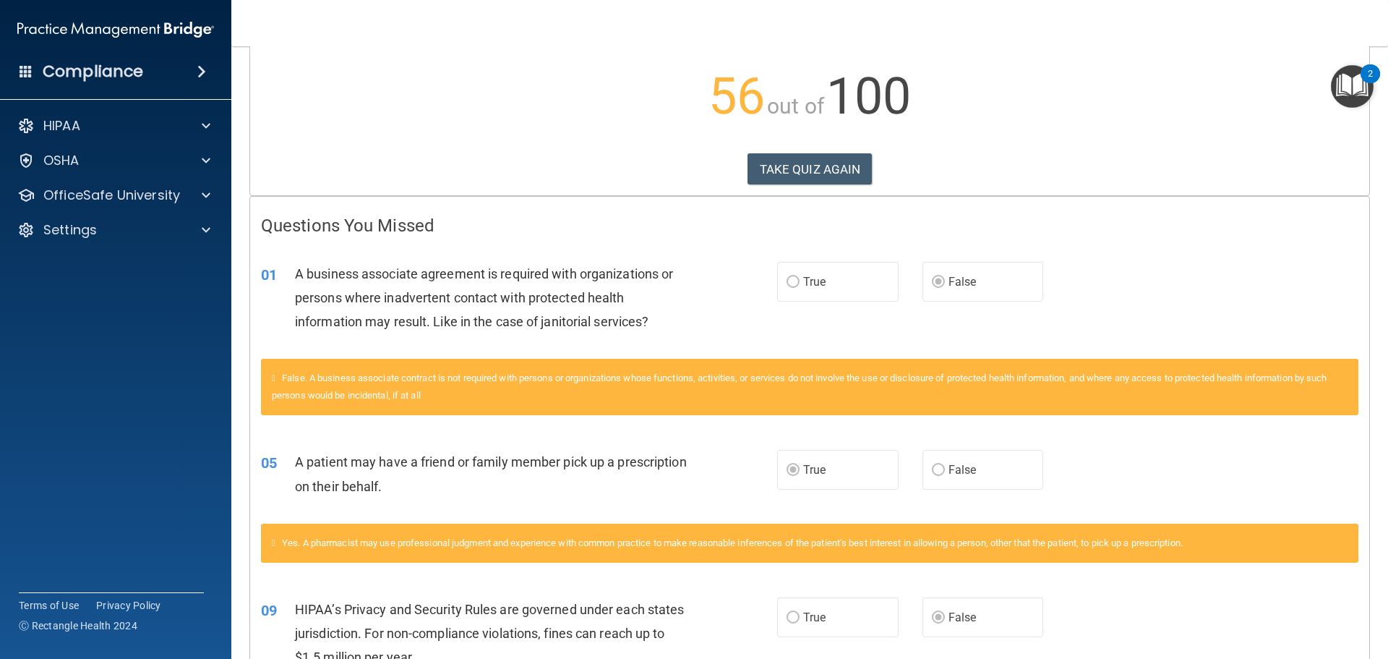
click at [290, 270] on div "01" at bounding box center [272, 275] width 45 height 27
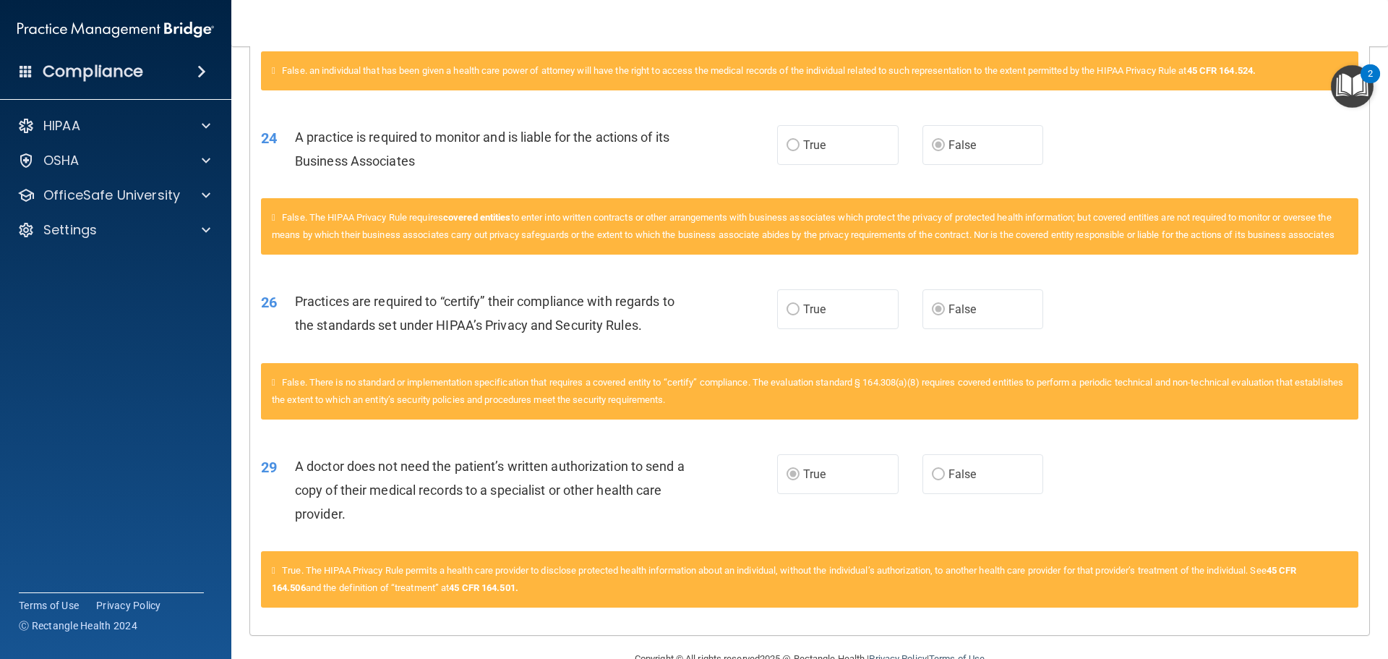
scroll to position [2159, 0]
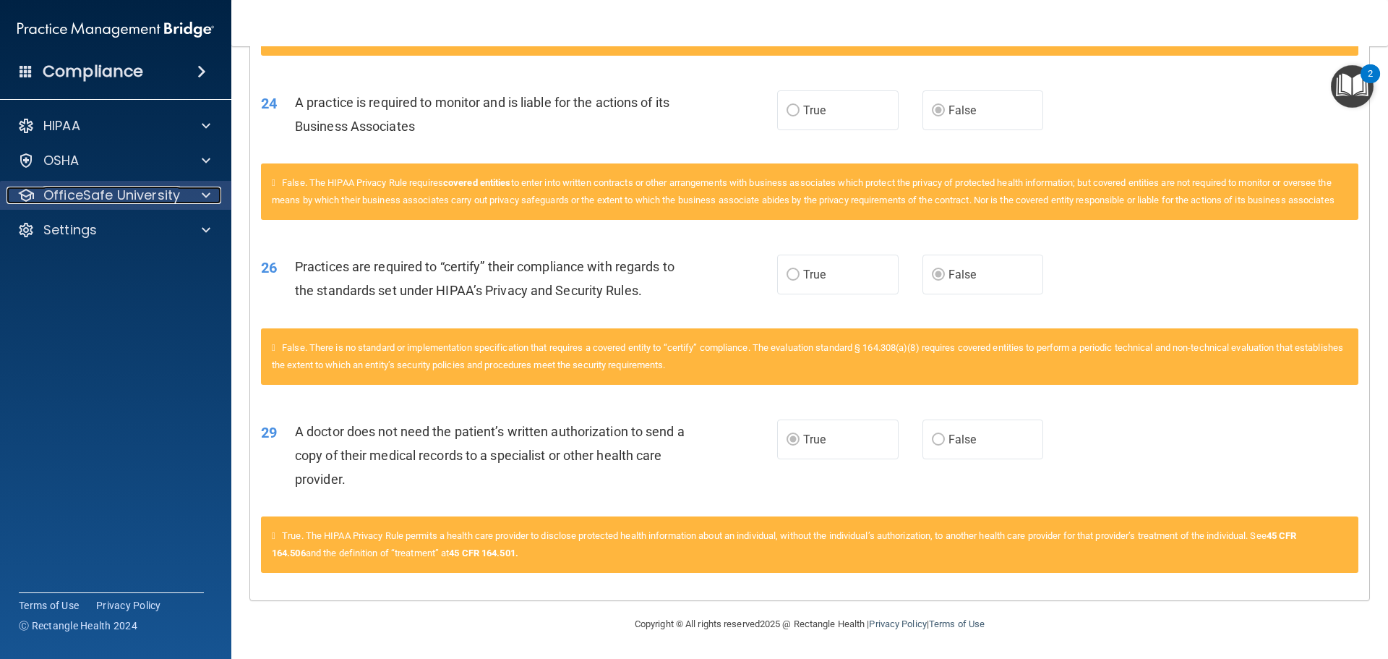
click at [151, 192] on p "OfficeSafe University" at bounding box center [111, 195] width 137 height 17
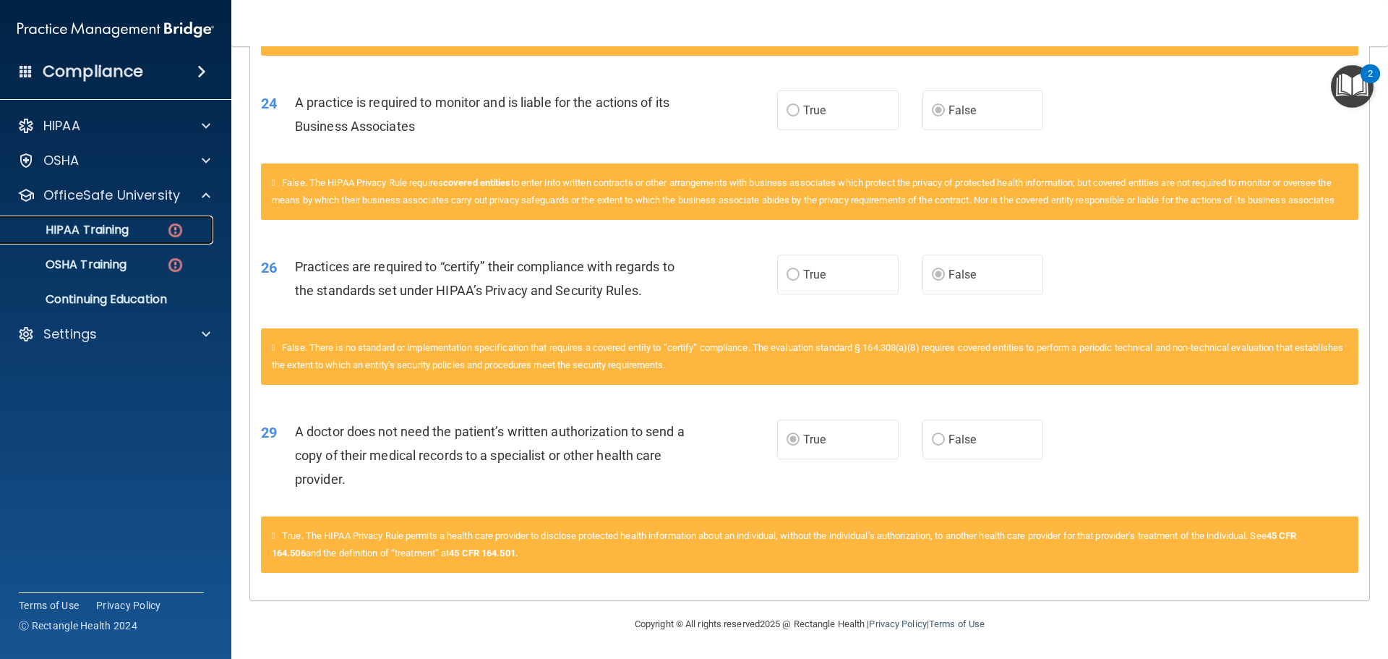
click at [122, 243] on link "HIPAA Training" at bounding box center [100, 229] width 228 height 29
